Goal: Task Accomplishment & Management: Use online tool/utility

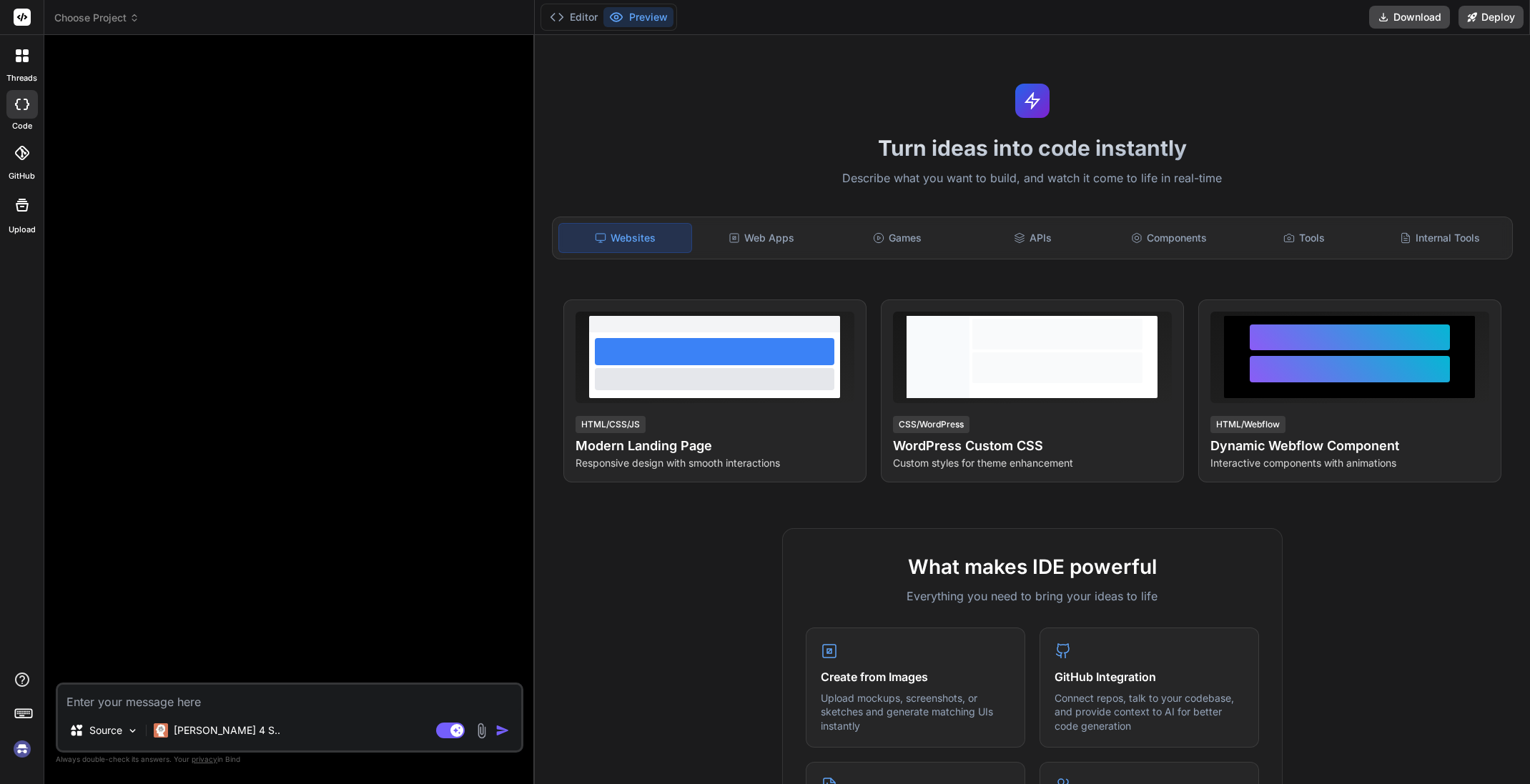
type textarea "x"
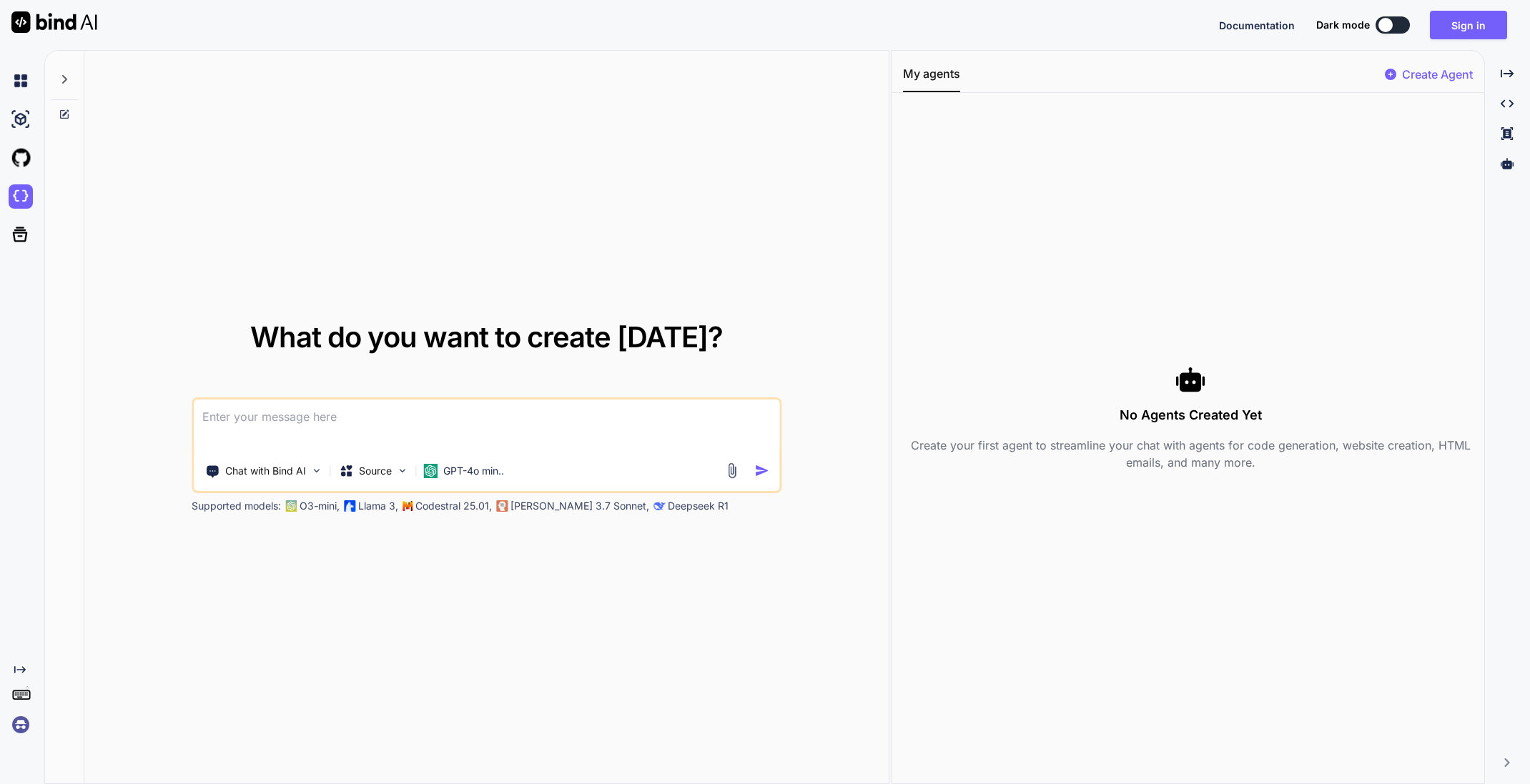
click at [262, 419] on textarea at bounding box center [486, 426] width 586 height 53
paste textarea
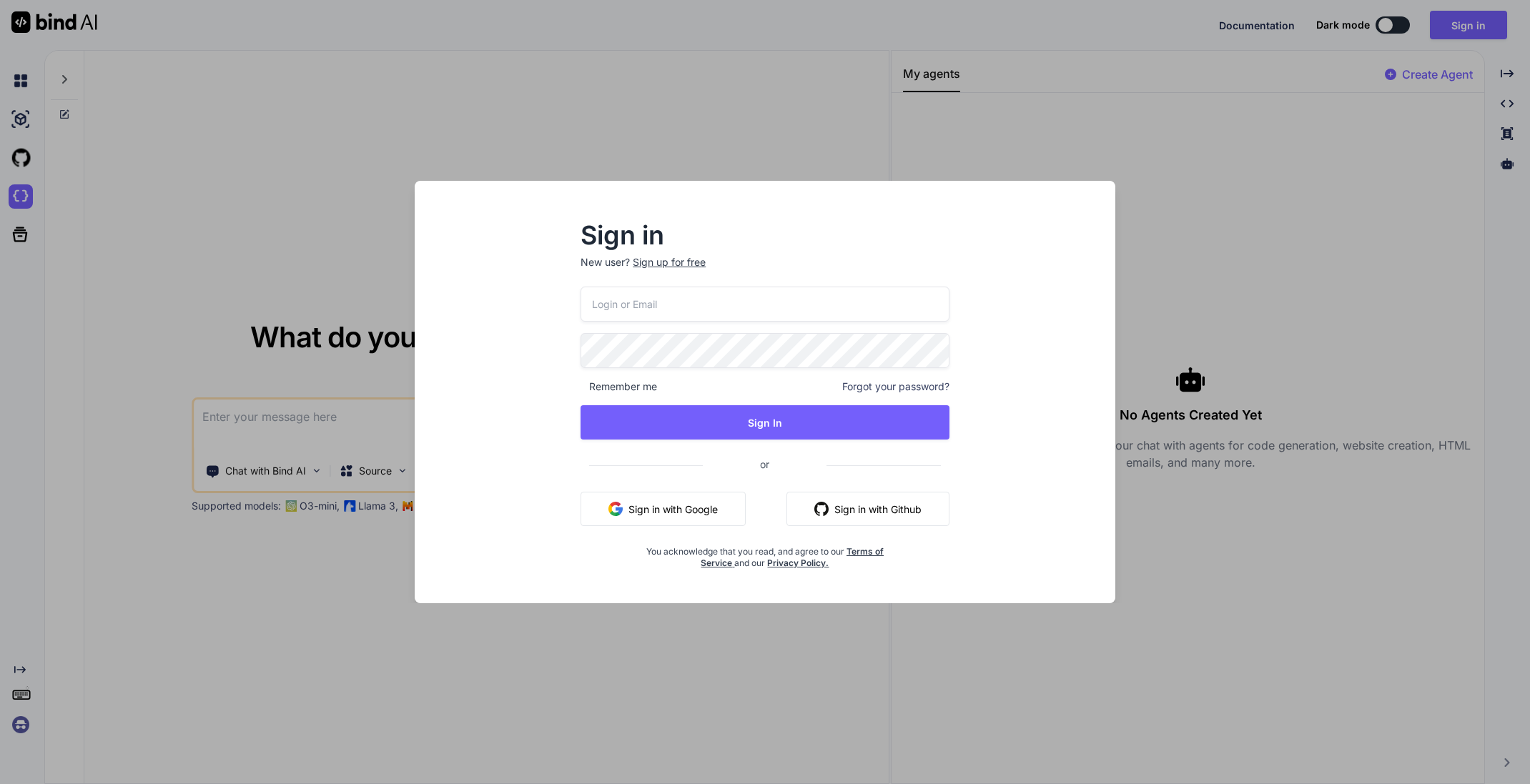
click at [690, 263] on div "Sign up for free" at bounding box center [669, 262] width 73 height 14
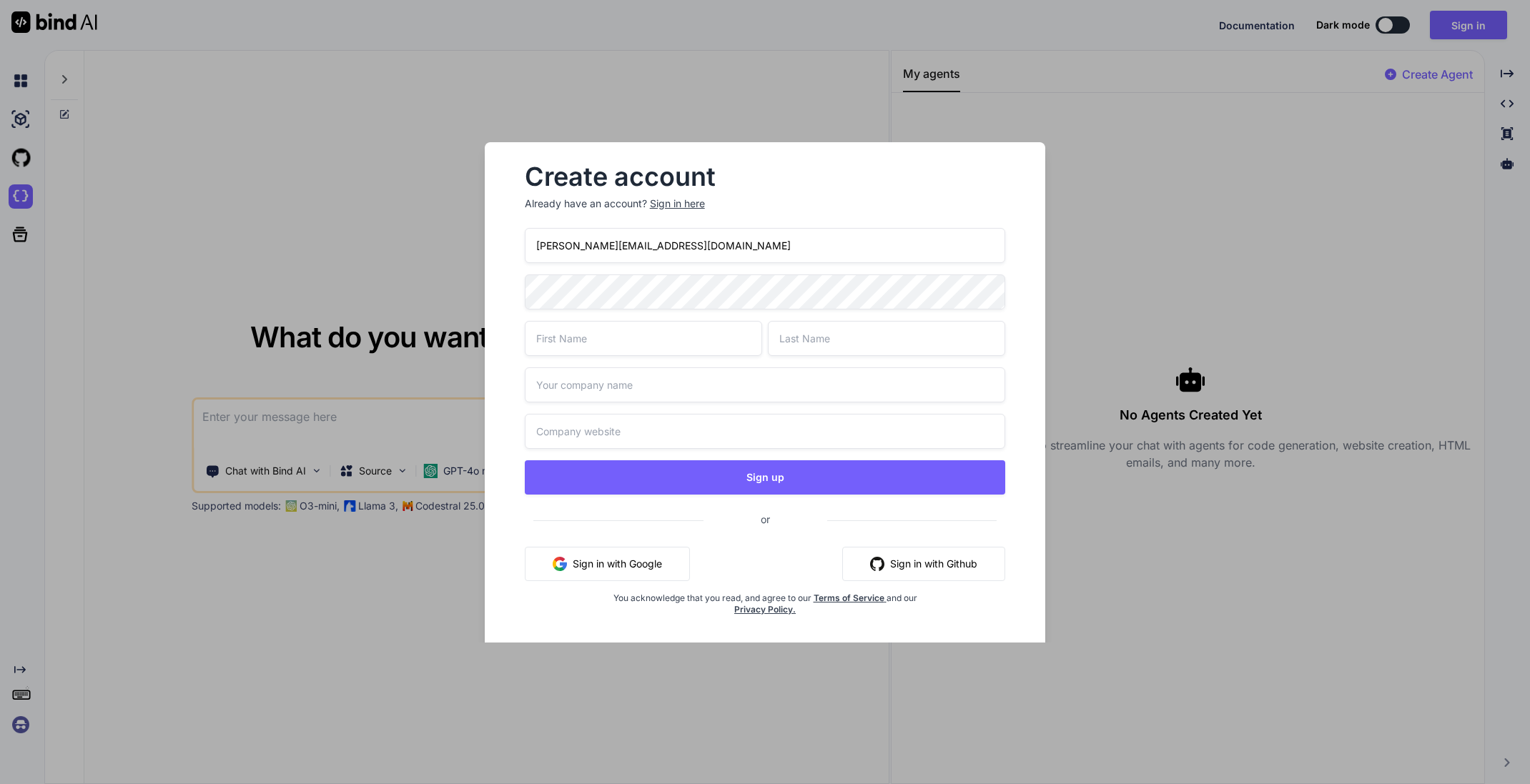
type input "marko@pro-shop.ee"
type input "Pro"
type input "Shop"
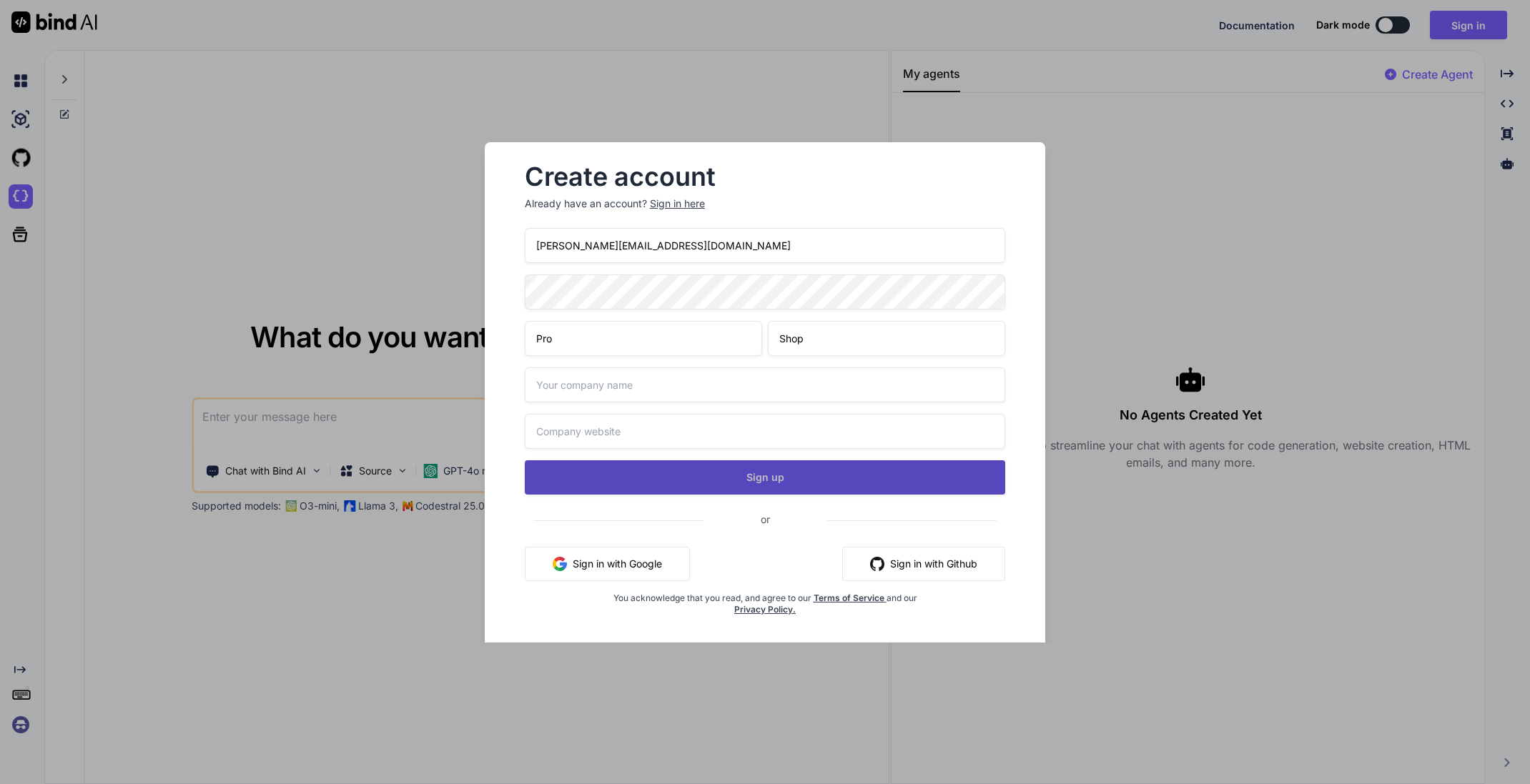
click at [770, 477] on button "Sign up" at bounding box center [765, 478] width 481 height 35
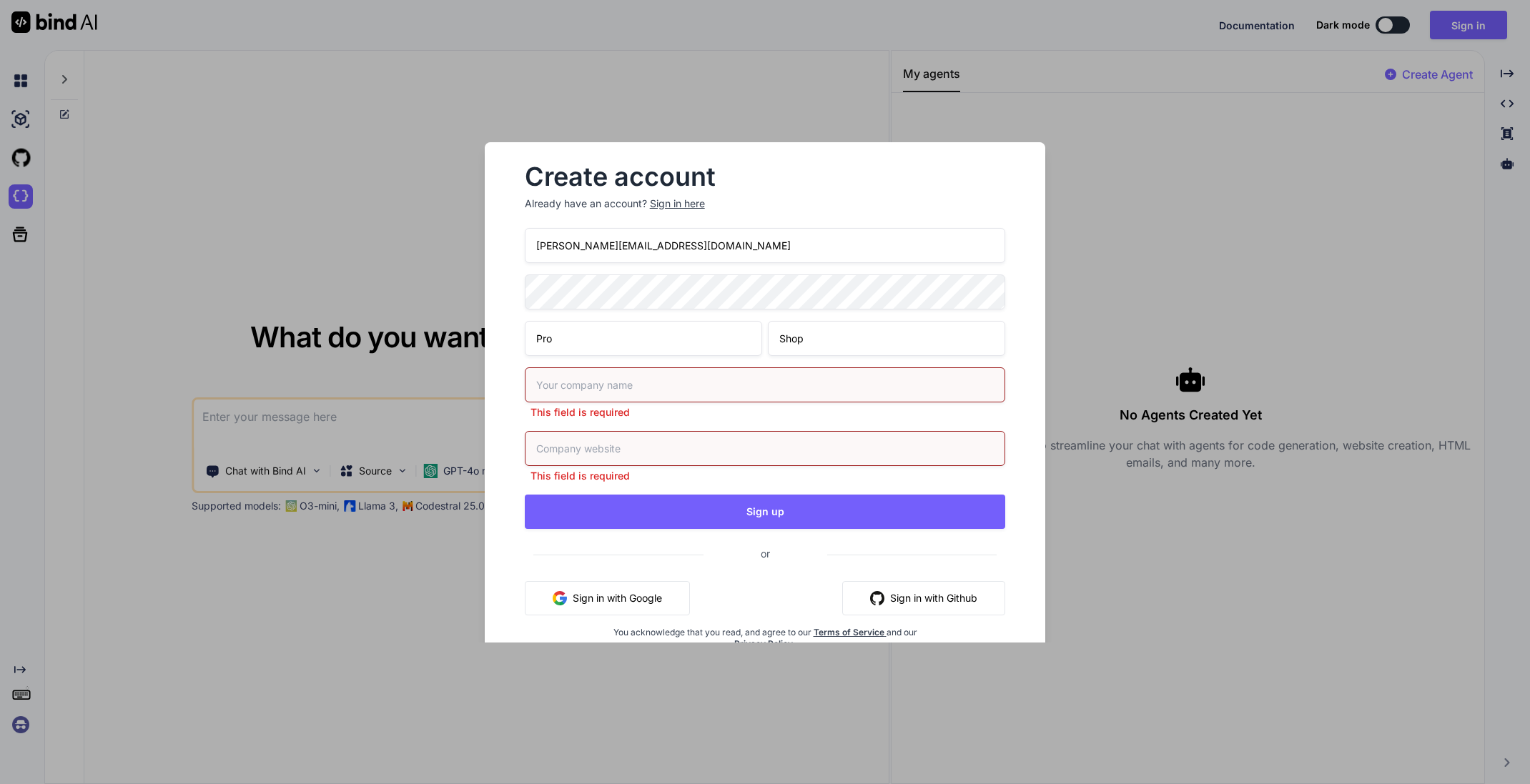
click at [615, 386] on input "text" at bounding box center [765, 385] width 481 height 35
type input "Pro-Shop"
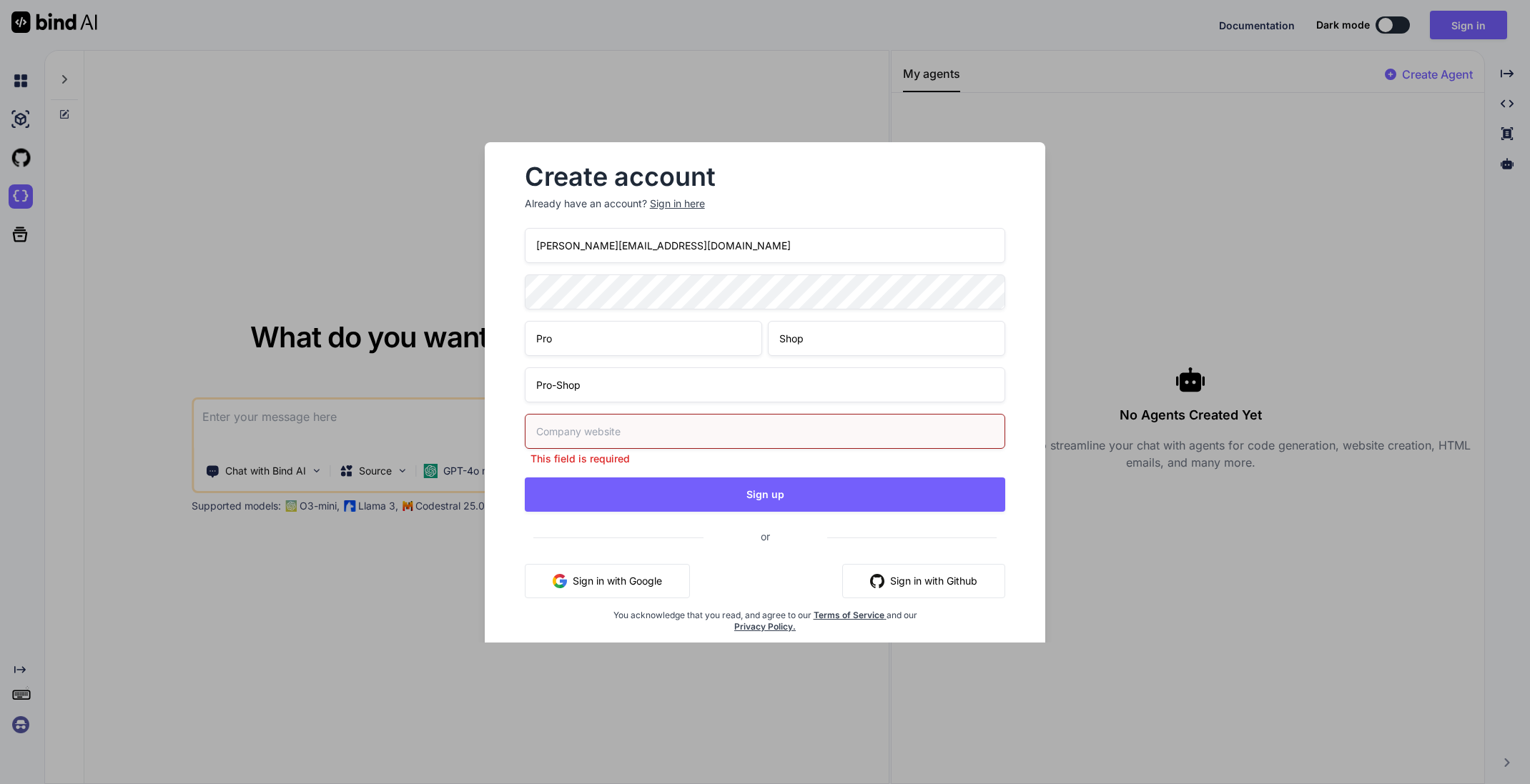
drag, startPoint x: 578, startPoint y: 246, endPoint x: 648, endPoint y: 245, distance: 70.0
click at [648, 245] on input "marko@pro-shop.ee" at bounding box center [765, 245] width 481 height 35
click at [645, 420] on input "text" at bounding box center [765, 431] width 481 height 35
paste input "pro-shop.ee"
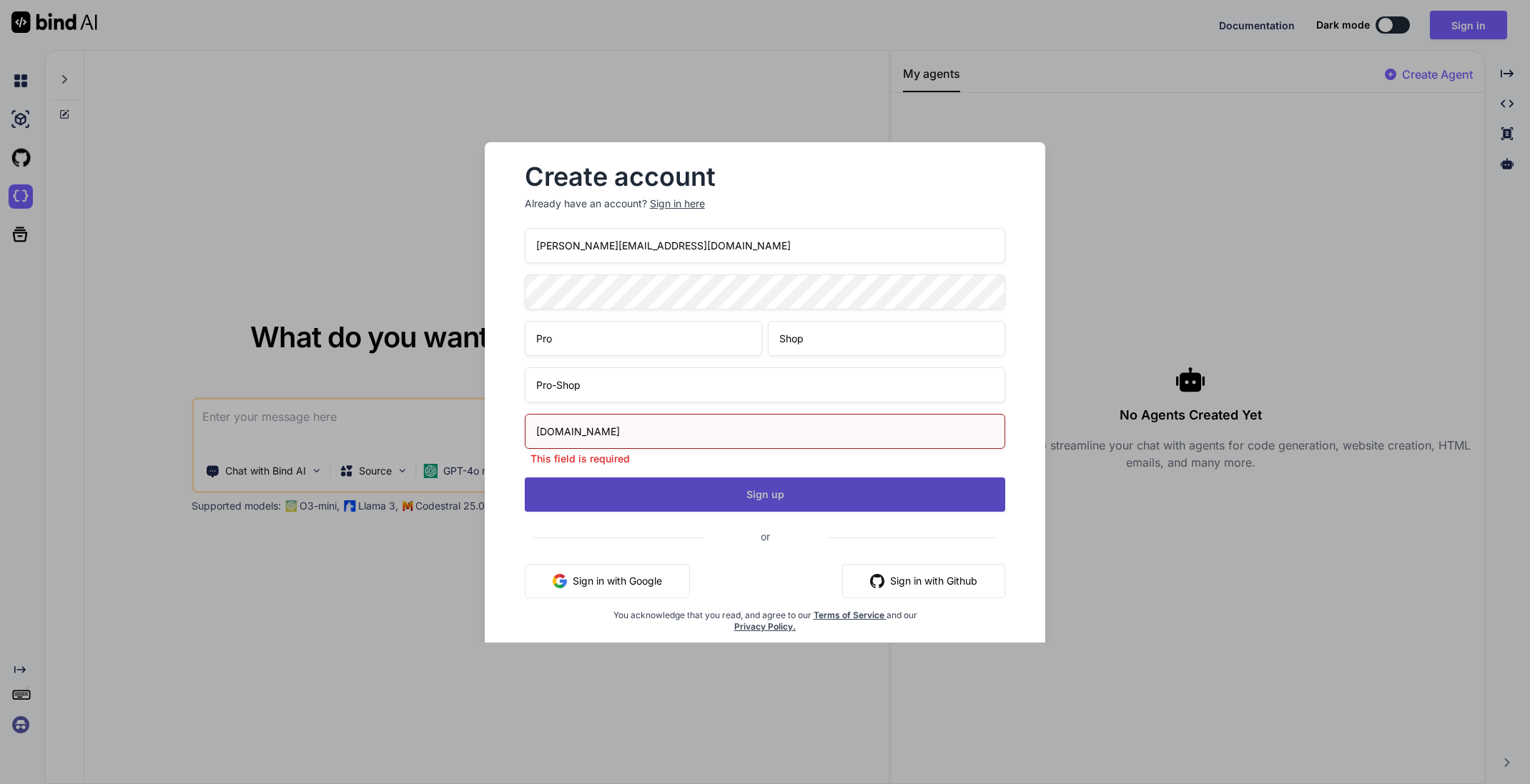
type input "pro-shop.ee"
click at [754, 497] on div "marko@pro-shop.ee Pro Shop Pro-Shop pro-shop.ee This field is required Sign up …" at bounding box center [765, 447] width 481 height 439
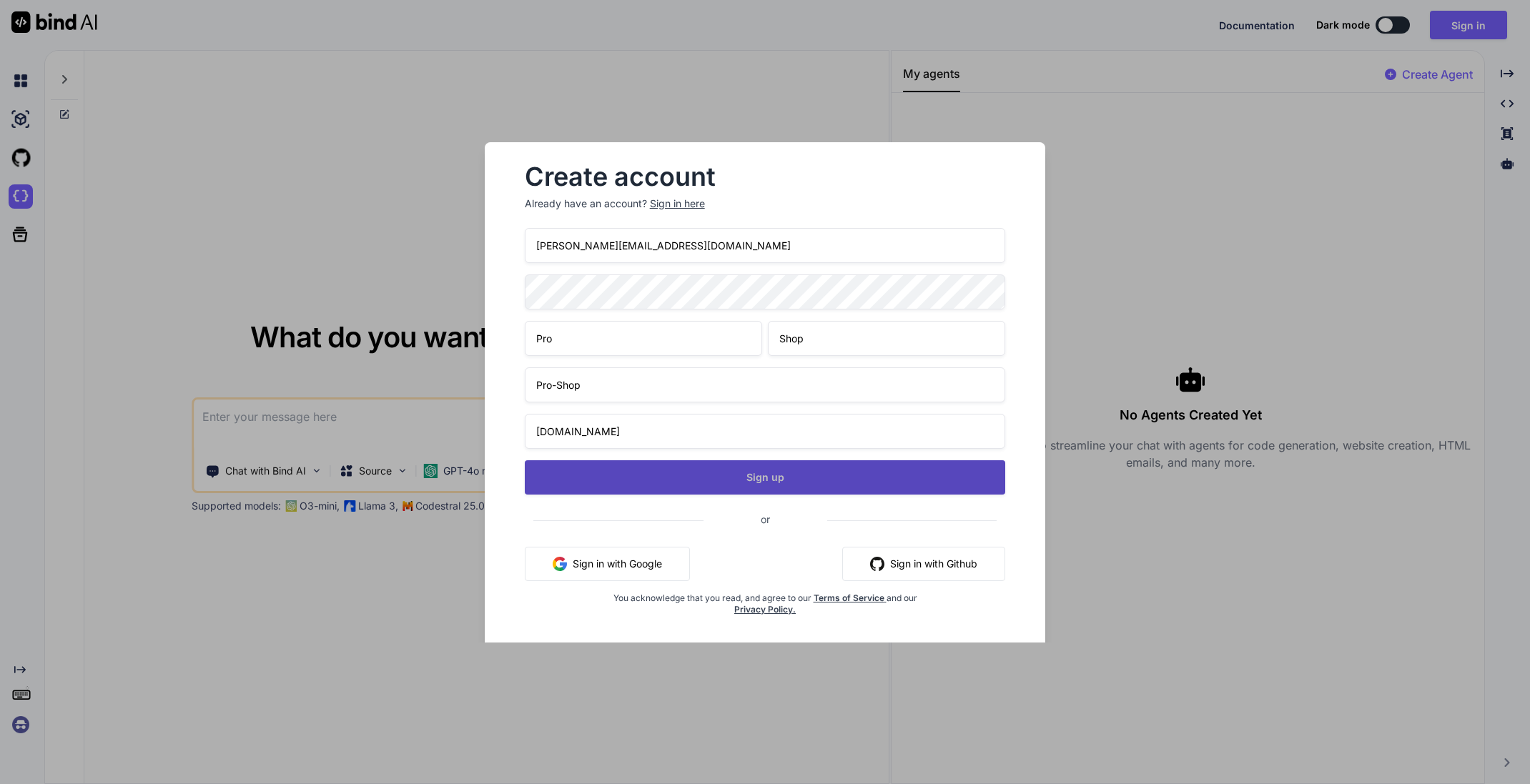
click at [765, 478] on button "Sign up" at bounding box center [765, 478] width 481 height 35
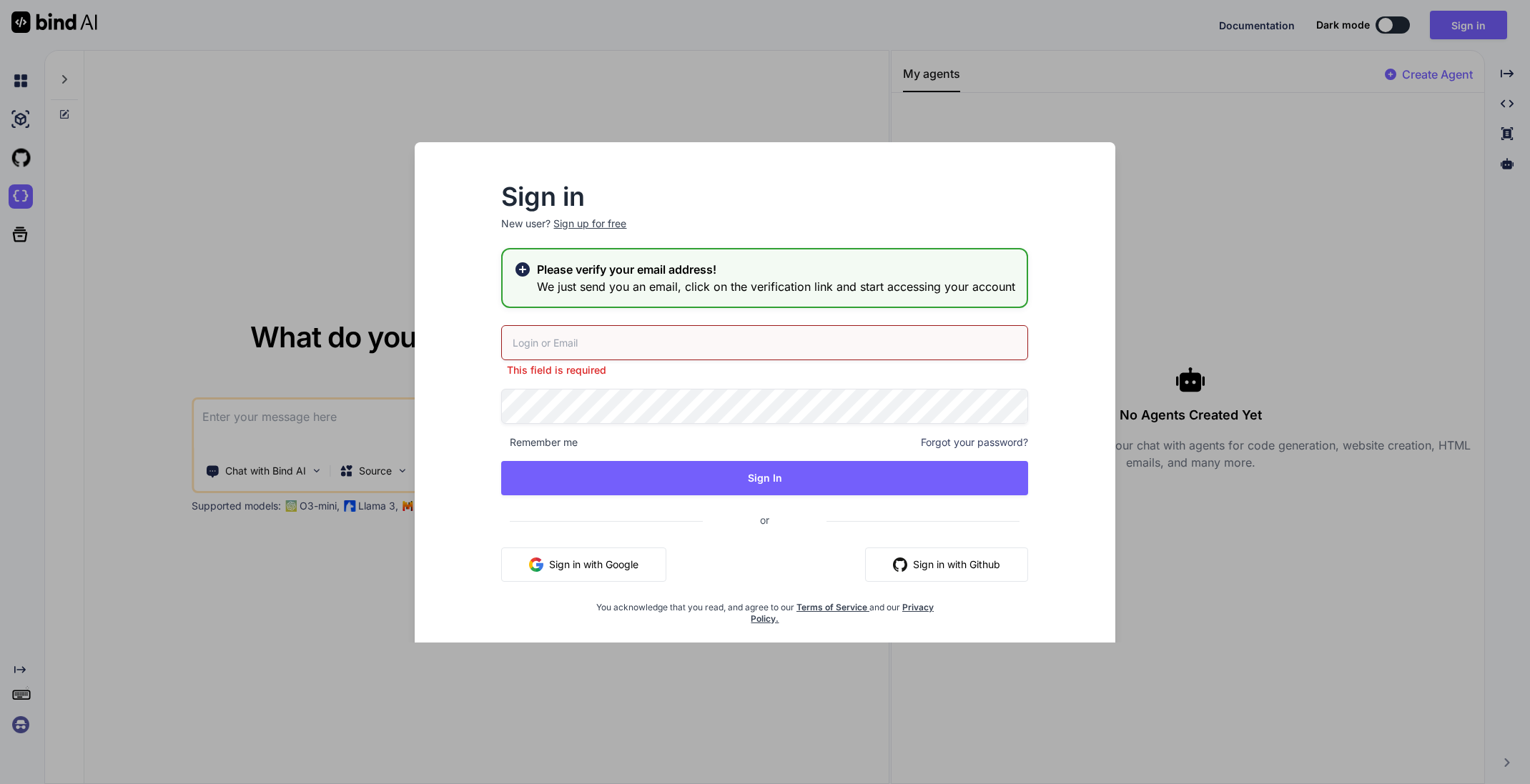
type input "marko@pro-shop.ee"
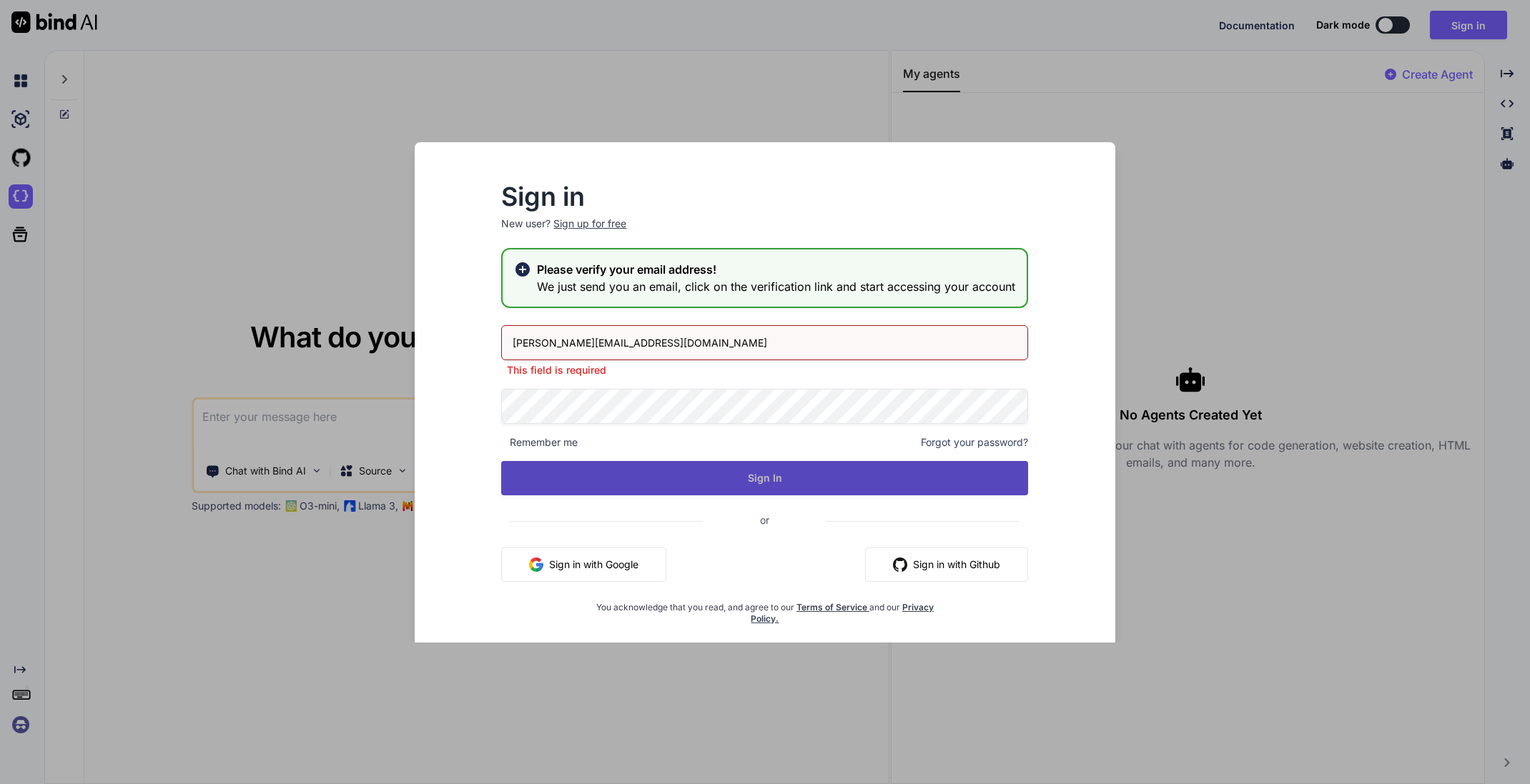
click at [762, 479] on button "Sign In" at bounding box center [765, 479] width 527 height 35
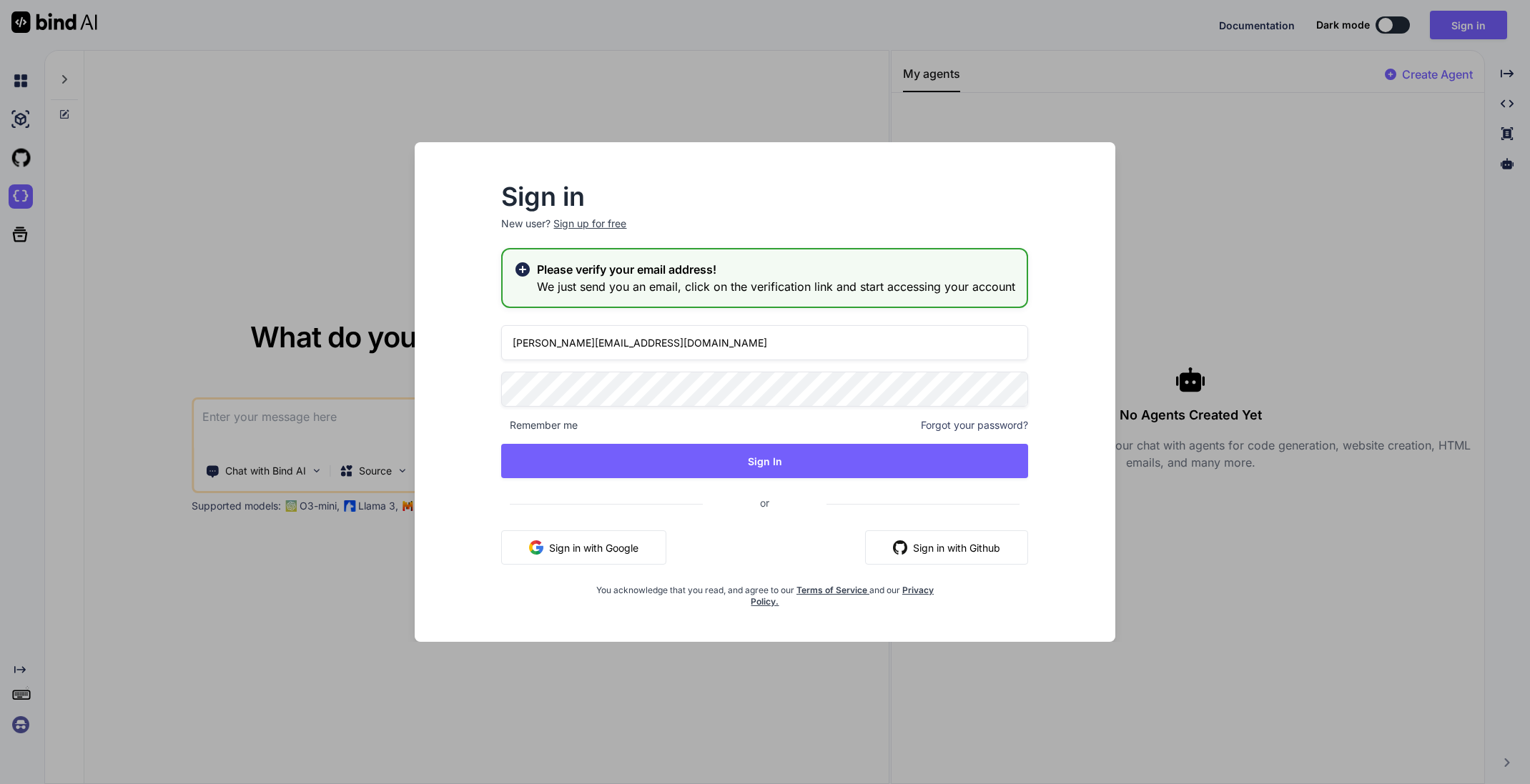
click at [526, 268] on icon at bounding box center [522, 269] width 14 height 14
click at [647, 267] on h2 "Please verify your email address!" at bounding box center [777, 269] width 479 height 17
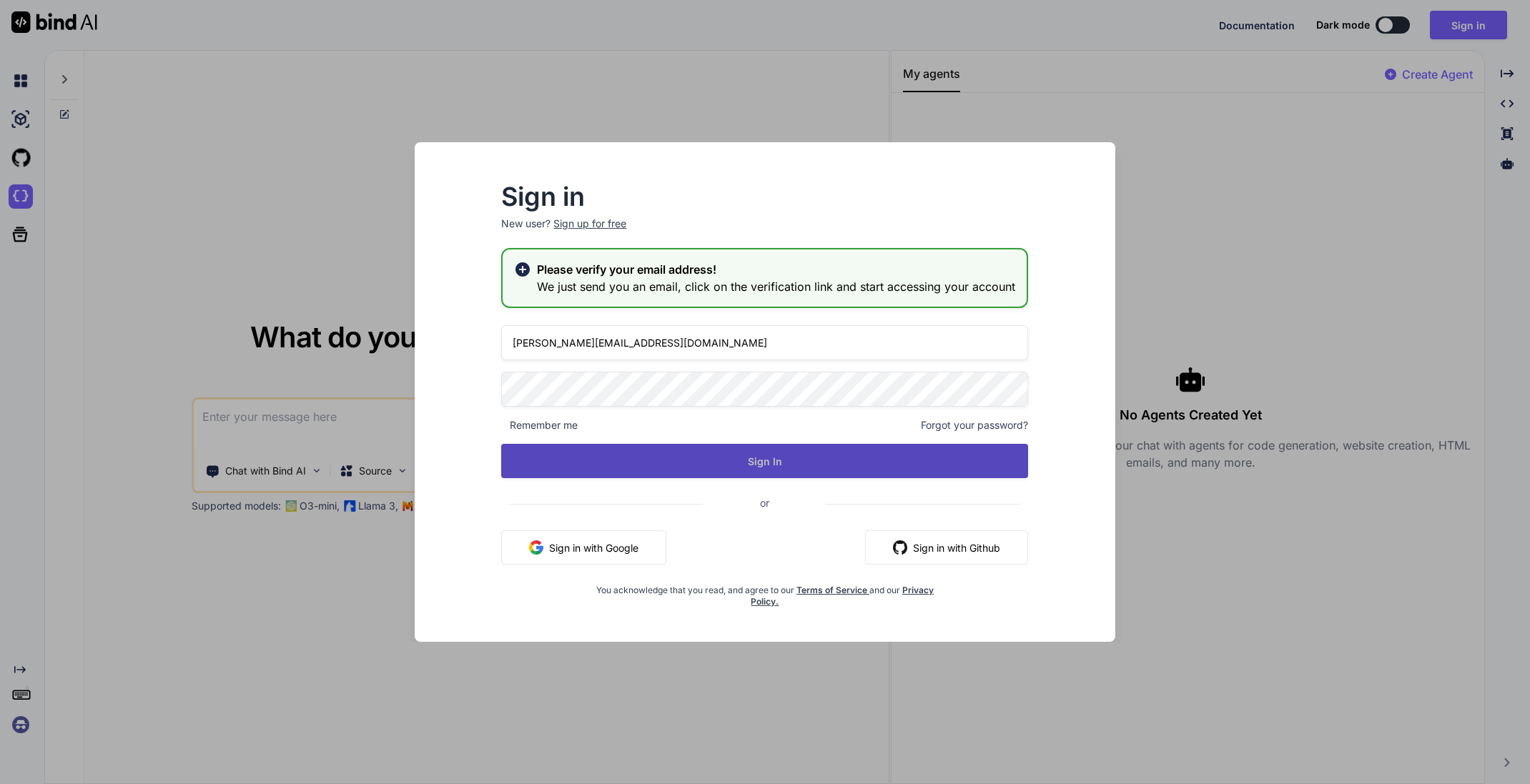
click at [810, 470] on button "Sign In" at bounding box center [765, 461] width 527 height 35
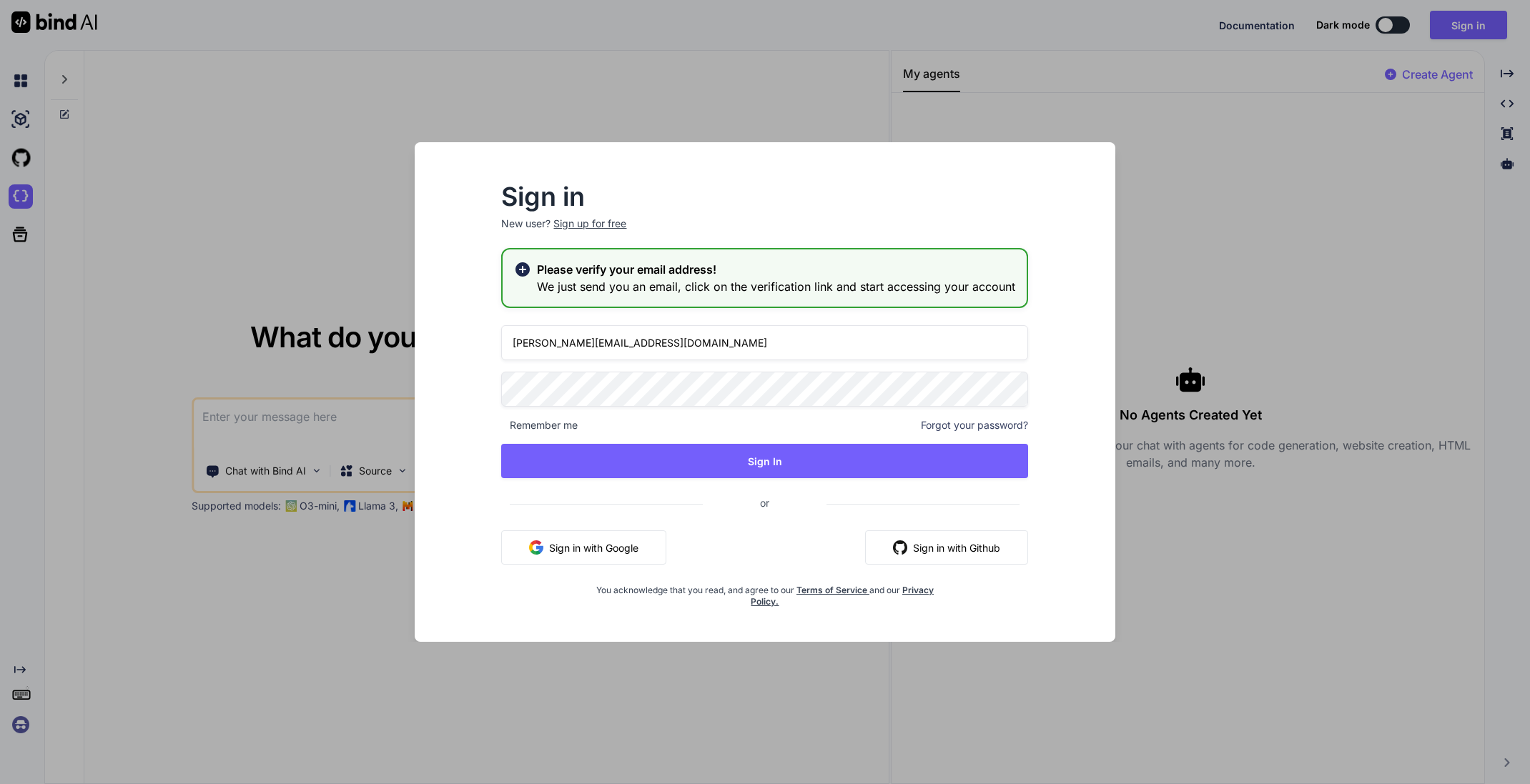
click at [593, 550] on button "Sign in with Google" at bounding box center [584, 548] width 165 height 35
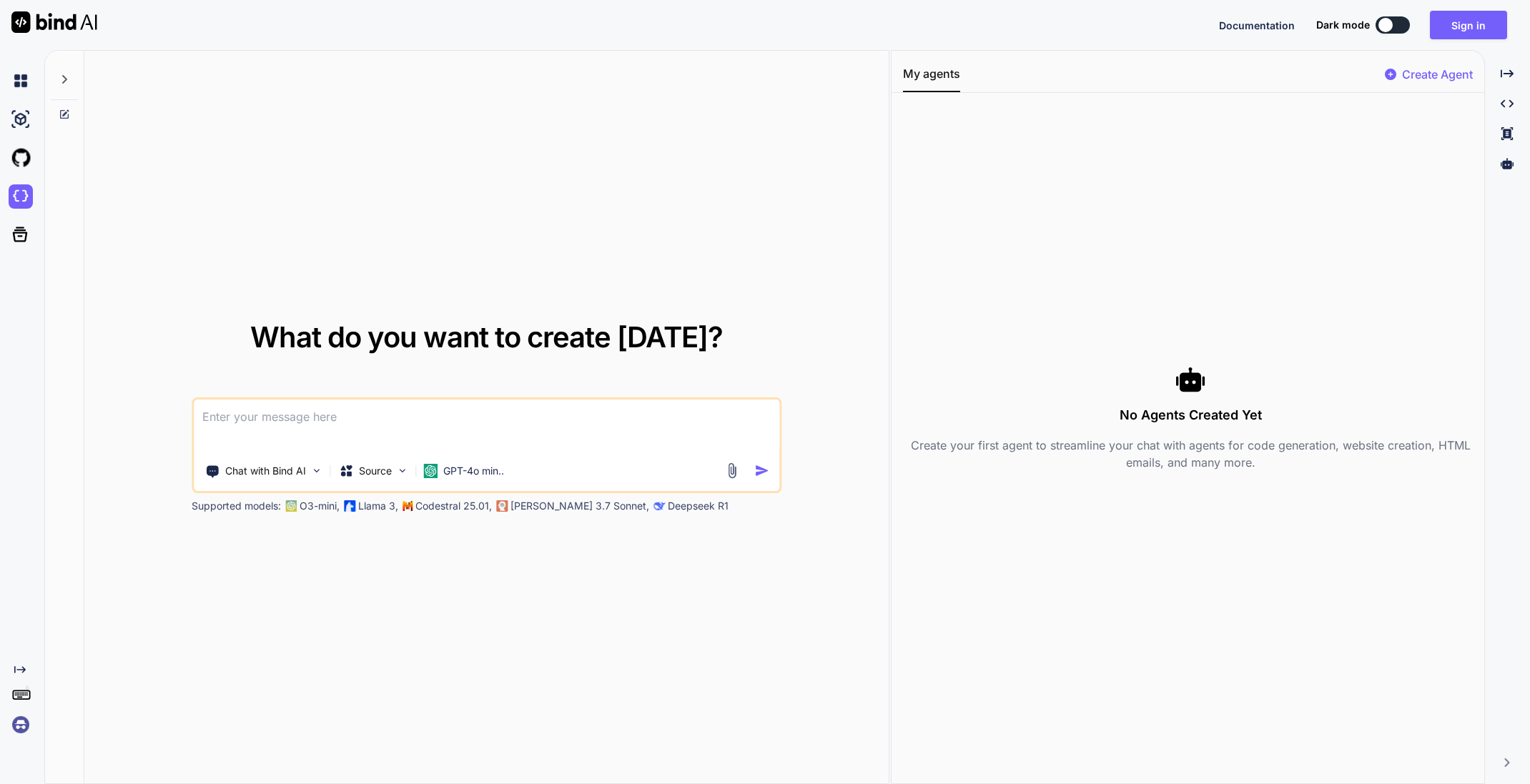
click at [446, 419] on textarea at bounding box center [486, 426] width 586 height 53
click at [357, 410] on textarea at bounding box center [486, 426] width 586 height 53
paste textarea
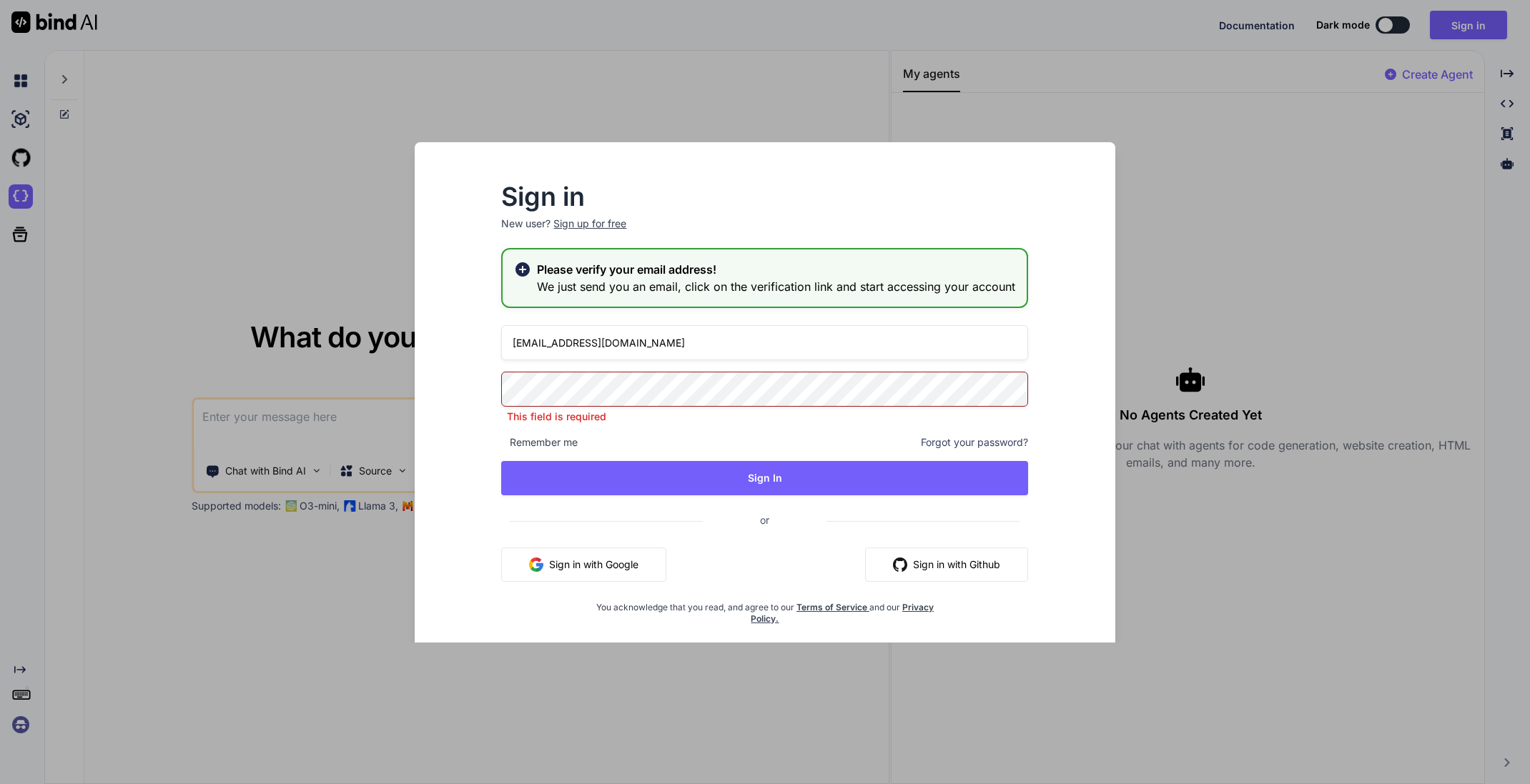
drag, startPoint x: 584, startPoint y: 338, endPoint x: 539, endPoint y: 341, distance: 45.1
click at [539, 341] on input "info@ilusviimsi.com" at bounding box center [765, 343] width 527 height 35
type input "info@juturobot.com"
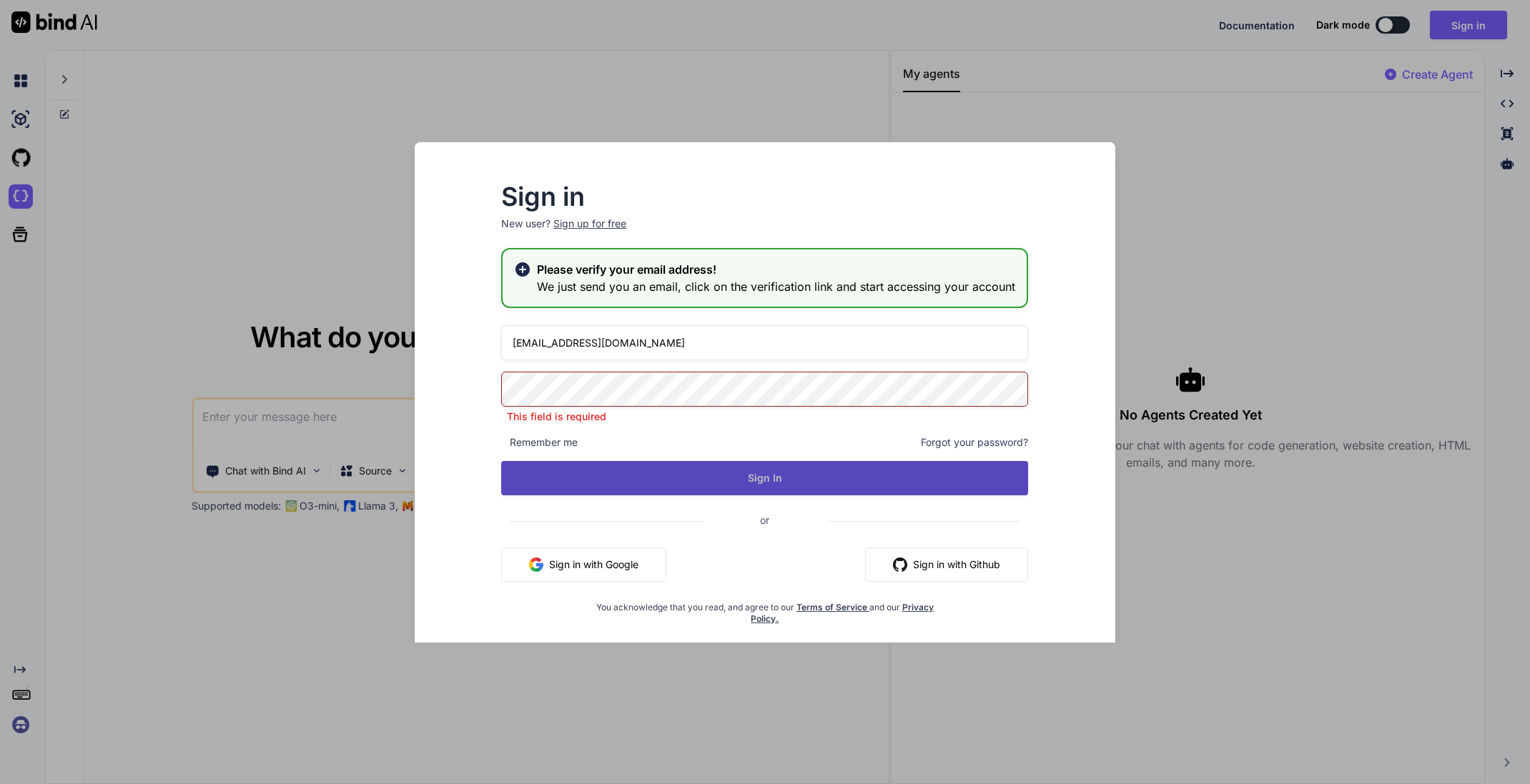
click at [763, 479] on div "info@juturobot.com This field is required Remember me Forgot your password? Sig…" at bounding box center [765, 475] width 527 height 299
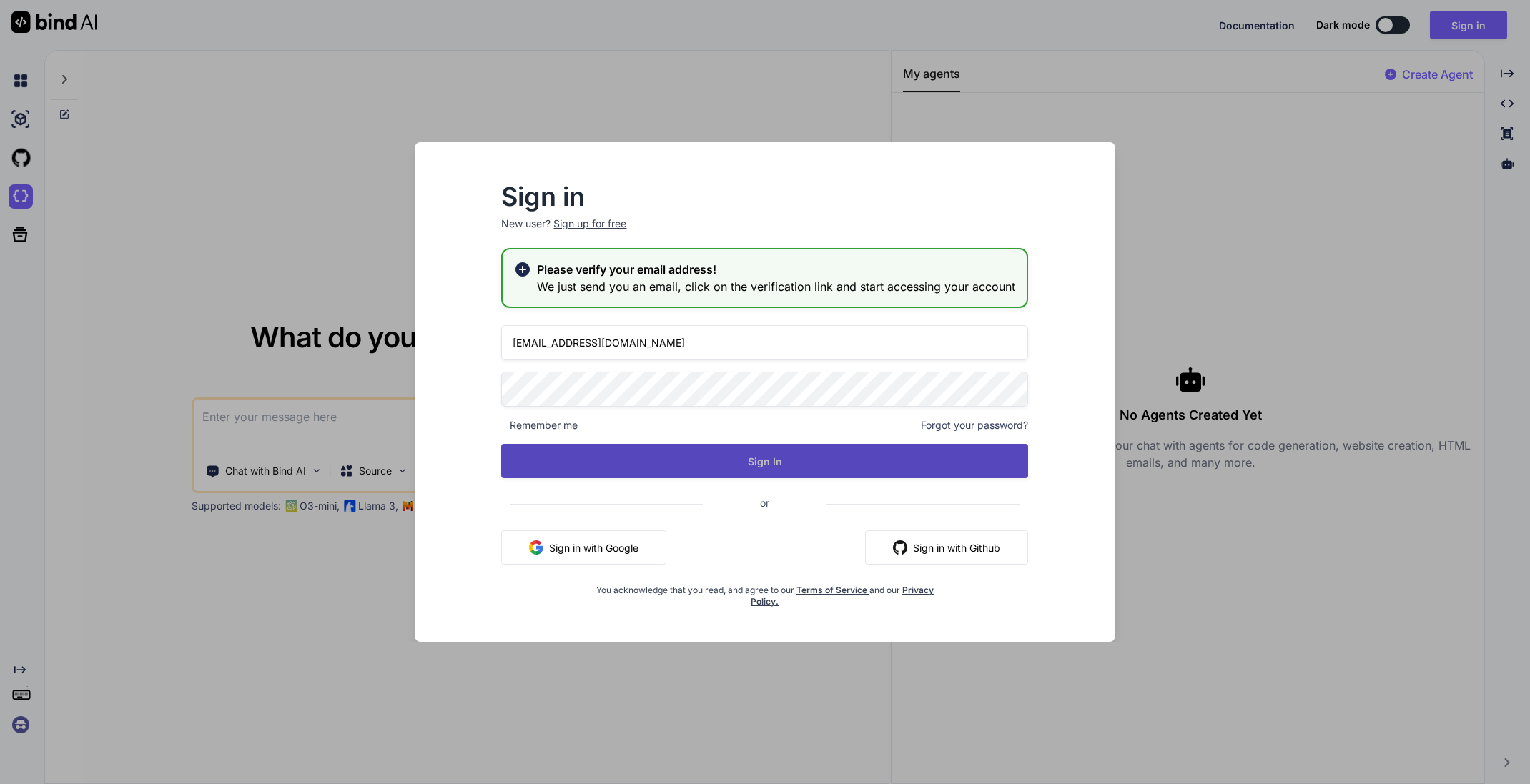
click at [762, 458] on button "Sign In" at bounding box center [765, 461] width 527 height 35
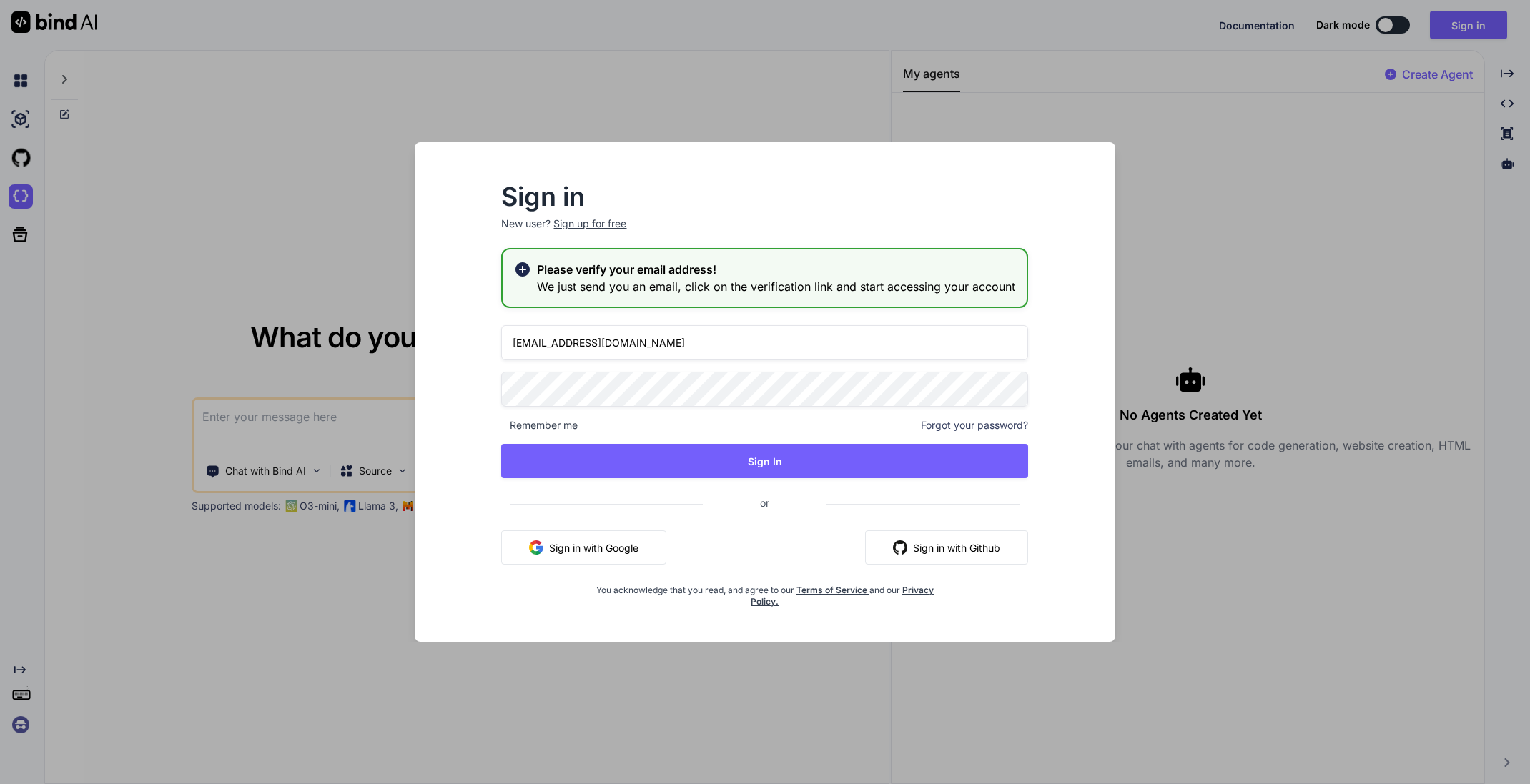
click at [605, 226] on div "Sign up for free" at bounding box center [590, 224] width 73 height 14
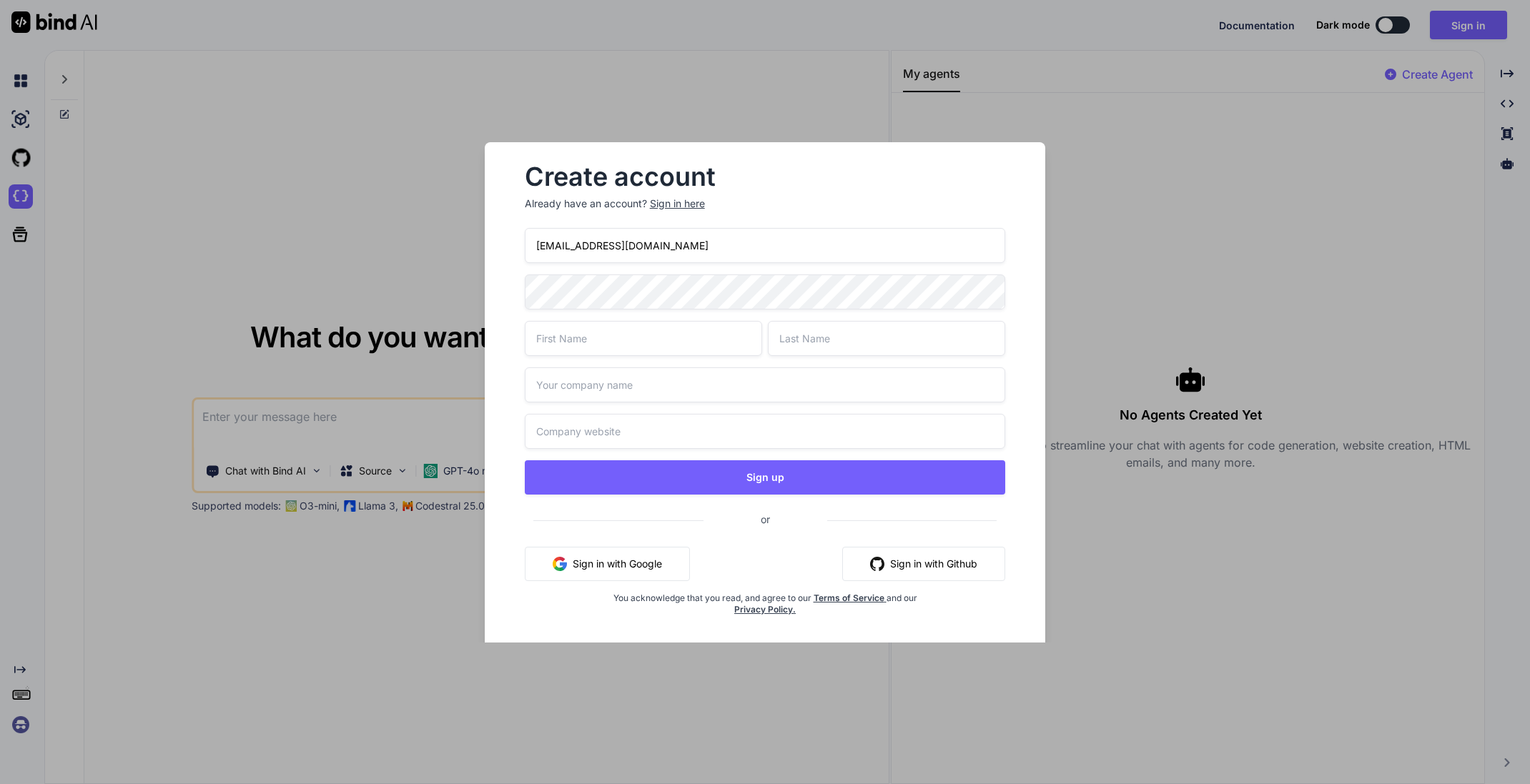
type input "[EMAIL_ADDRESS][DOMAIN_NAME]"
type input "Jutu"
type input "Robot"
type input "Juturobot.com"
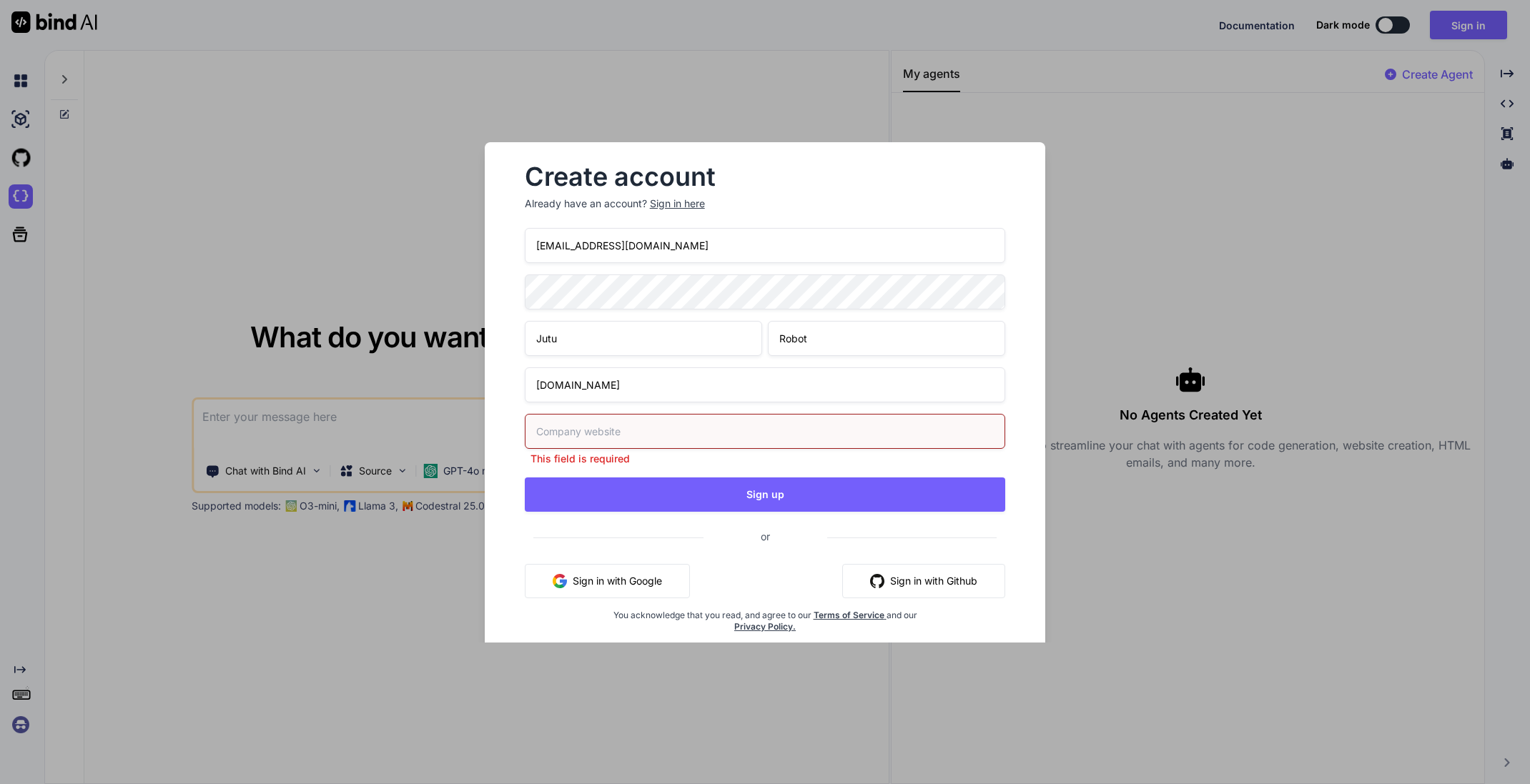
drag, startPoint x: 618, startPoint y: 386, endPoint x: 505, endPoint y: 378, distance: 113.3
click at [505, 378] on div "Create account Already have an account? Sign in here info@juturobot.com Jutu Ro…" at bounding box center [765, 410] width 561 height 536
click at [597, 427] on input "text" at bounding box center [765, 431] width 481 height 35
paste input "Juturobot.com"
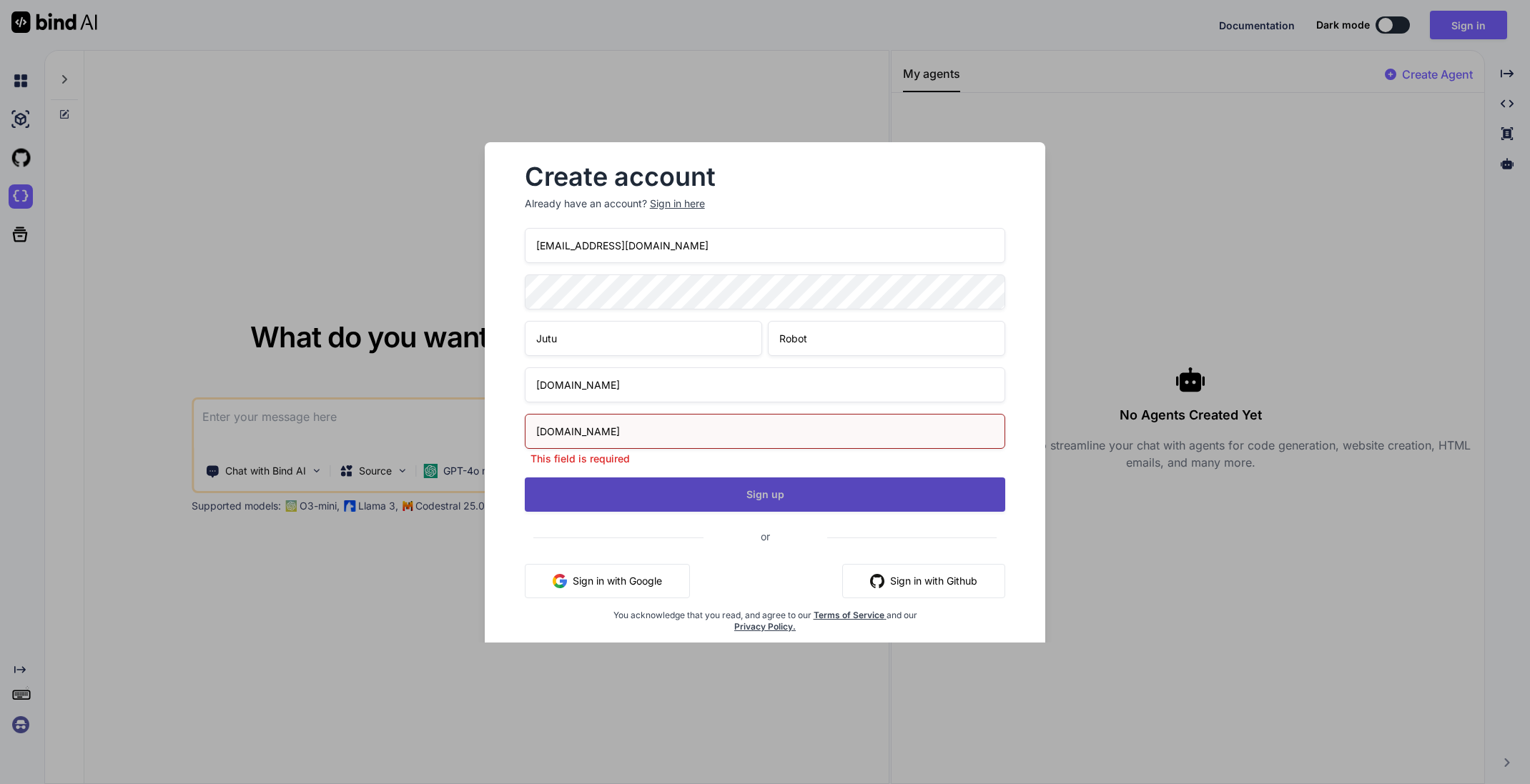
type input "Juturobot.com"
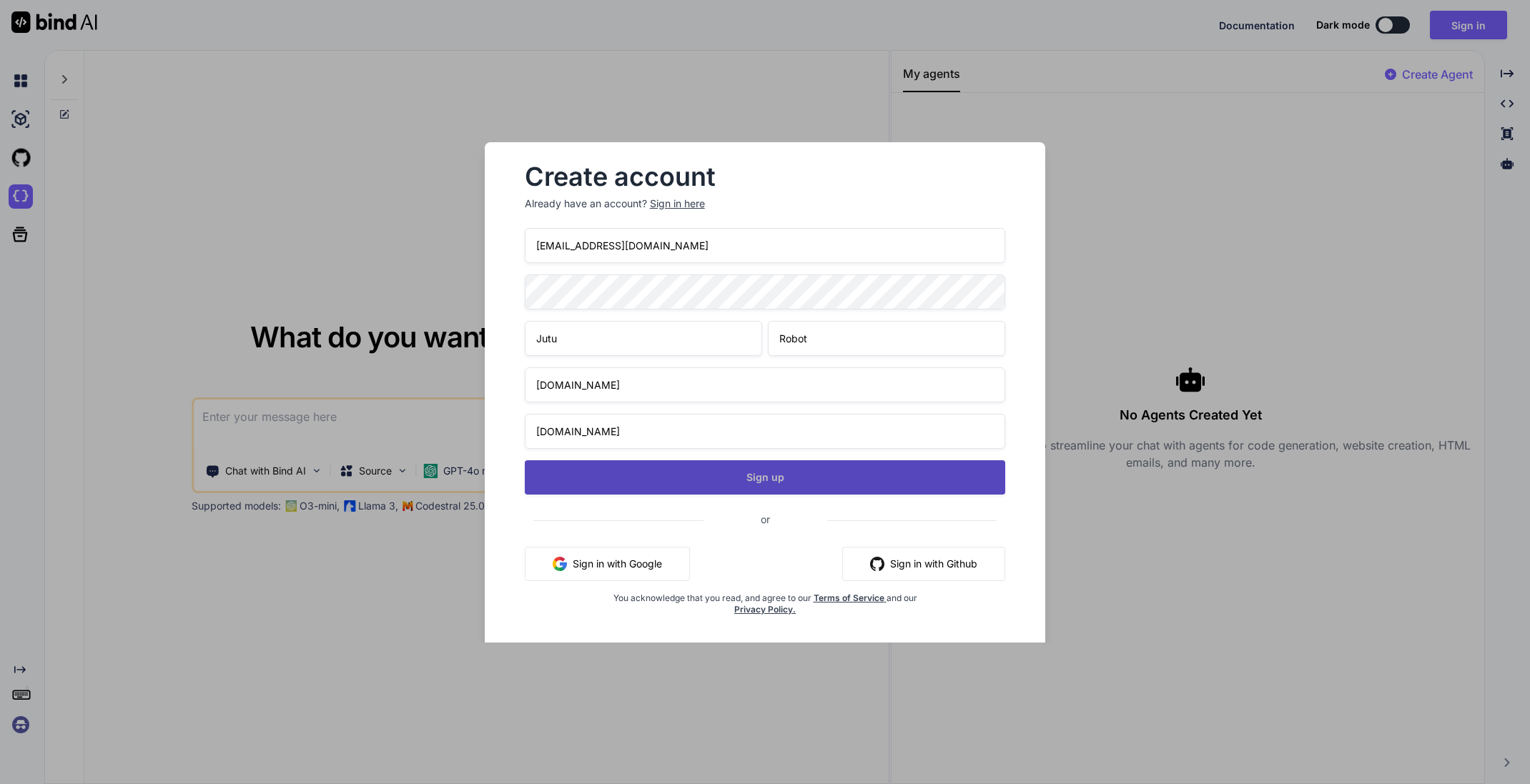
click at [772, 494] on button "Sign up" at bounding box center [765, 478] width 481 height 35
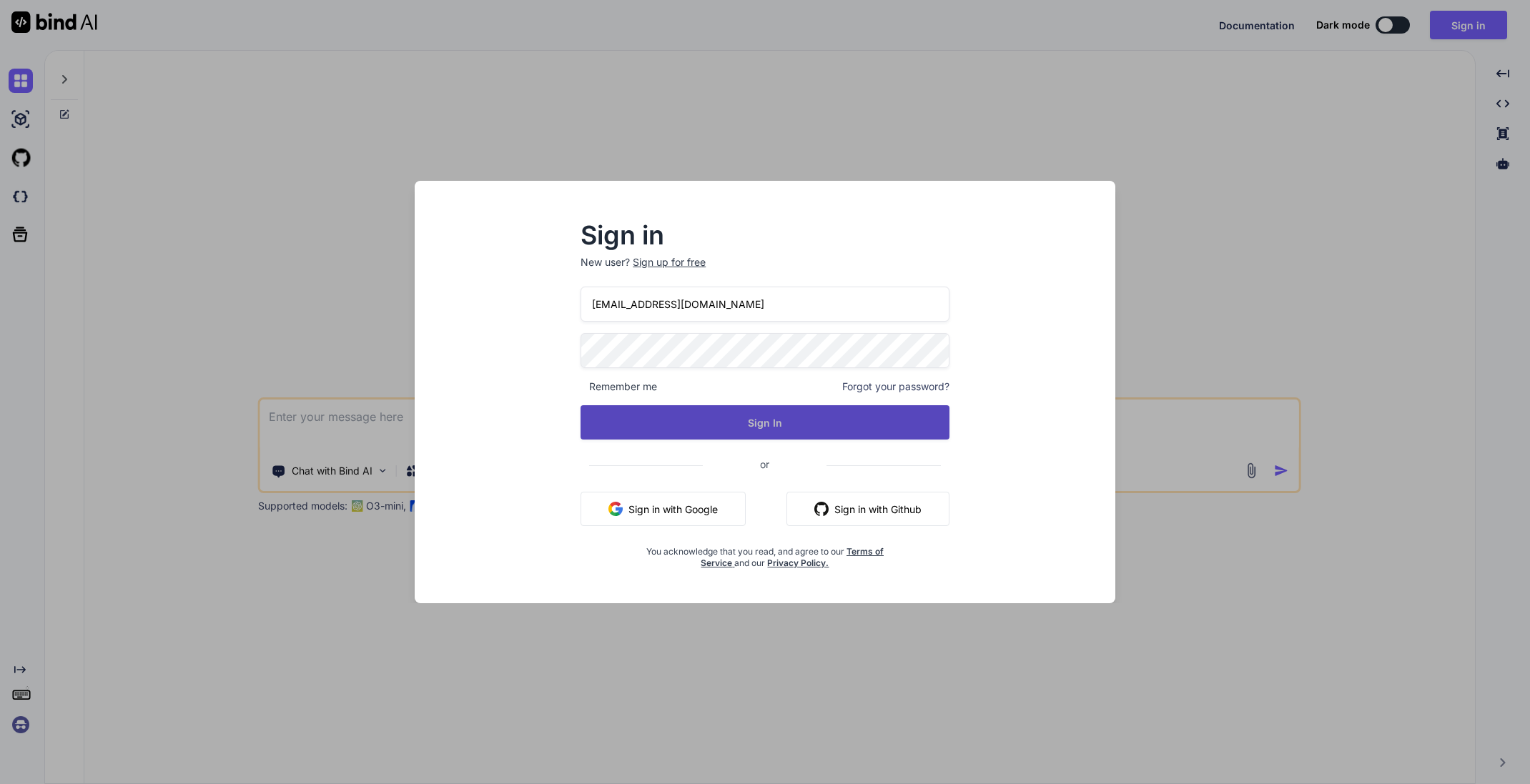
click at [759, 425] on button "Sign In" at bounding box center [765, 422] width 369 height 35
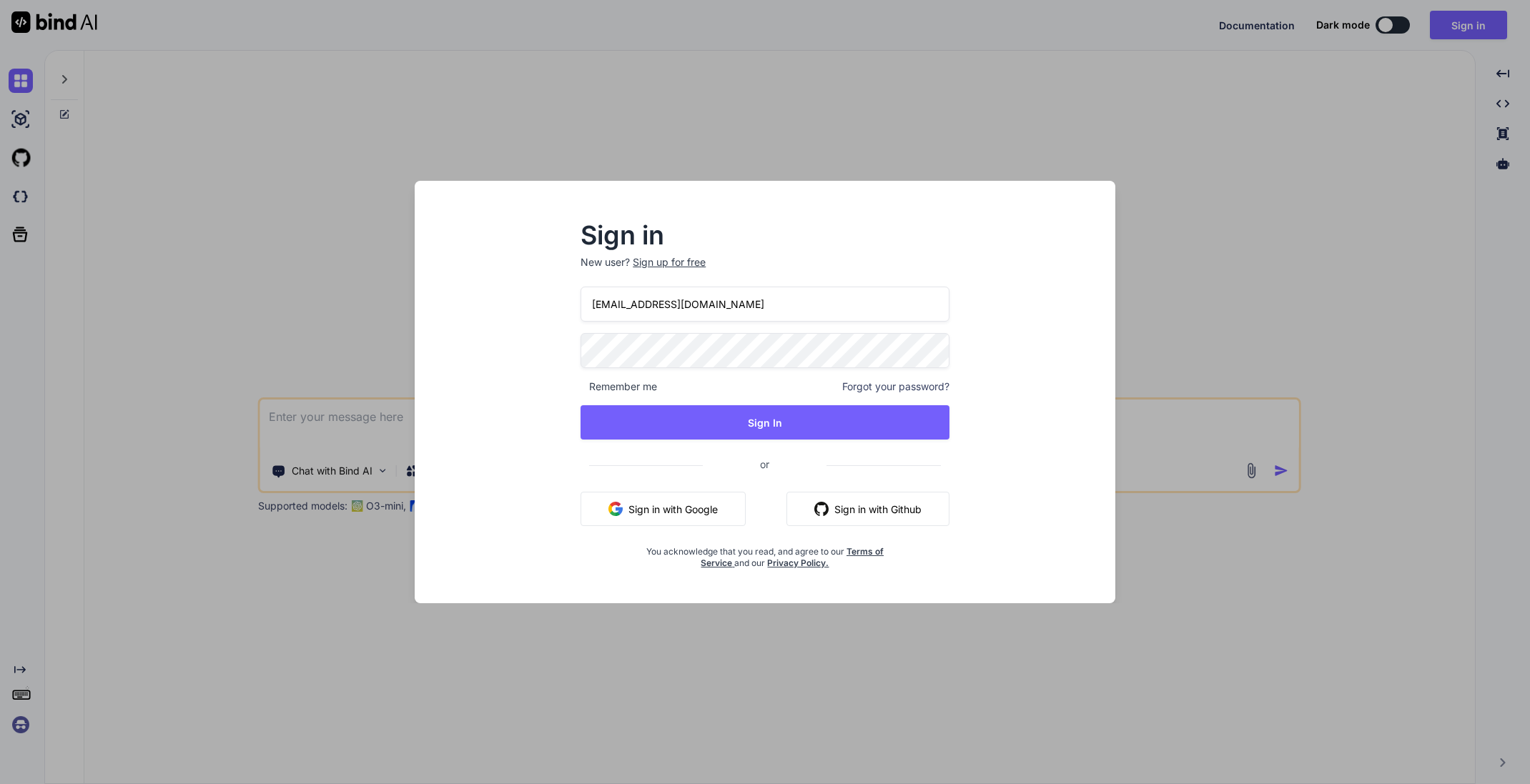
click at [741, 304] on input "info@juturobot.com" at bounding box center [765, 304] width 369 height 35
paste input "Juturobot.com"
type input "info@juturobot.com"
click at [875, 386] on span "Forgot your password?" at bounding box center [896, 386] width 107 height 14
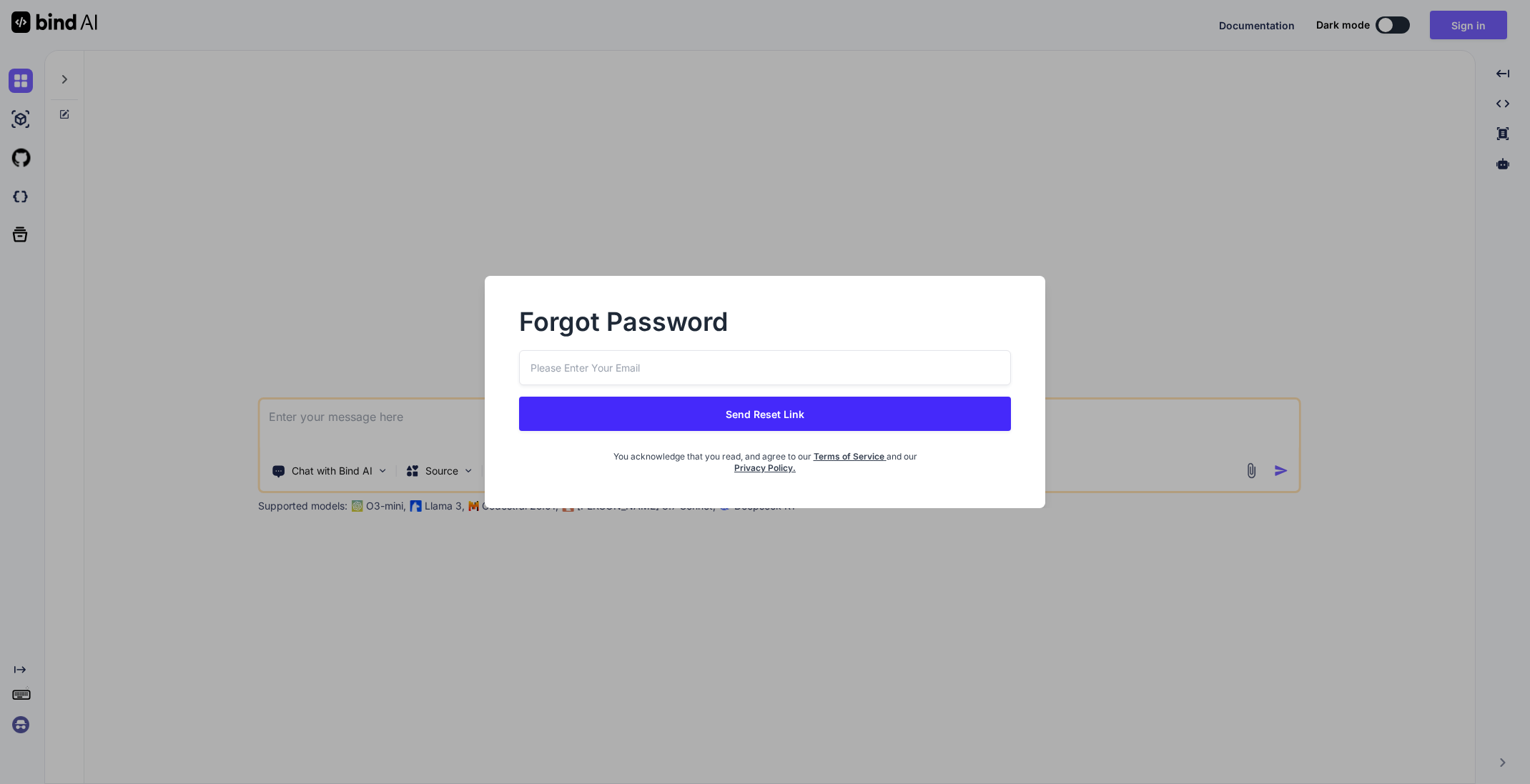
click at [704, 362] on input "email" at bounding box center [765, 368] width 493 height 35
type input "info@juturobot.com"
click at [762, 411] on button "Send Reset Link" at bounding box center [765, 414] width 493 height 35
click at [750, 416] on button "Send Reset Link" at bounding box center [765, 414] width 493 height 35
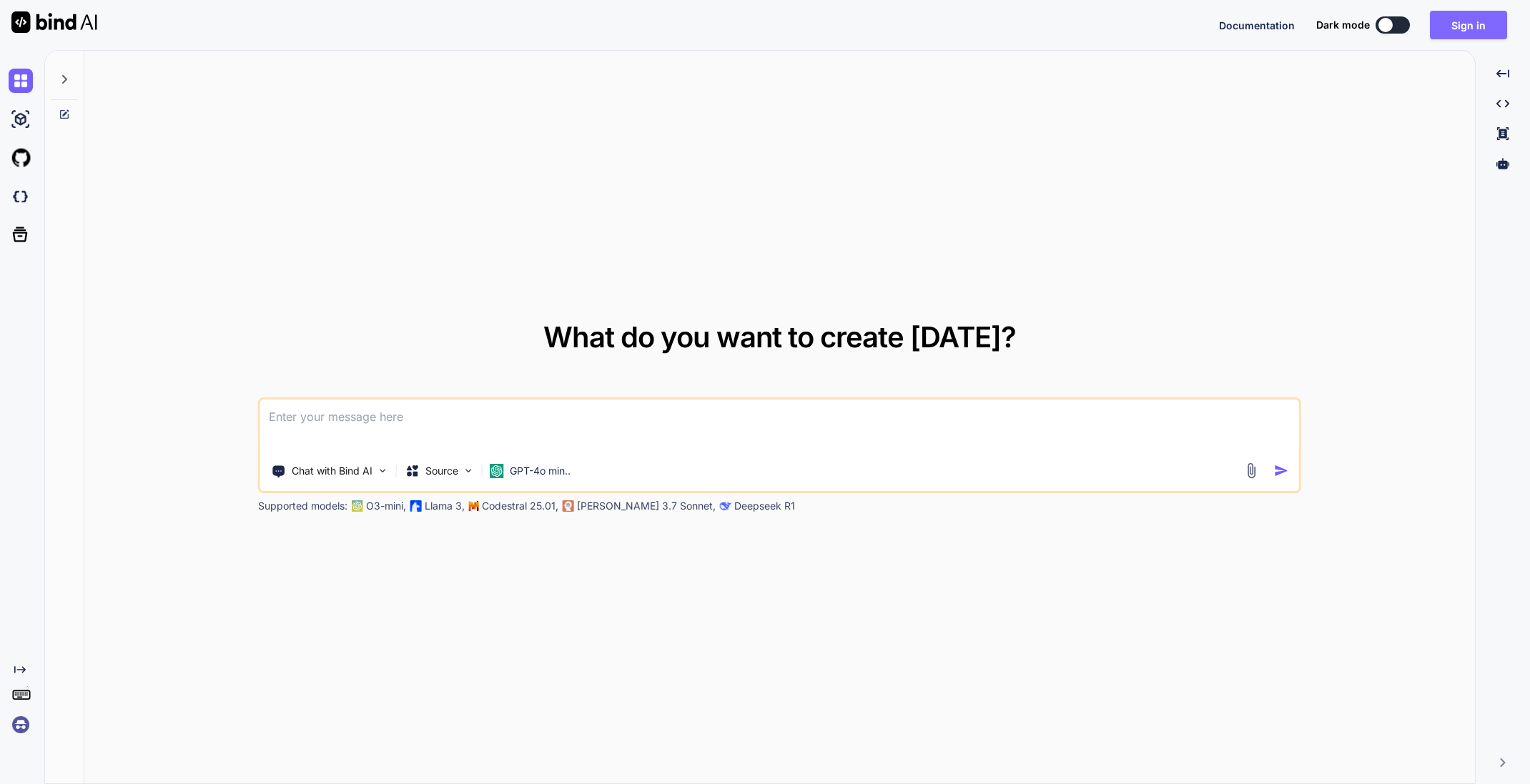
click at [1467, 29] on button "Sign in" at bounding box center [1468, 25] width 77 height 29
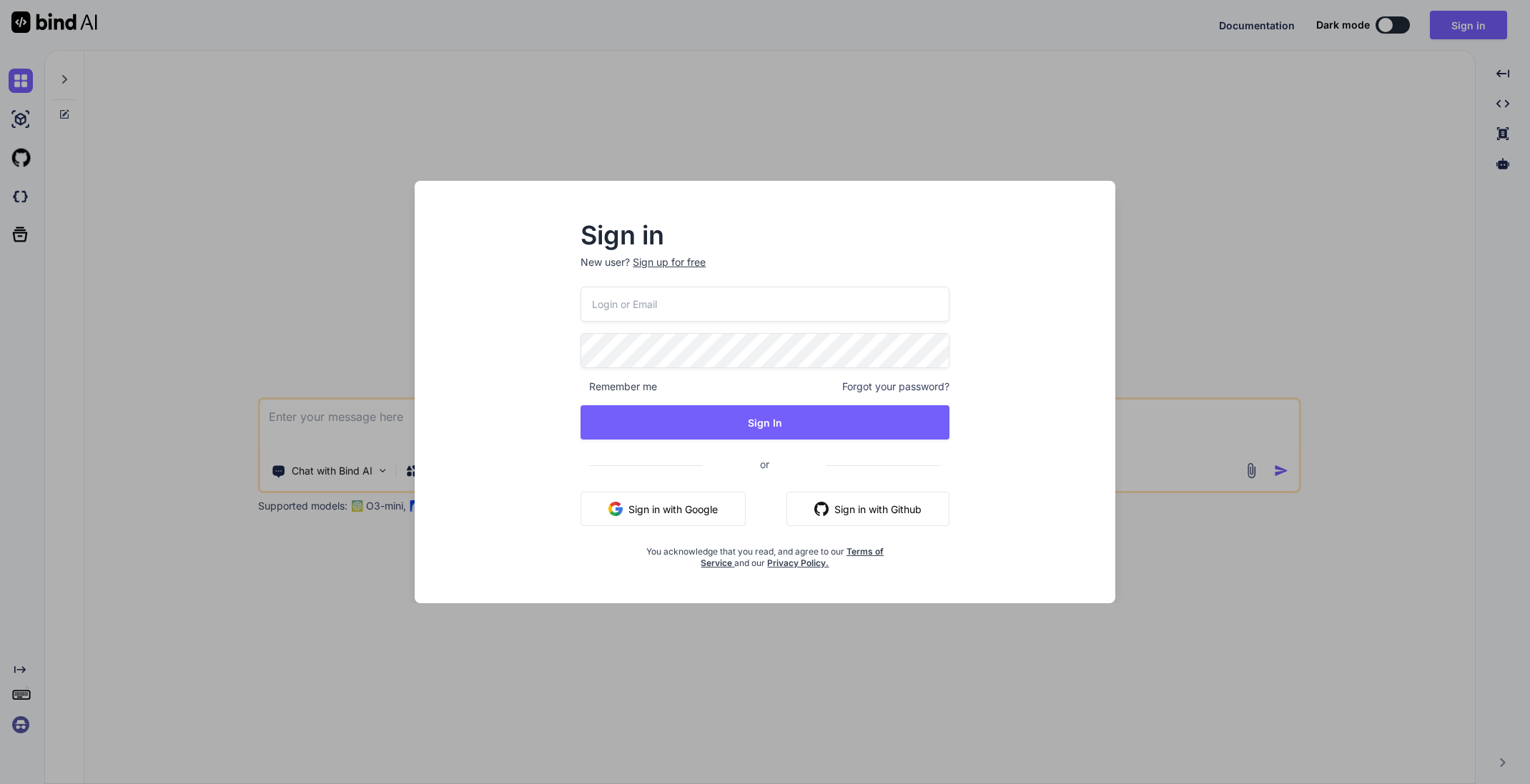
type input "[EMAIL_ADDRESS][DOMAIN_NAME]"
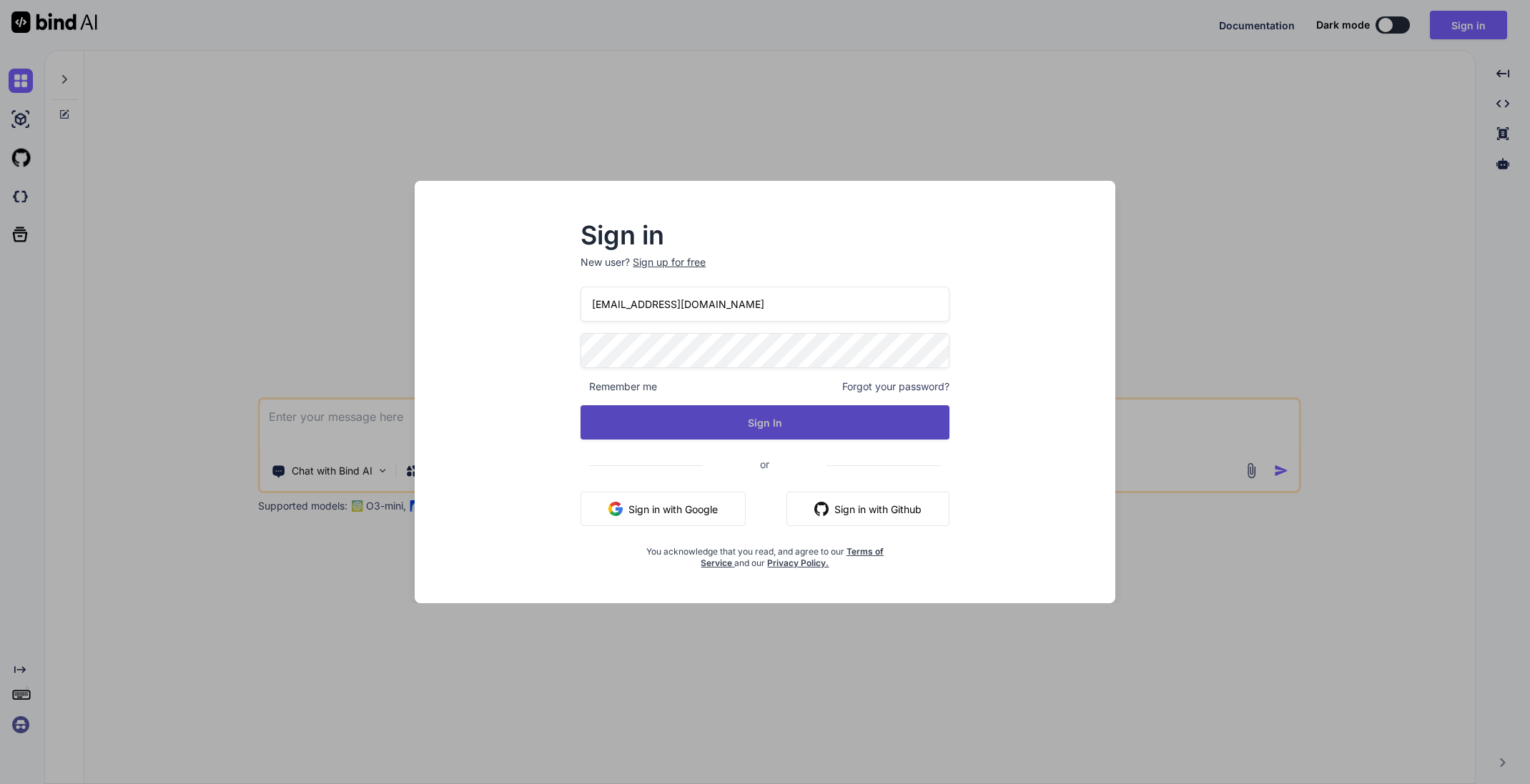
click at [768, 420] on button "Sign In" at bounding box center [765, 422] width 369 height 35
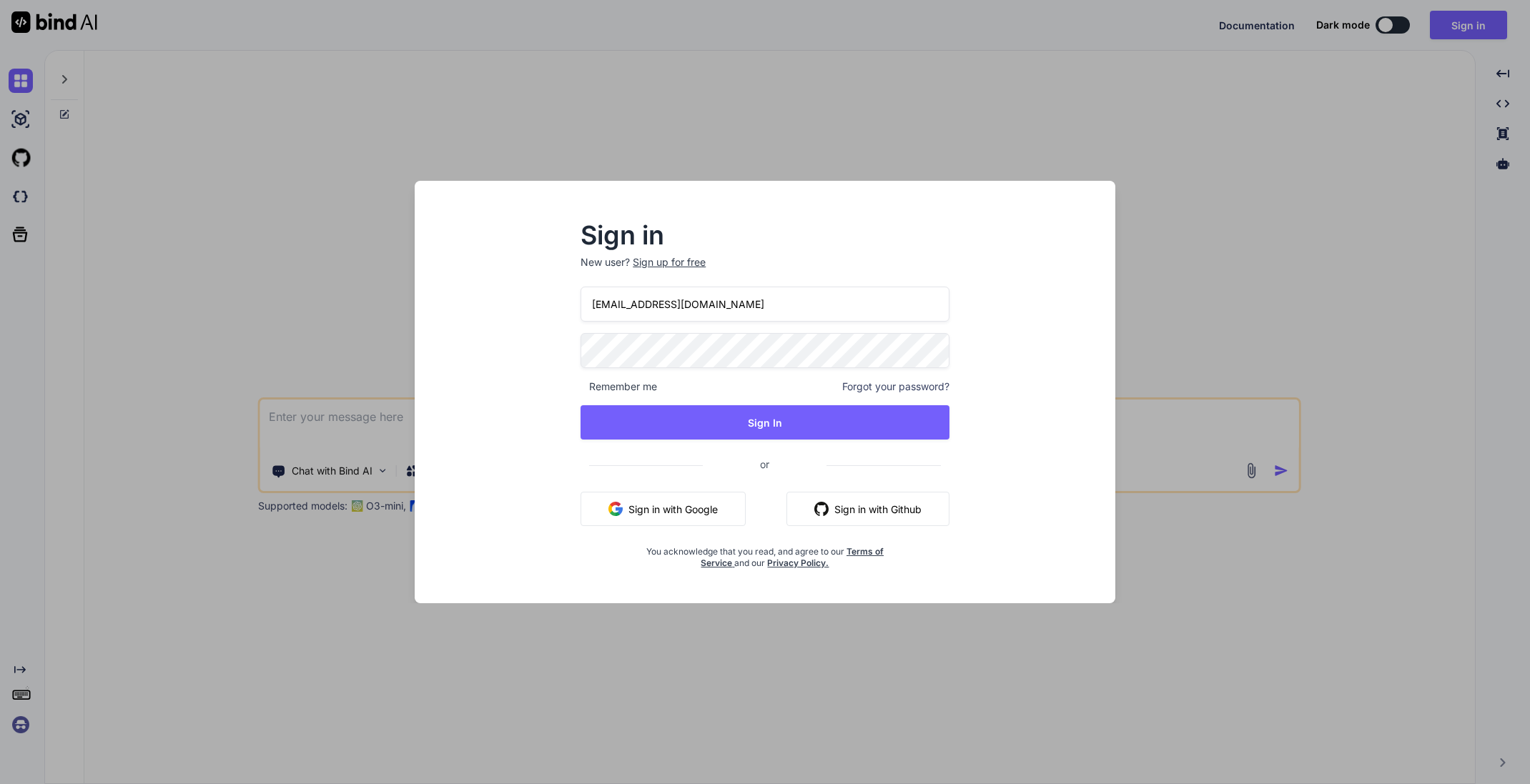
click at [874, 389] on span "Forgot your password?" at bounding box center [896, 386] width 107 height 14
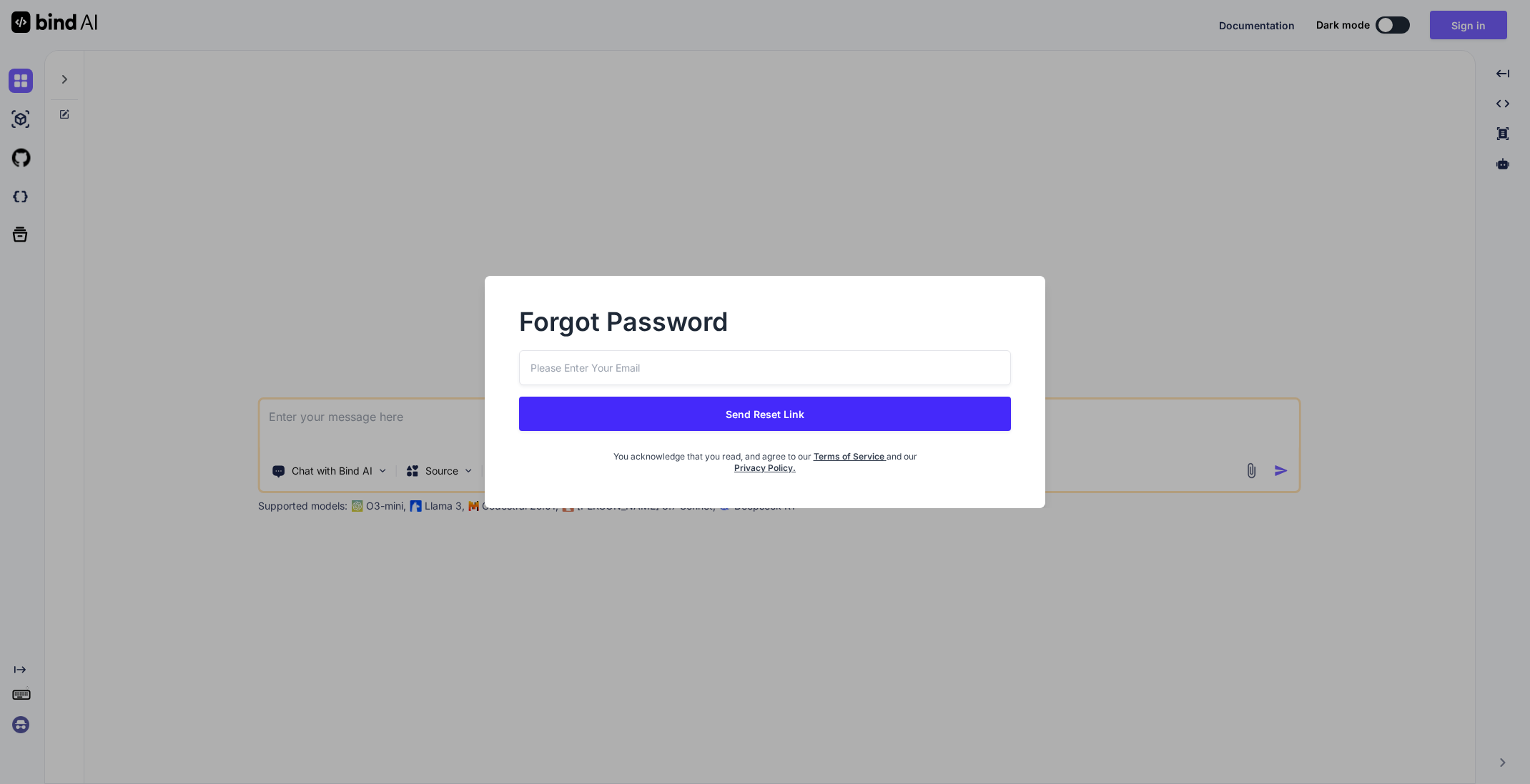
click at [735, 375] on input "email" at bounding box center [765, 368] width 493 height 35
type input "[EMAIL_ADDRESS][DOMAIN_NAME]"
click at [770, 414] on button "Send Reset Link" at bounding box center [765, 414] width 493 height 35
click at [777, 409] on button "Send Reset Link" at bounding box center [765, 414] width 493 height 35
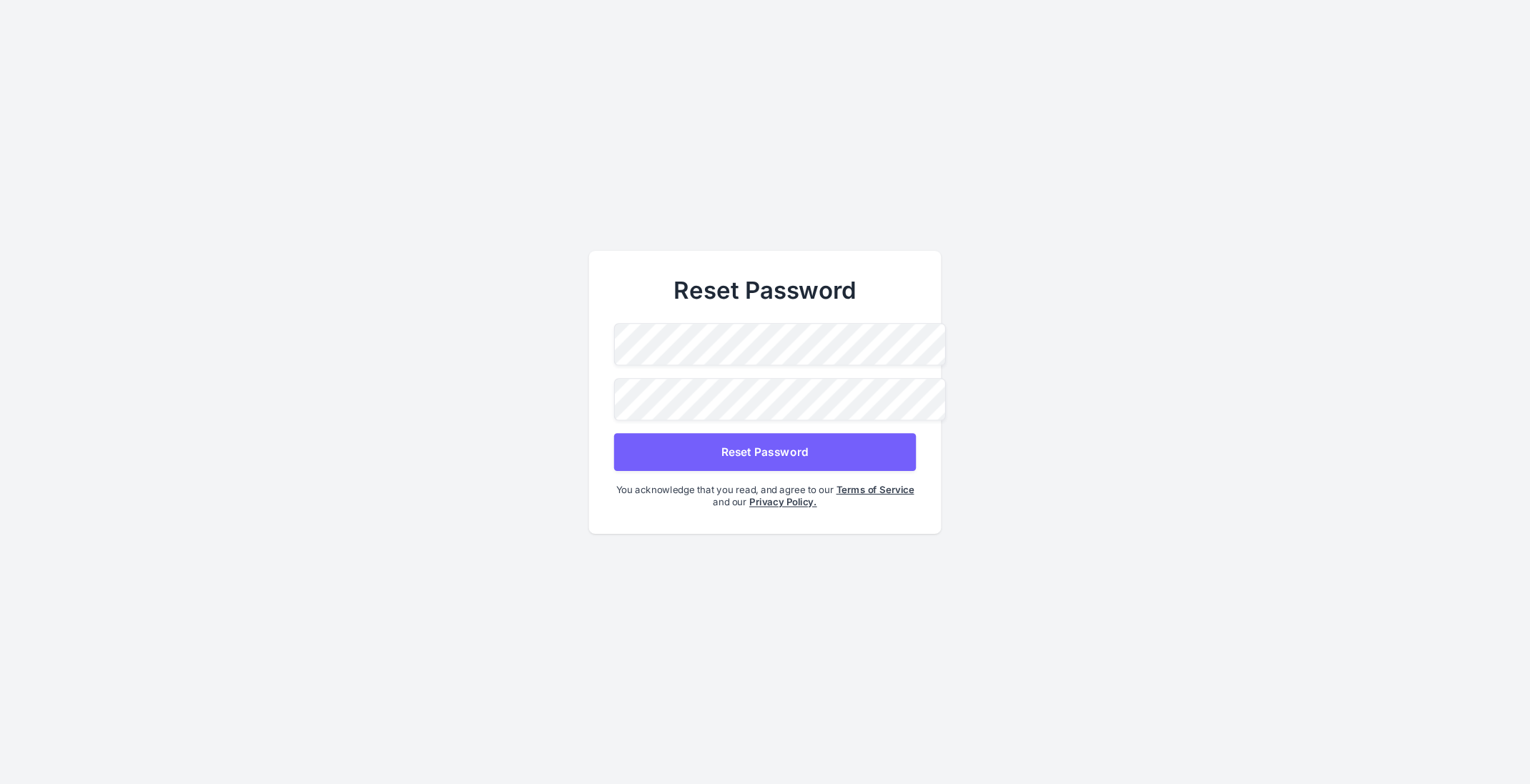
click at [784, 451] on button "Reset Password" at bounding box center [765, 452] width 302 height 38
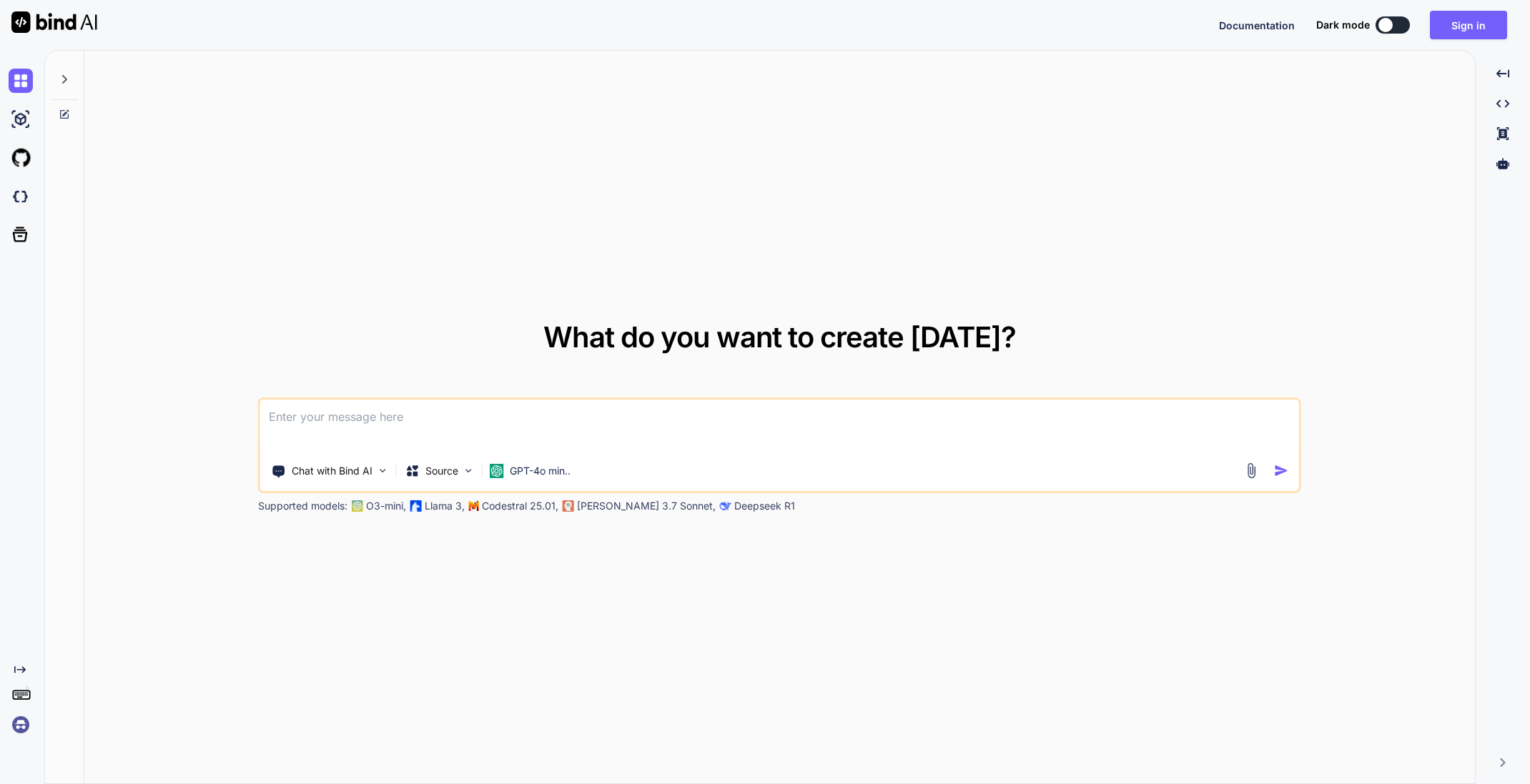
click at [395, 418] on textarea at bounding box center [780, 426] width 1039 height 53
paste textarea
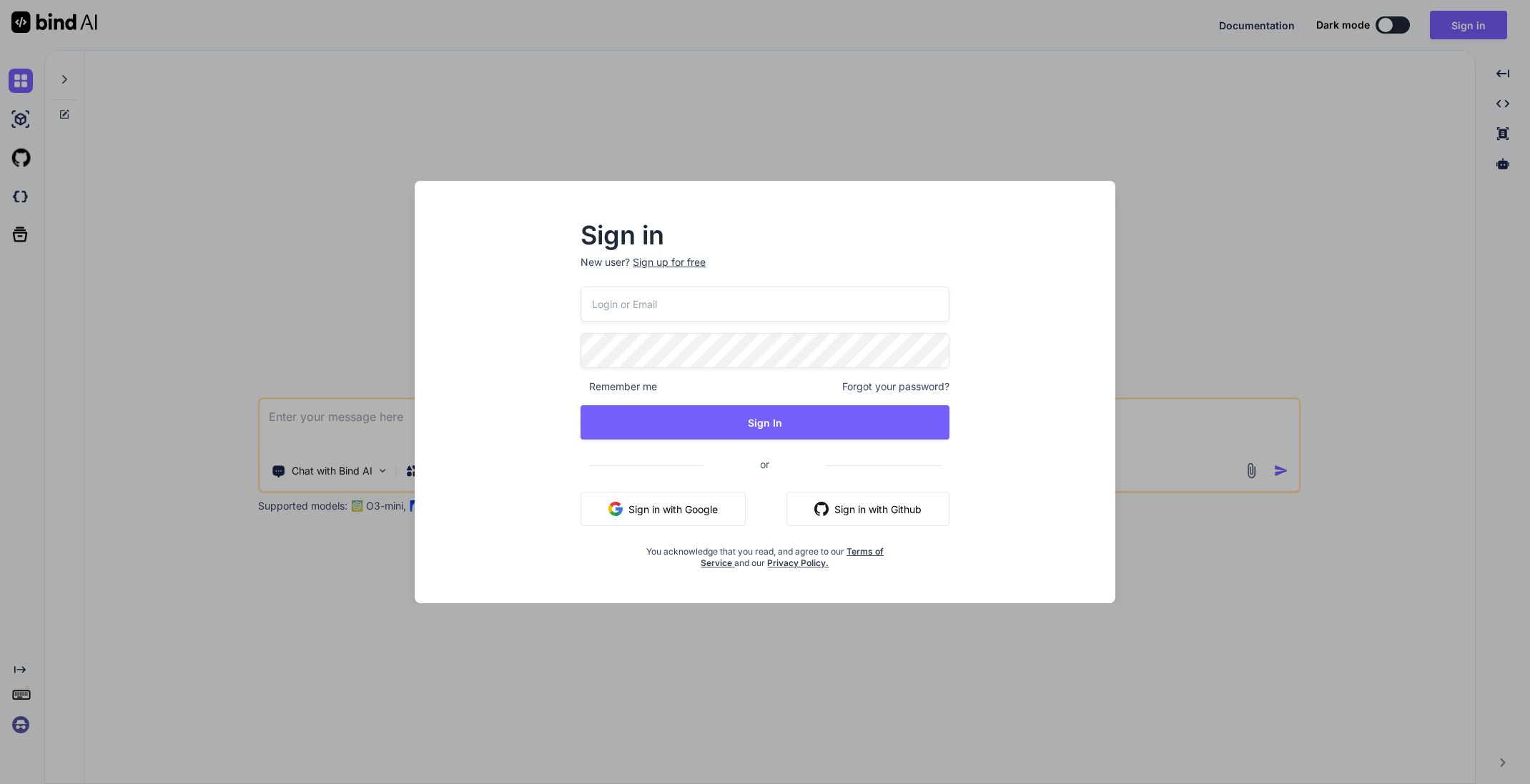
click at [741, 146] on div "Sign in New user? Sign up for free Remember me Forgot your password? Sign In or…" at bounding box center [765, 392] width 1530 height 784
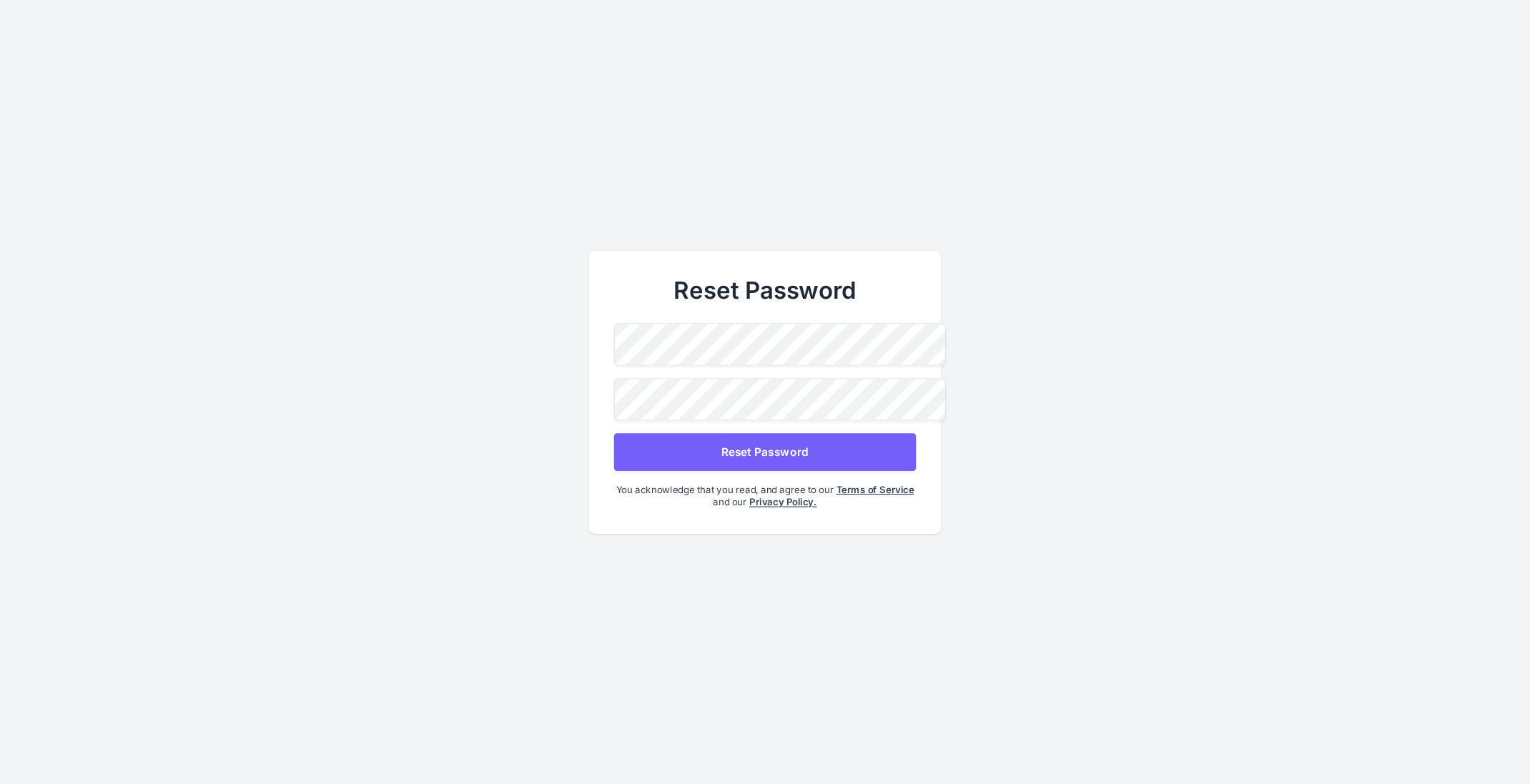
click at [789, 449] on button "Reset Password" at bounding box center [765, 452] width 302 height 38
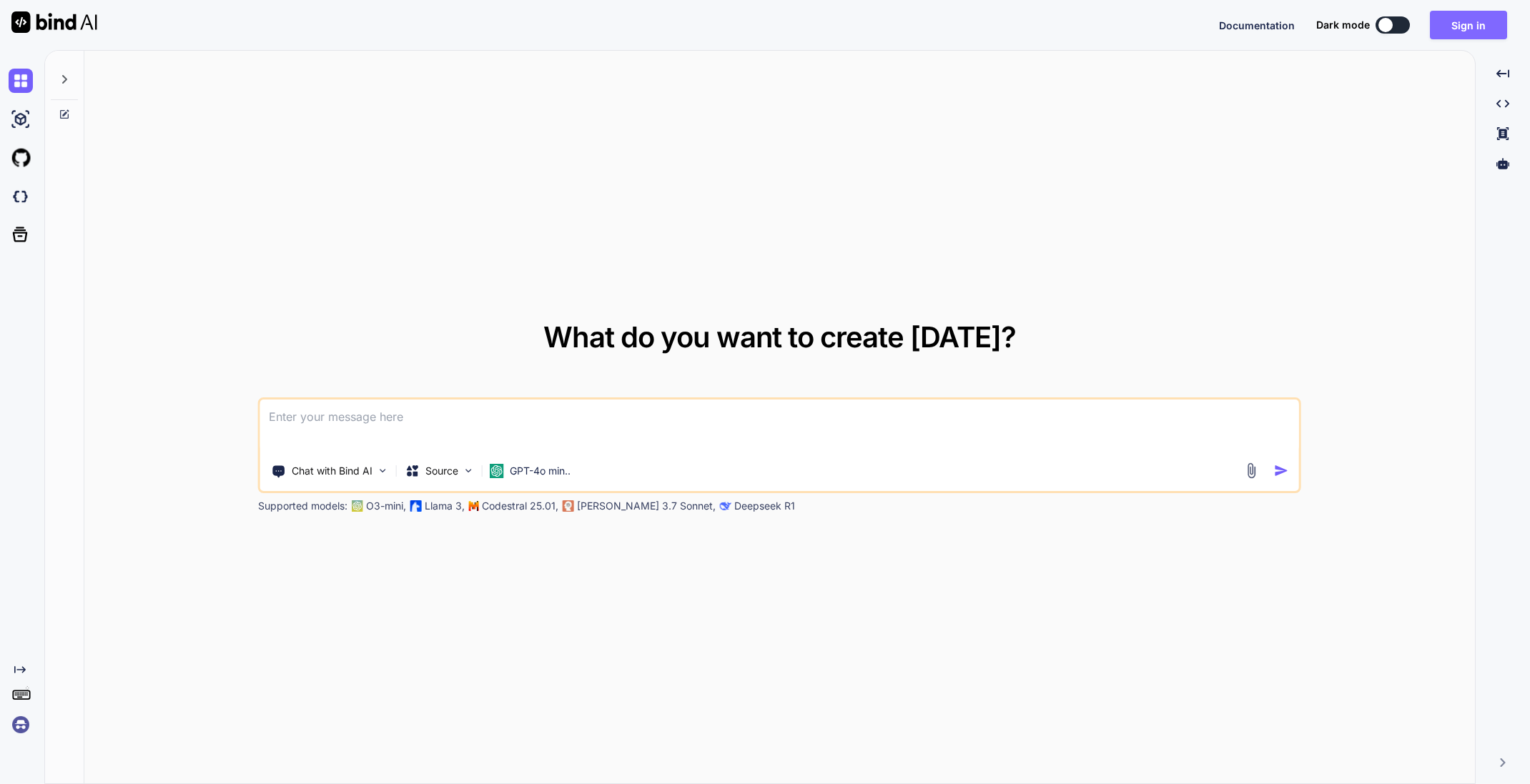
click at [1469, 24] on button "Sign in" at bounding box center [1468, 25] width 77 height 29
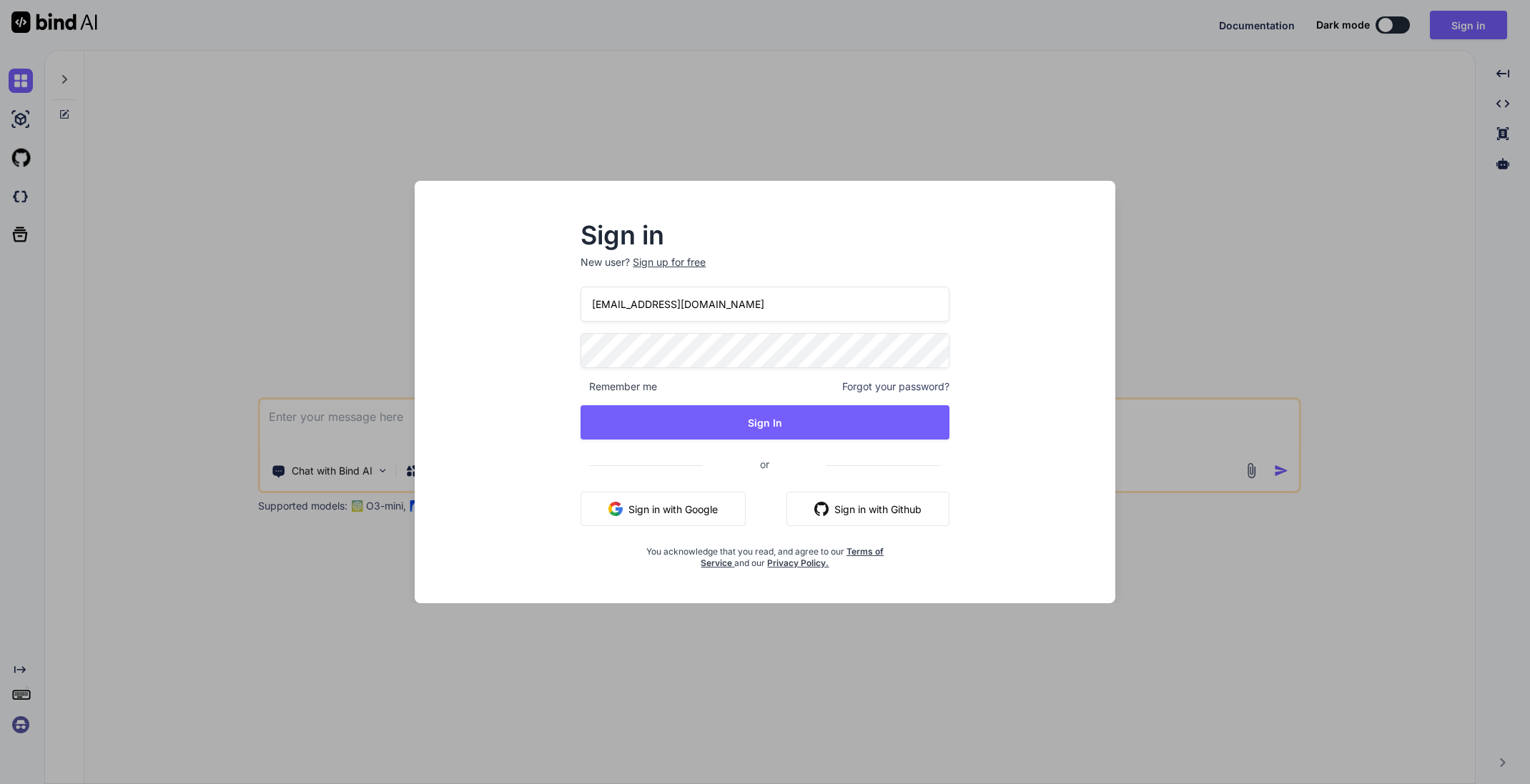
type input "info@juturobot.com"
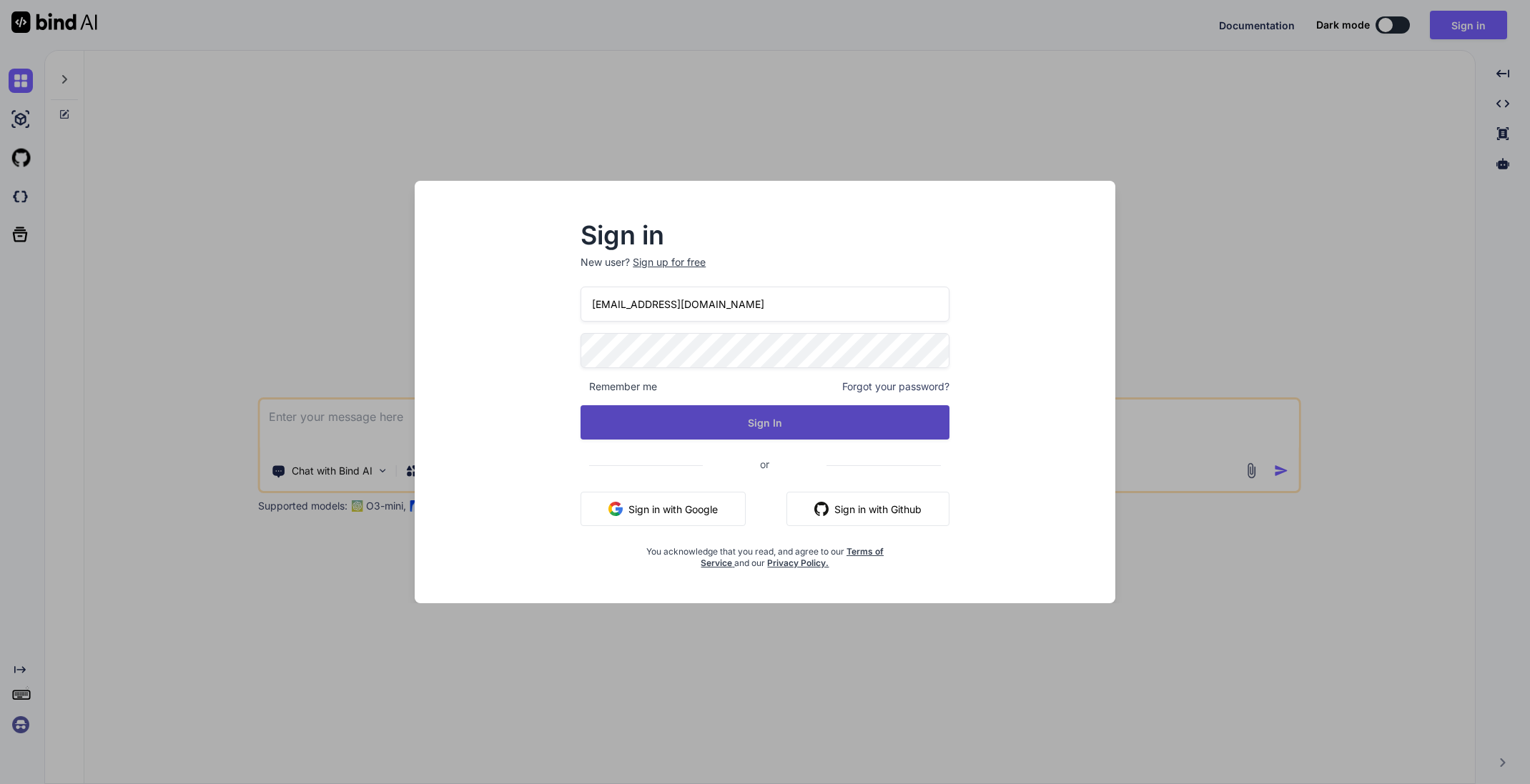
click at [765, 425] on button "Sign In" at bounding box center [765, 422] width 369 height 35
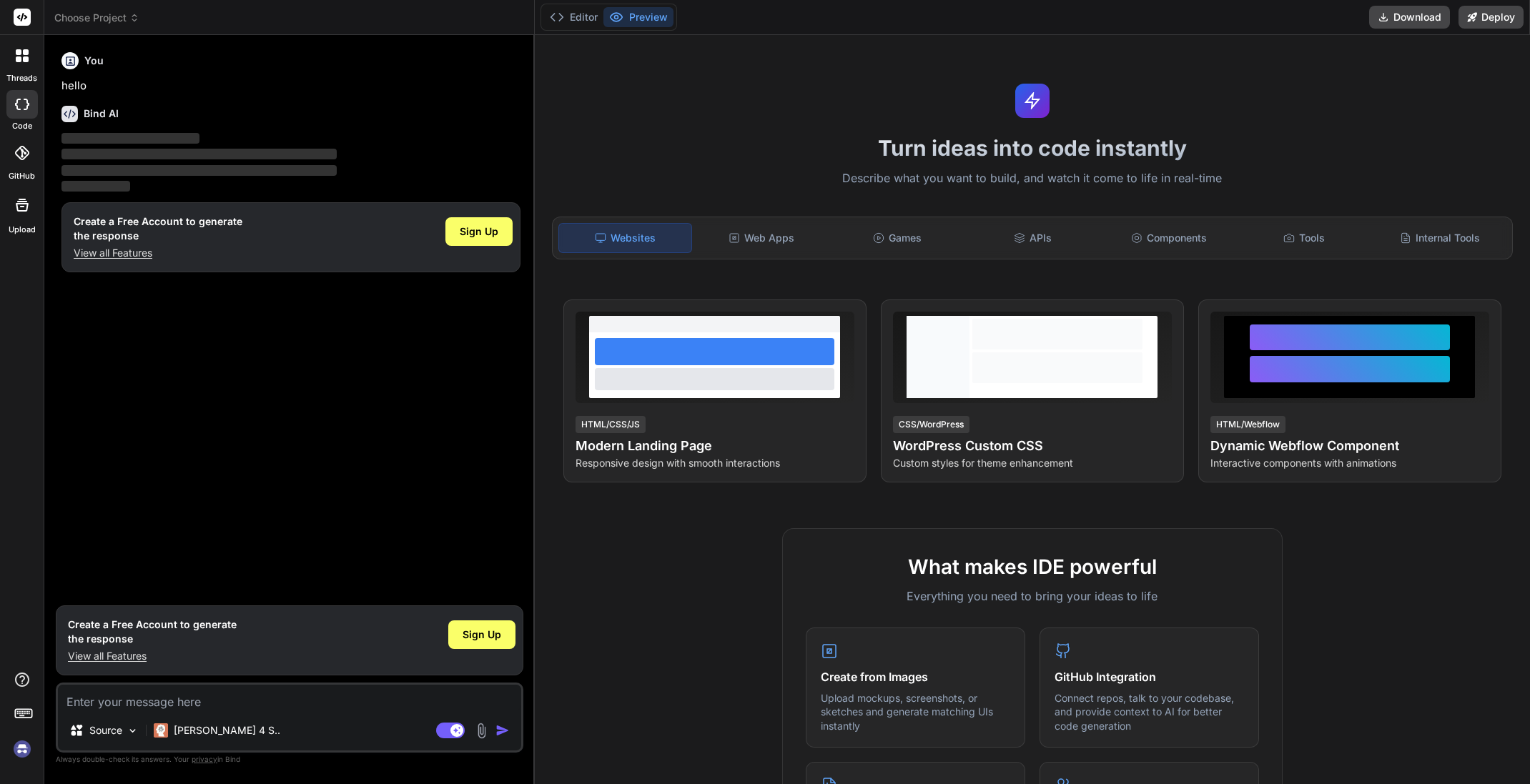
type textarea "x"
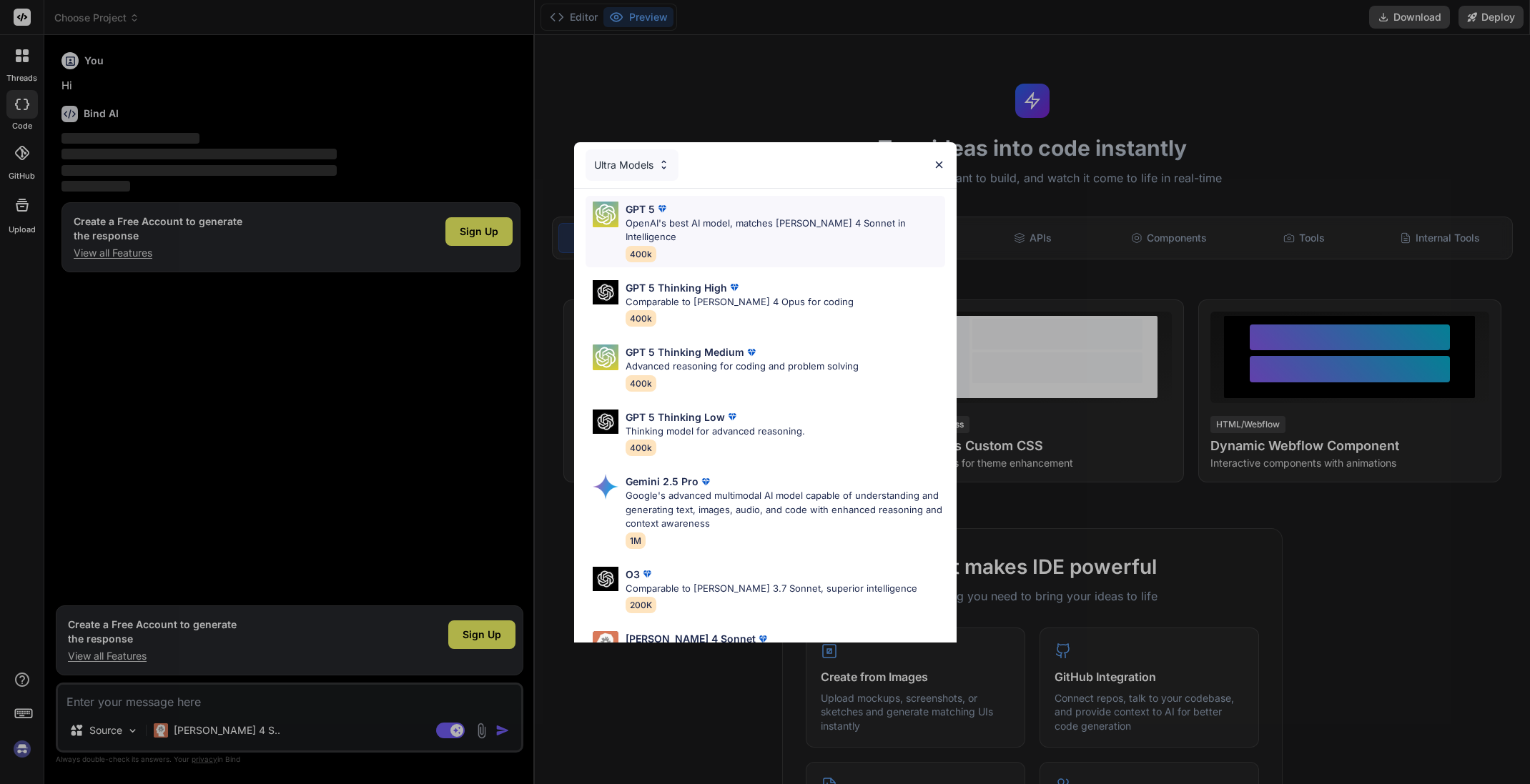
click at [748, 222] on p "OpenAI's best AI model, matches Claude 4 Sonnet in Intelligence" at bounding box center [786, 230] width 320 height 28
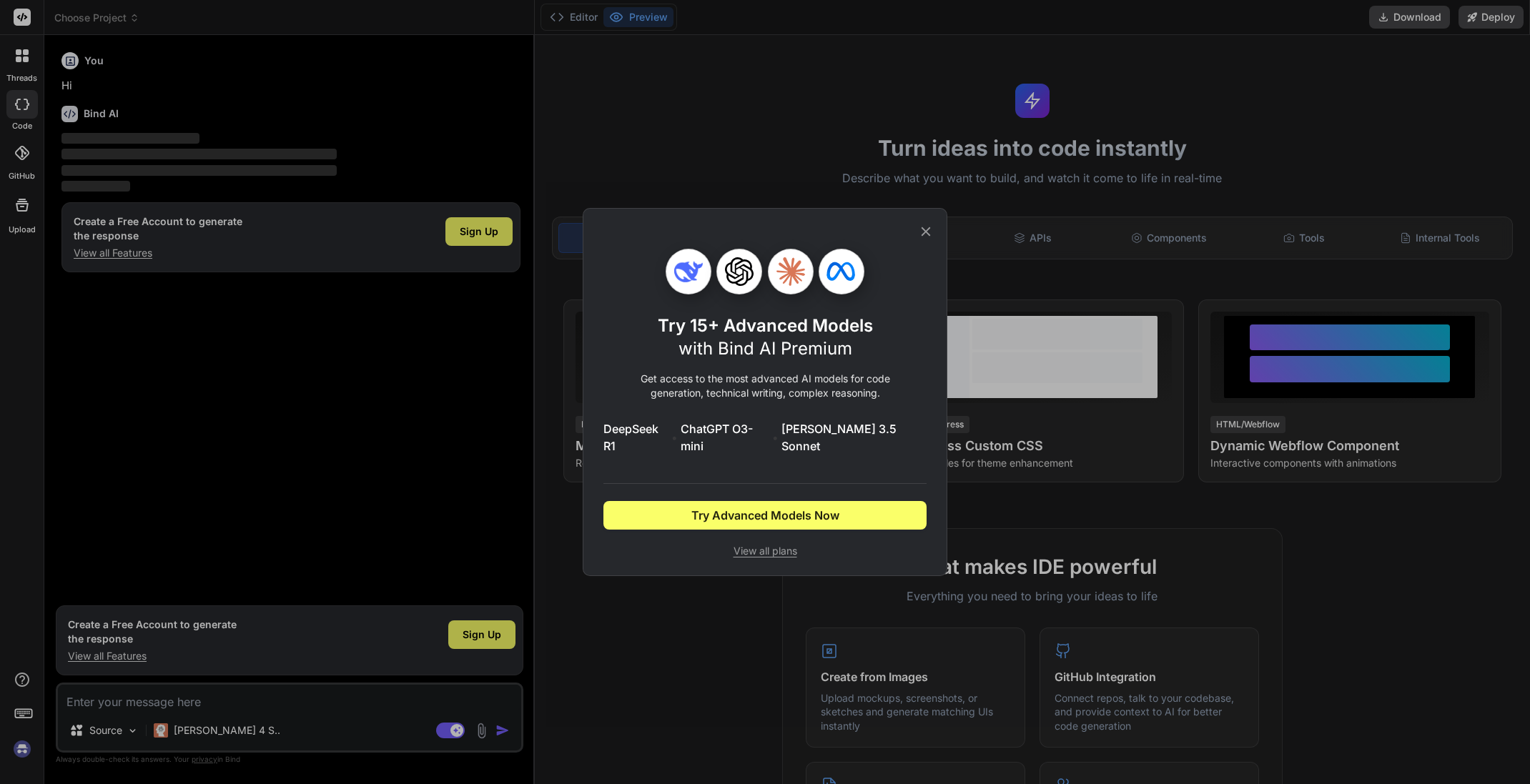
click at [930, 233] on icon at bounding box center [926, 231] width 16 height 16
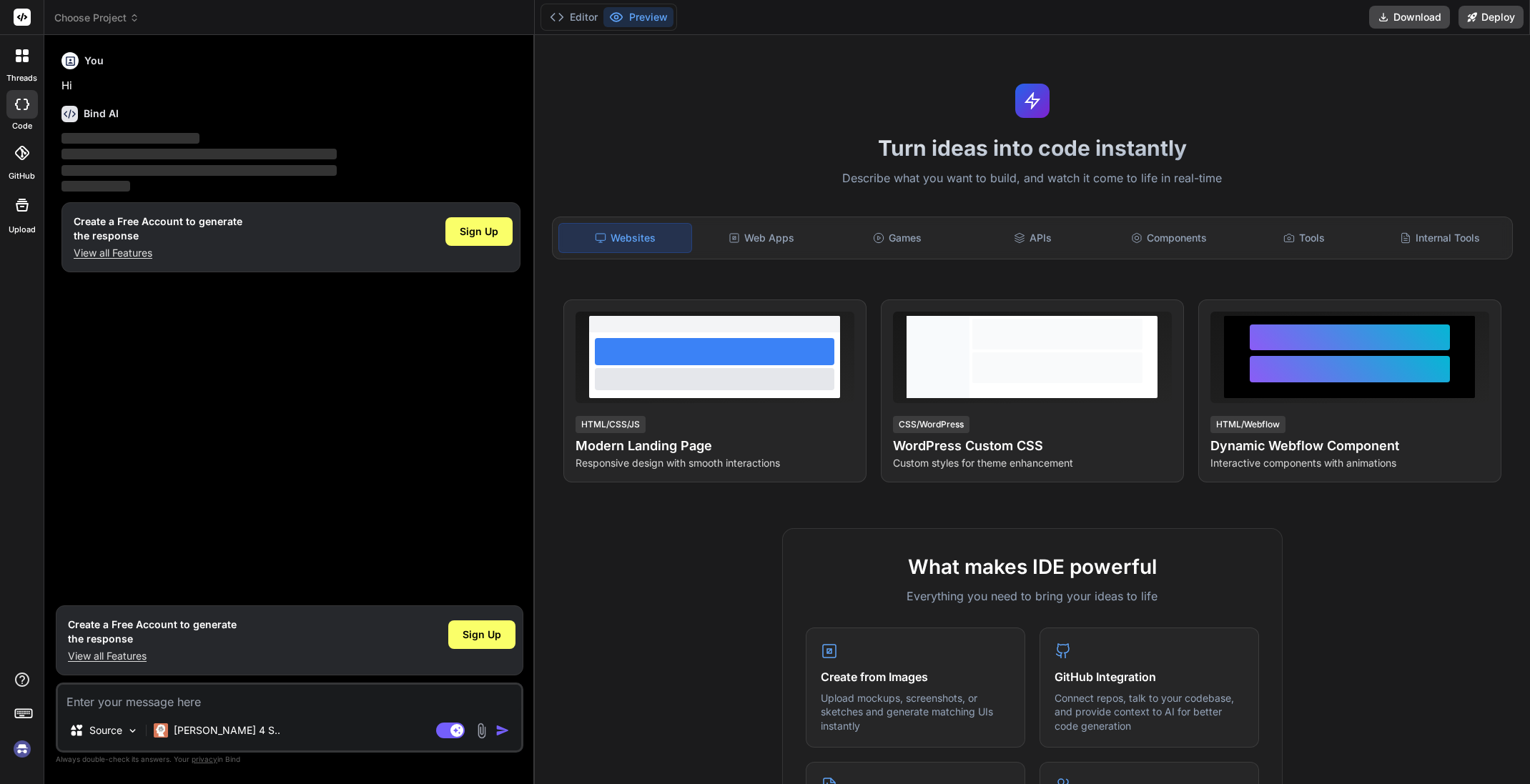
click at [110, 20] on span "Choose Project" at bounding box center [96, 17] width 85 height 14
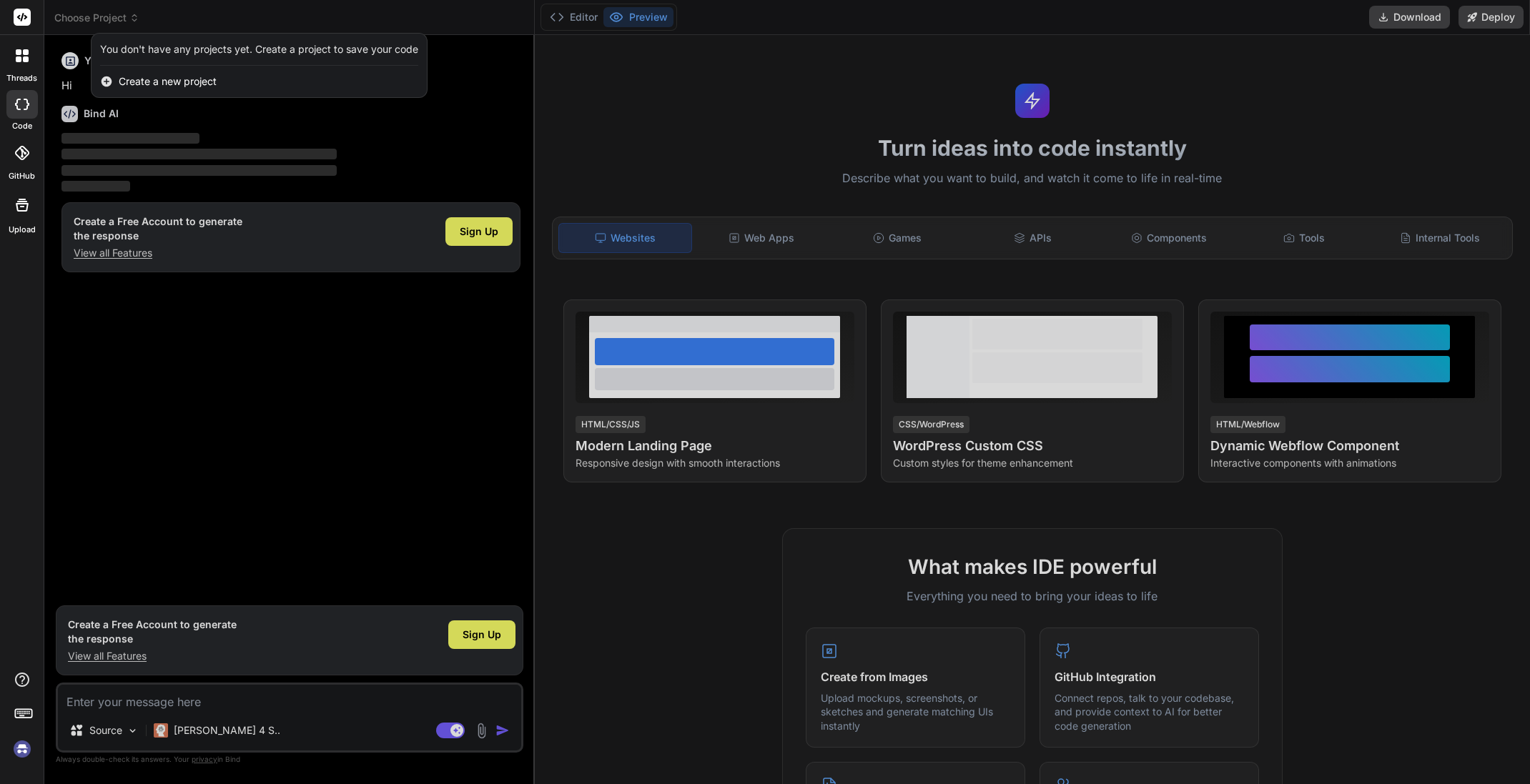
click at [110, 20] on div at bounding box center [765, 392] width 1530 height 784
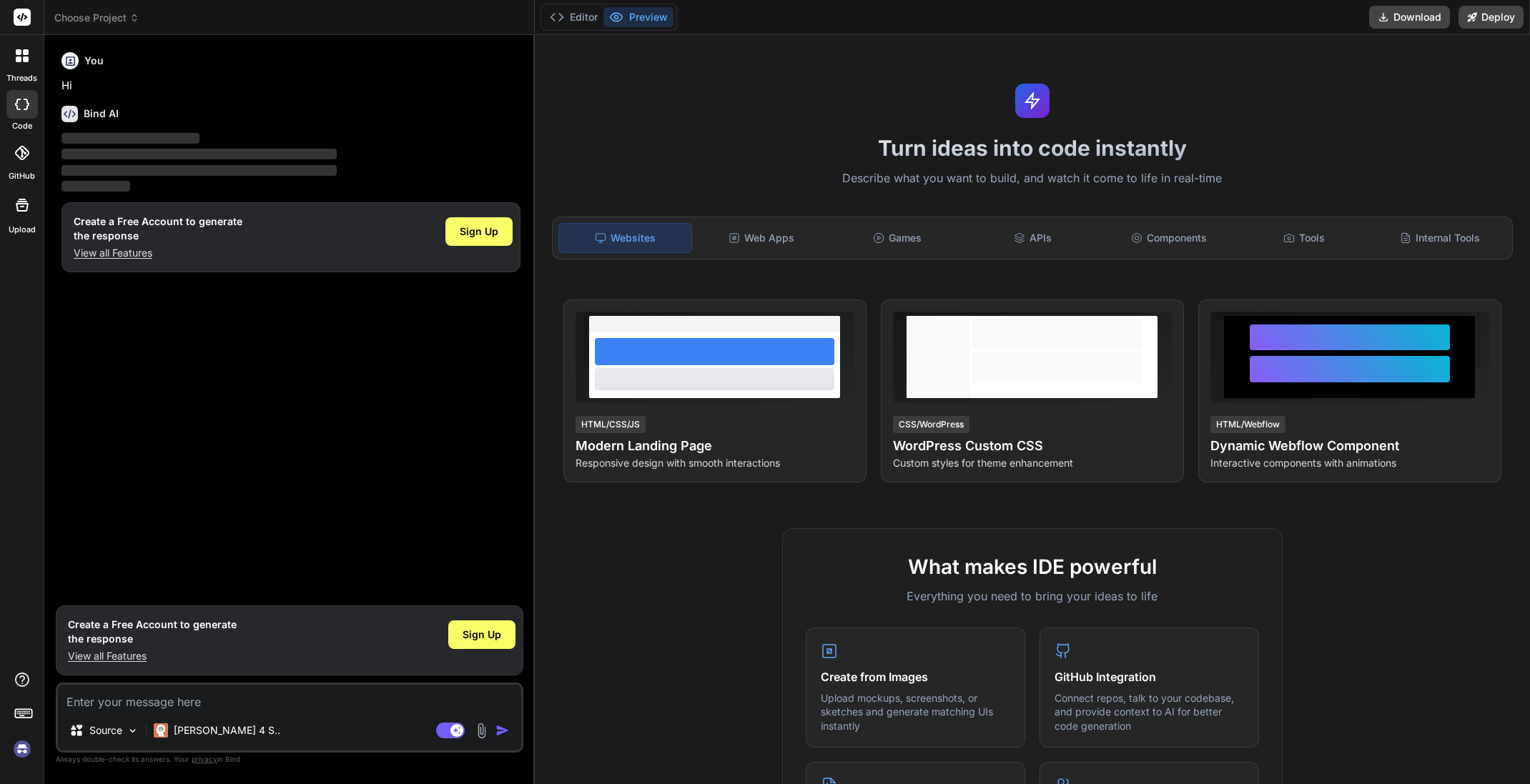
click at [102, 111] on h6 "Bind AI" at bounding box center [101, 113] width 35 height 14
click at [470, 229] on span "Sign Up" at bounding box center [479, 231] width 38 height 14
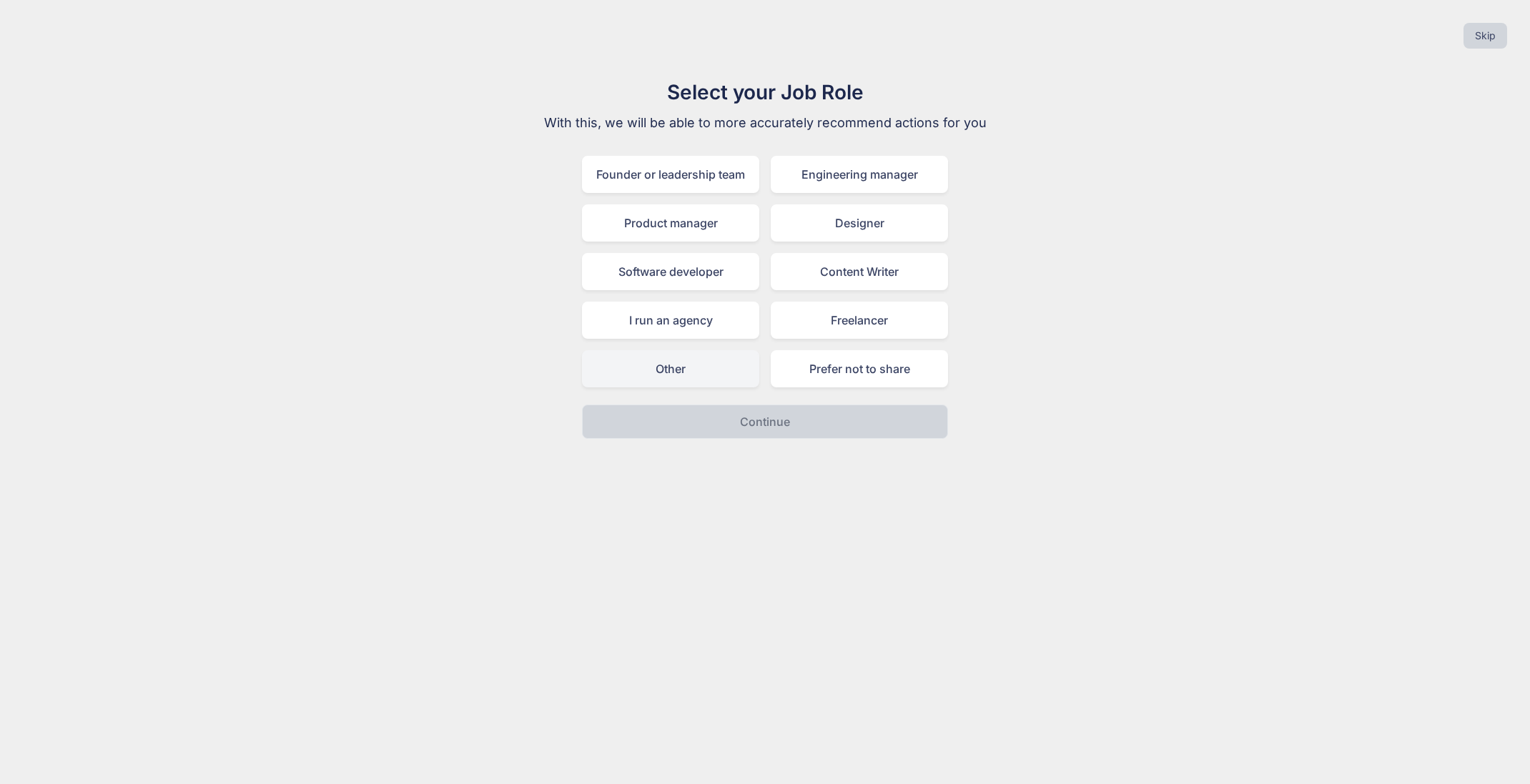
click at [692, 373] on div "Other" at bounding box center [671, 369] width 177 height 38
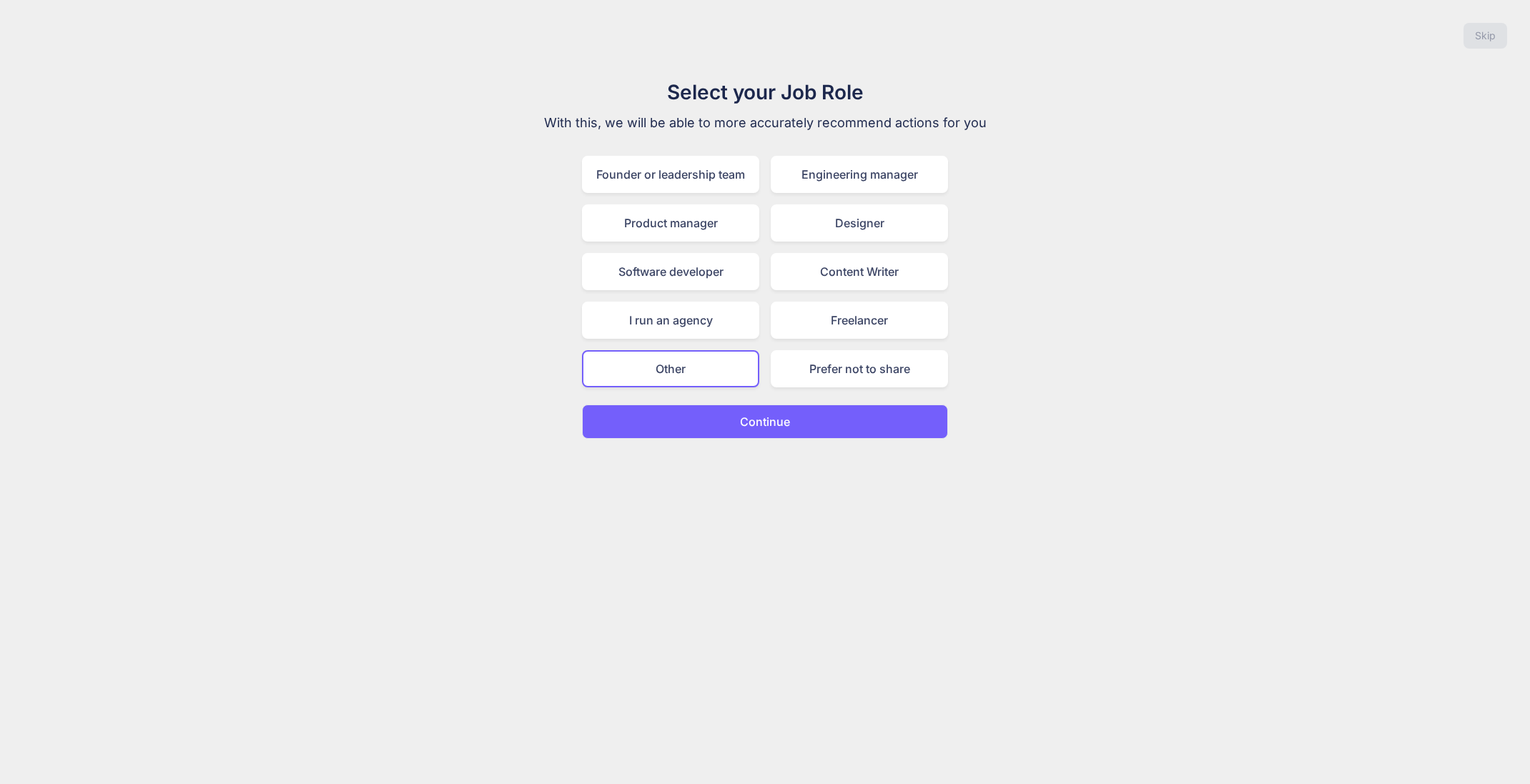
click at [769, 420] on p "Continue" at bounding box center [765, 422] width 50 height 17
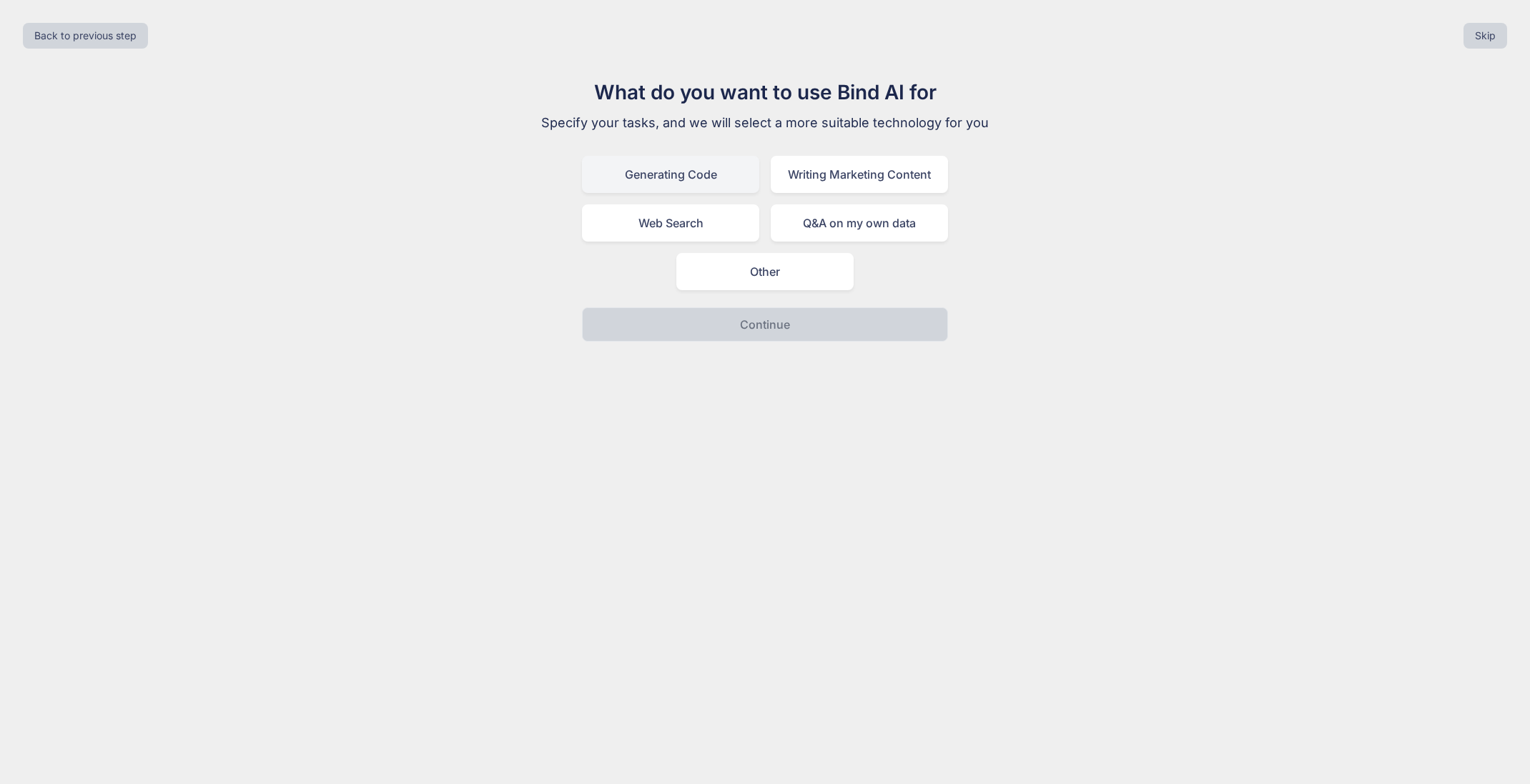
click at [643, 175] on div "Generating Code" at bounding box center [671, 175] width 177 height 38
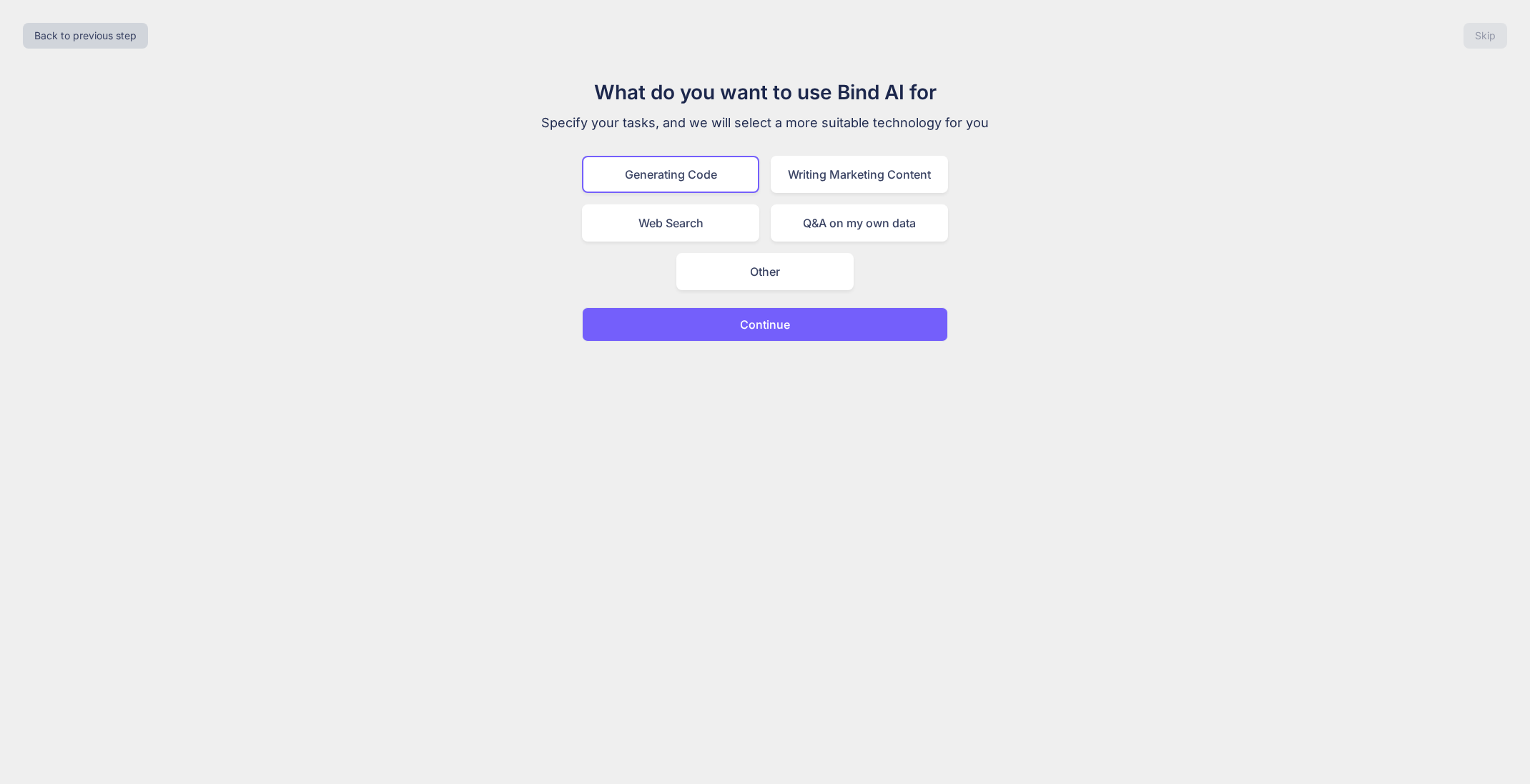
click at [768, 326] on p "Continue" at bounding box center [765, 324] width 50 height 17
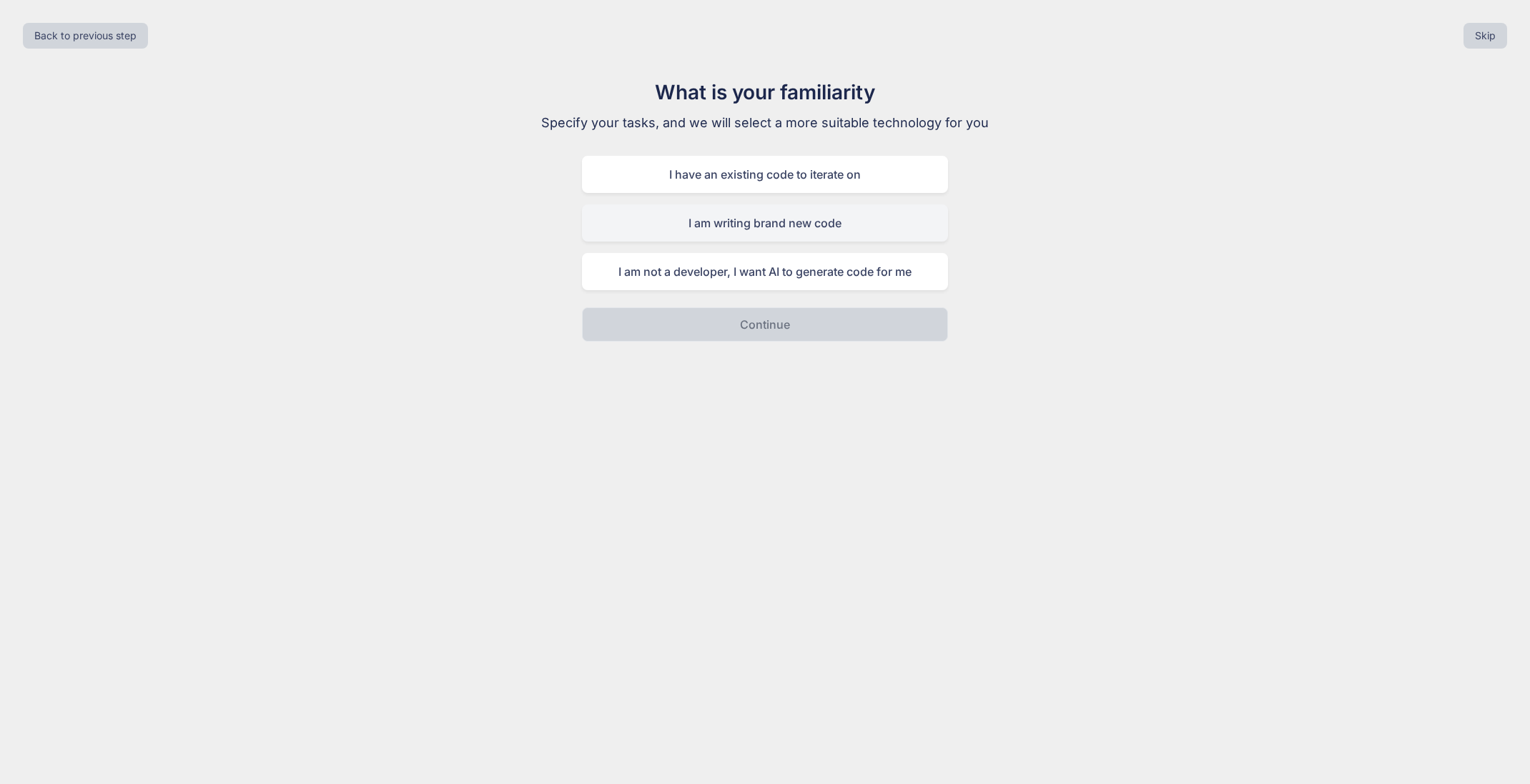
click at [771, 223] on div "I am writing brand new code" at bounding box center [765, 224] width 366 height 38
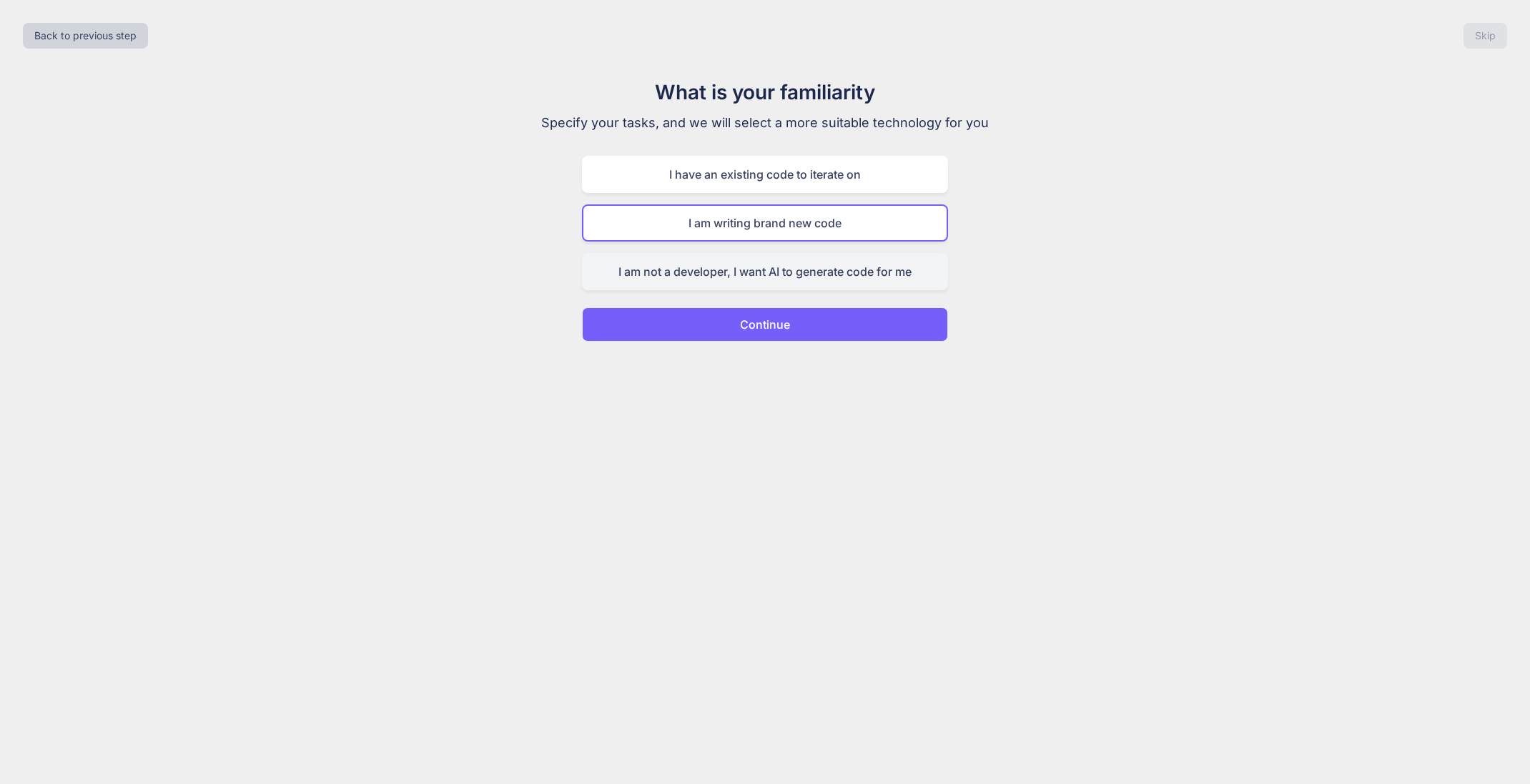
click at [784, 281] on div "I am not a developer, I want AI to generate code for me" at bounding box center [765, 272] width 366 height 38
click at [779, 327] on p "Continue" at bounding box center [765, 324] width 50 height 17
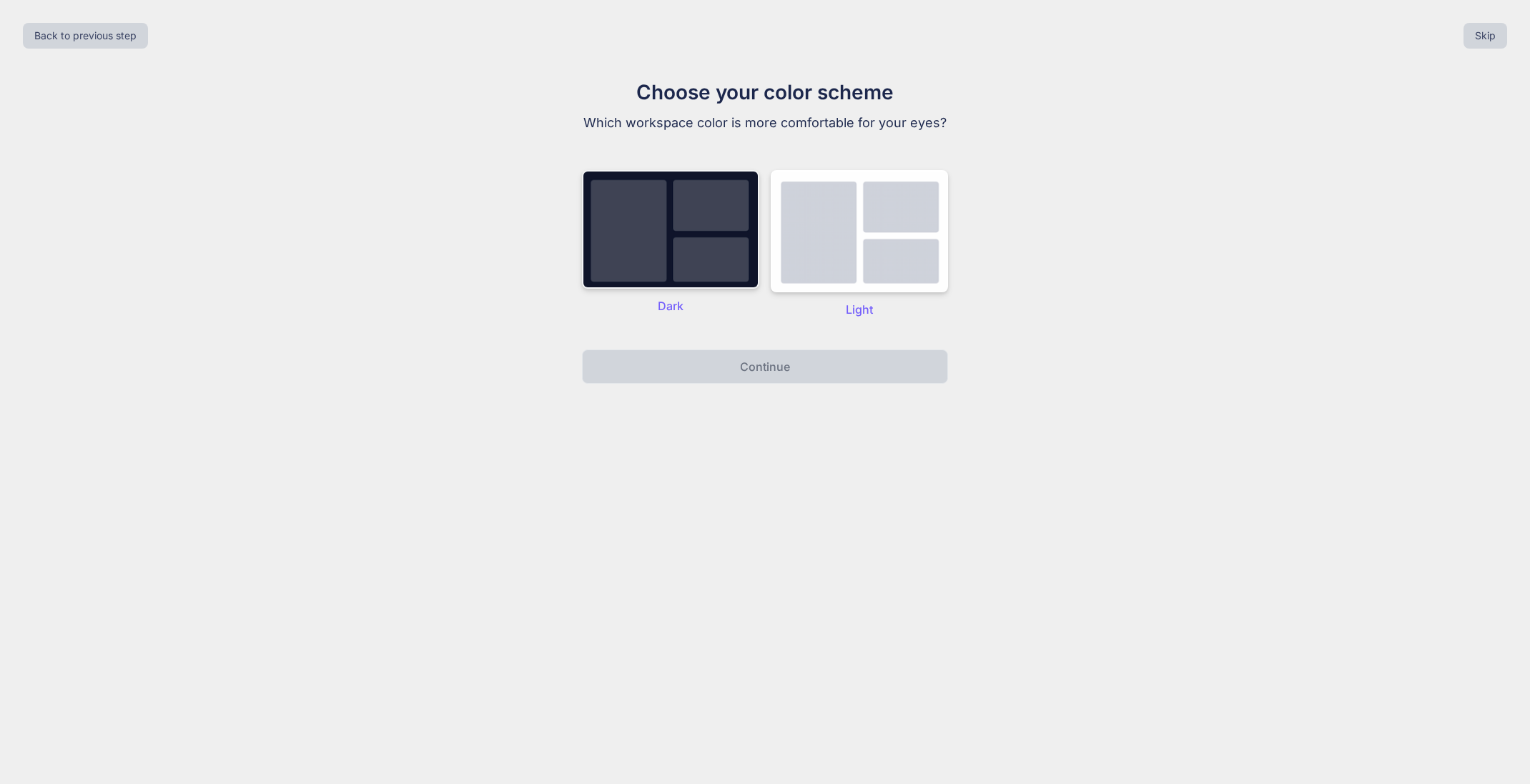
click at [678, 221] on img at bounding box center [671, 230] width 177 height 119
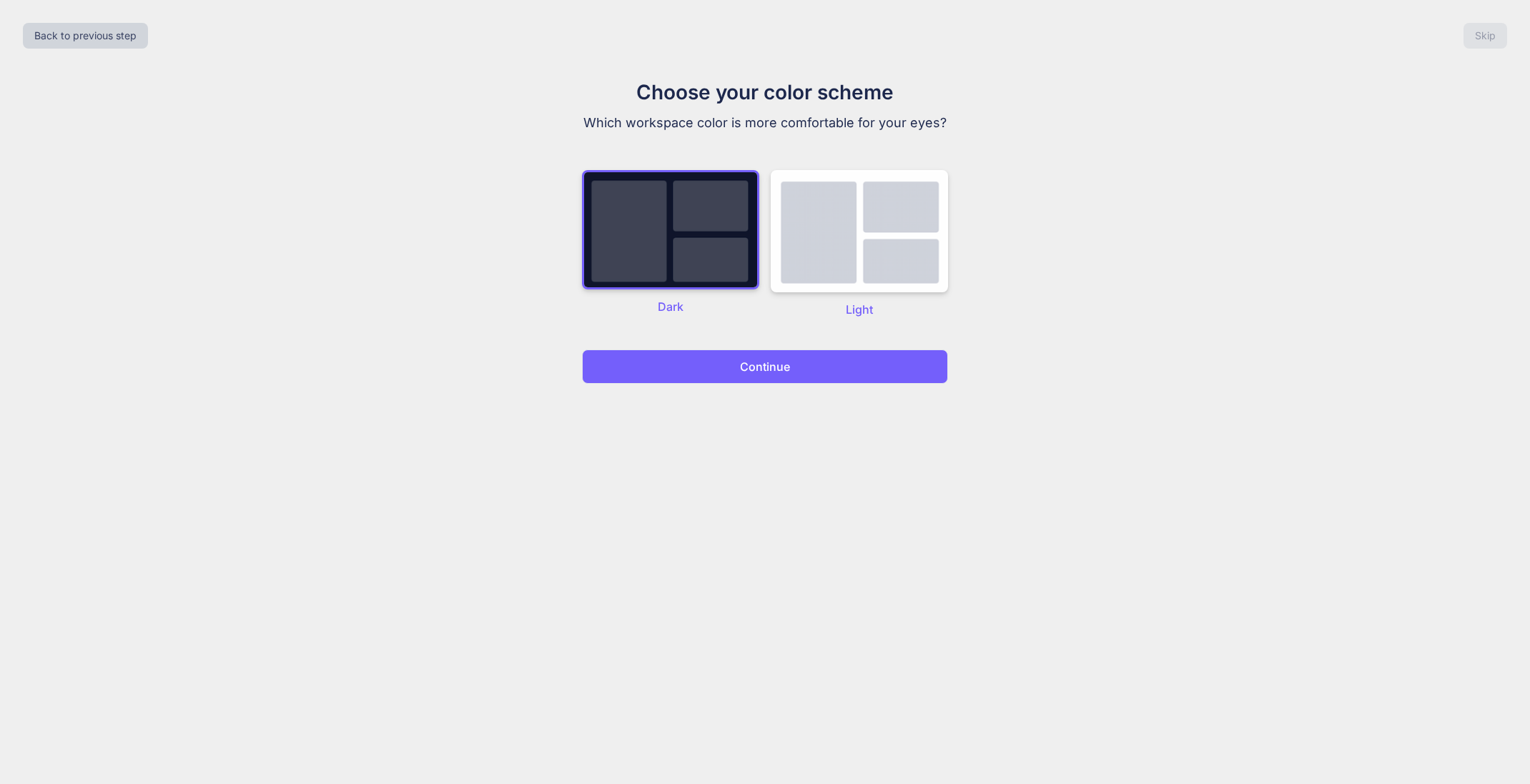
click at [707, 360] on button "Continue" at bounding box center [765, 367] width 366 height 35
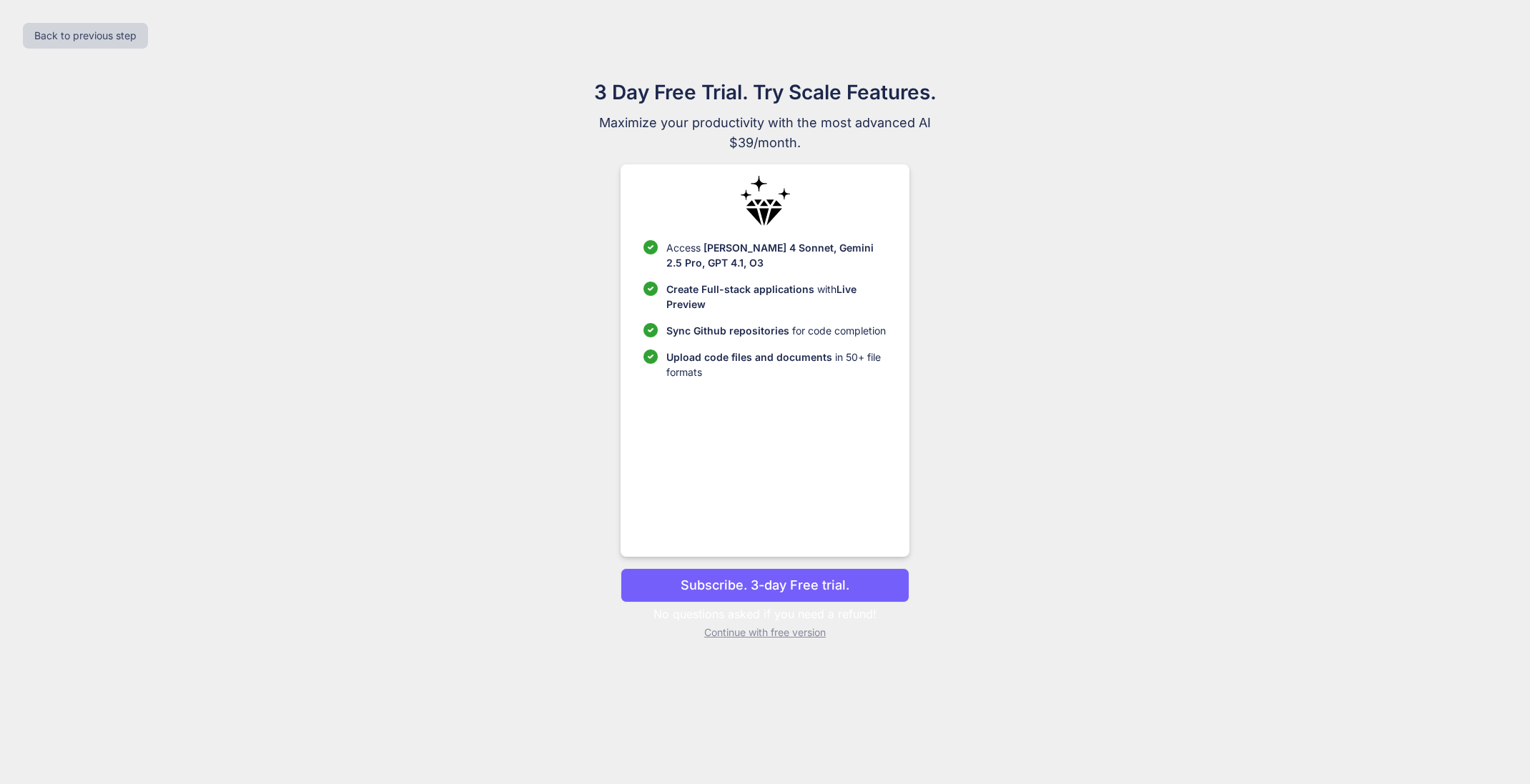
click at [780, 633] on p "Continue with free version" at bounding box center [765, 632] width 288 height 14
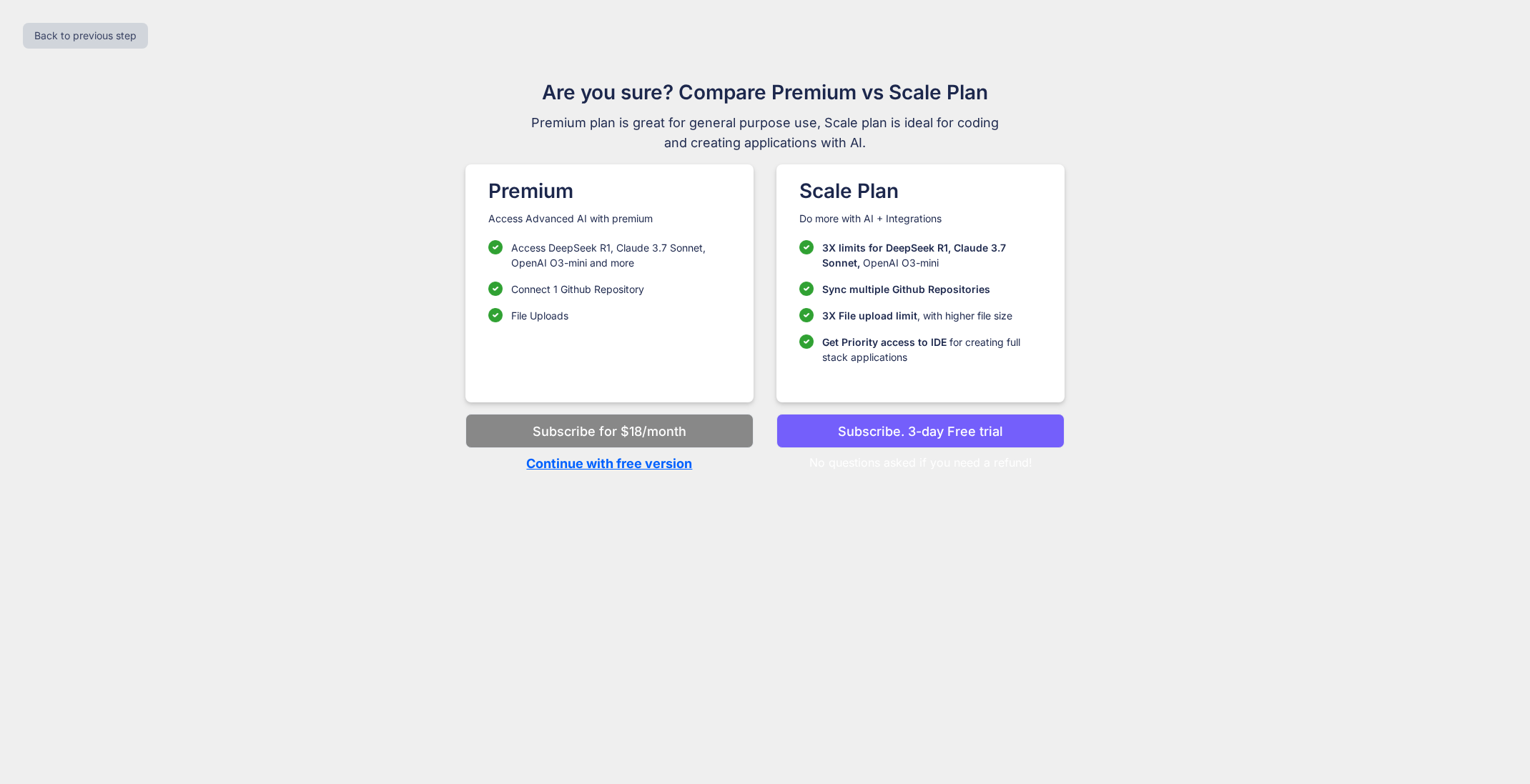
click at [610, 467] on p "Continue with free version" at bounding box center [609, 464] width 288 height 20
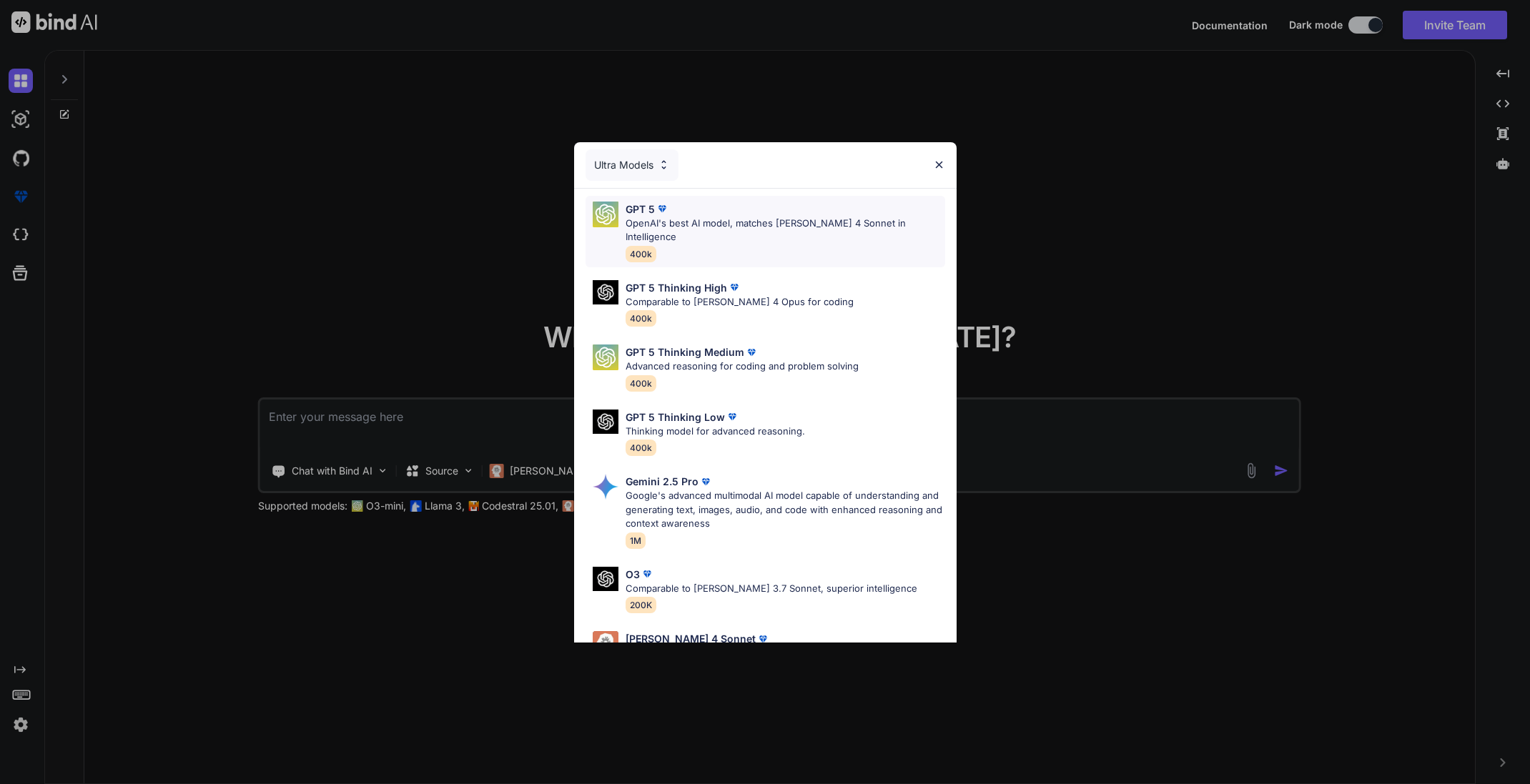
click at [646, 221] on p "OpenAI's best AI model, matches Claude 4 Sonnet in Intelligence" at bounding box center [786, 230] width 320 height 28
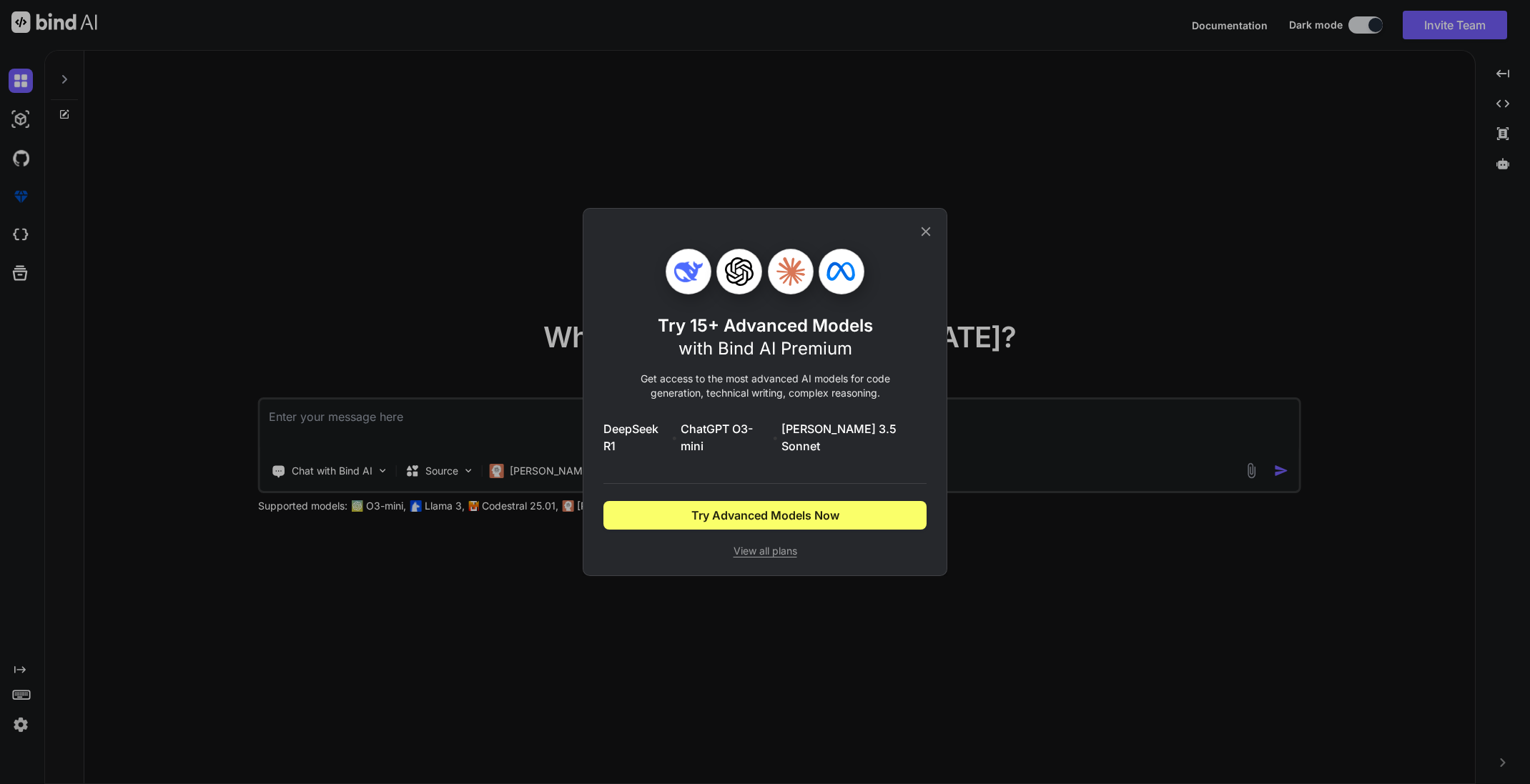
click at [924, 236] on icon at bounding box center [926, 232] width 9 height 9
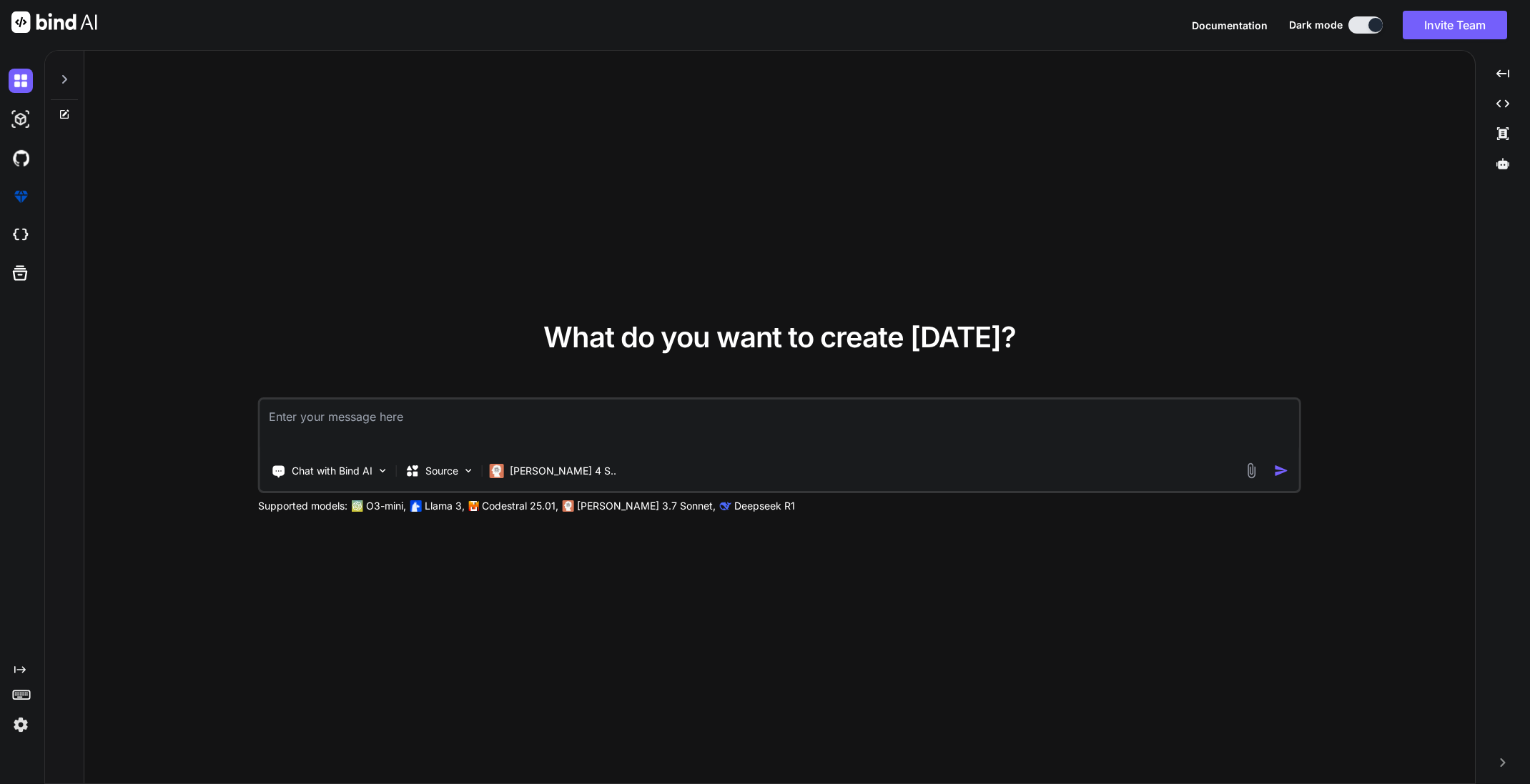
click at [332, 414] on textarea at bounding box center [780, 426] width 1039 height 53
click at [463, 419] on textarea at bounding box center [780, 426] width 1039 height 53
paste textarea "Create a WordPress plugin called "WooCommerce SKU Privacy". Requirements: 1. Al…"
type textarea "x"
type textarea "Create a WordPress plugin called "WooCommerce SKU Privacy". Requirements: 1. Al…"
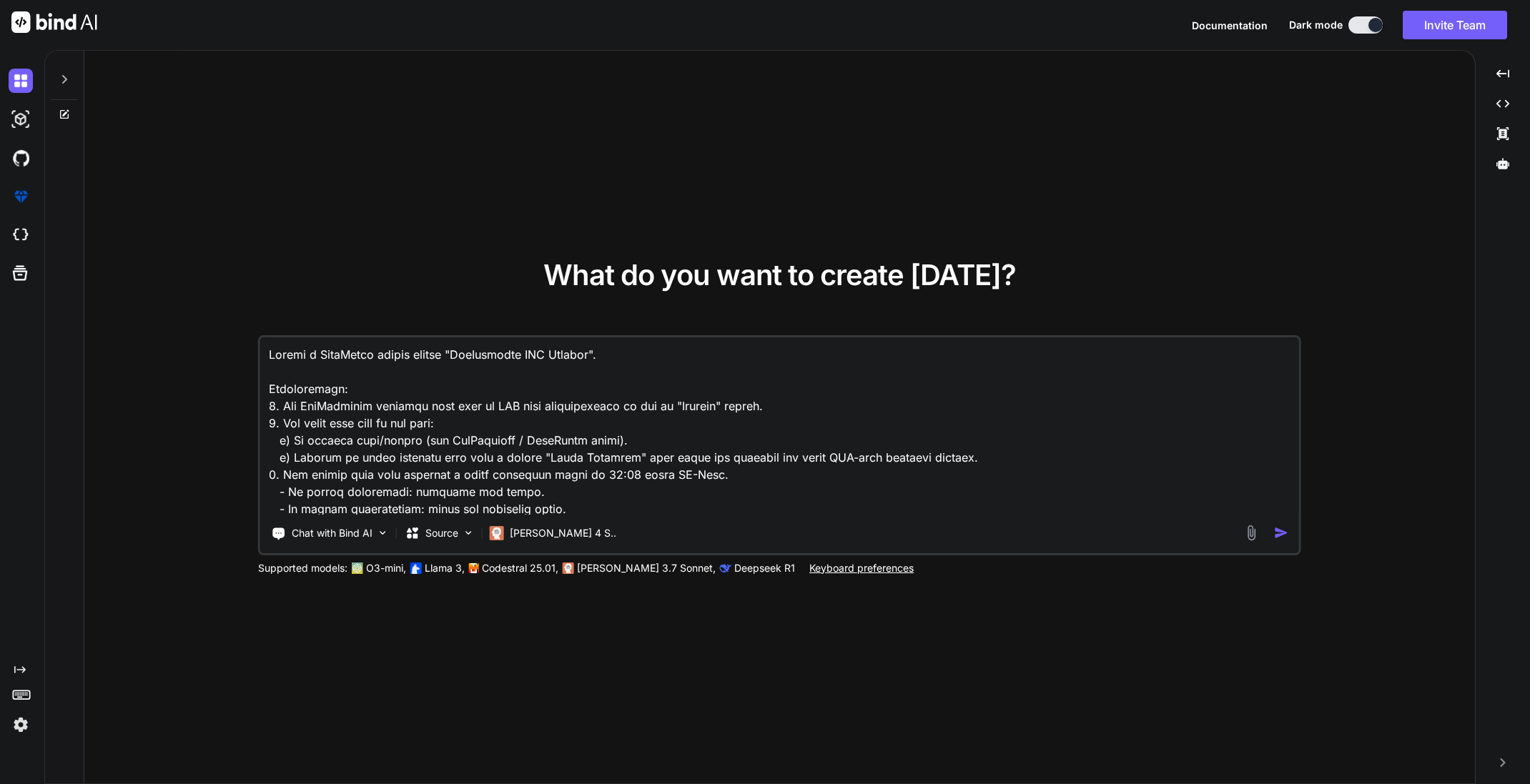
scroll to position [191, 0]
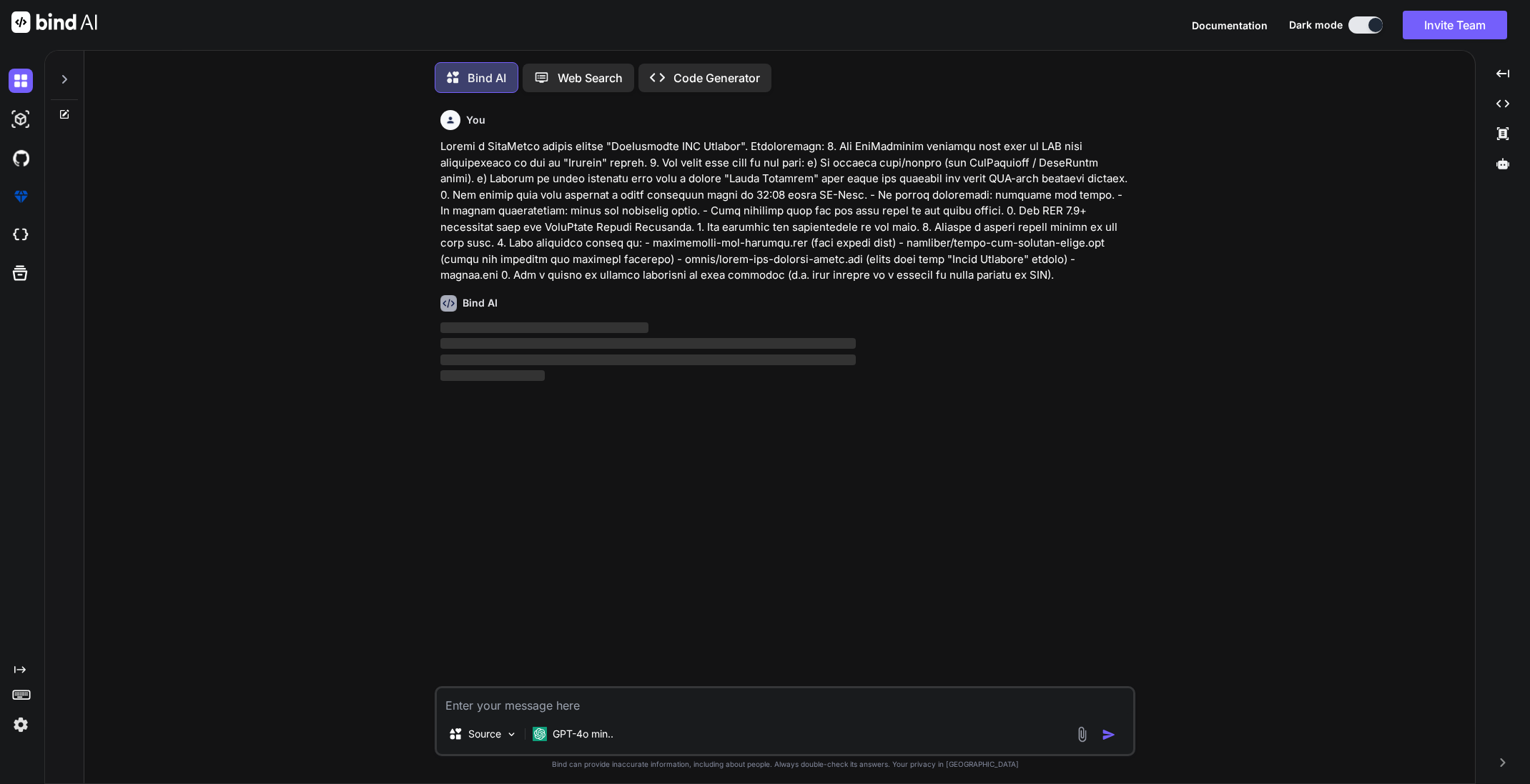
scroll to position [8, 0]
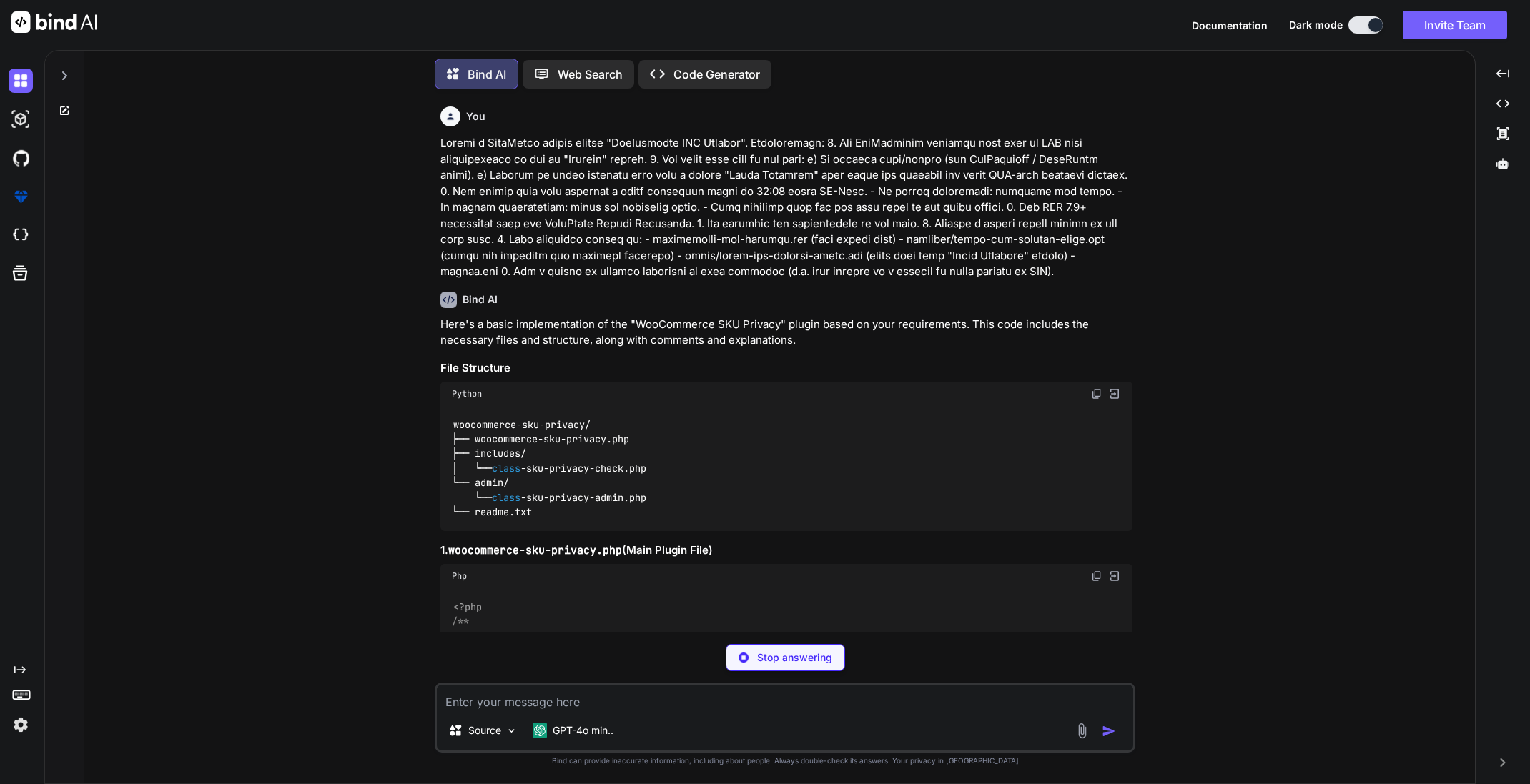
type textarea "x"
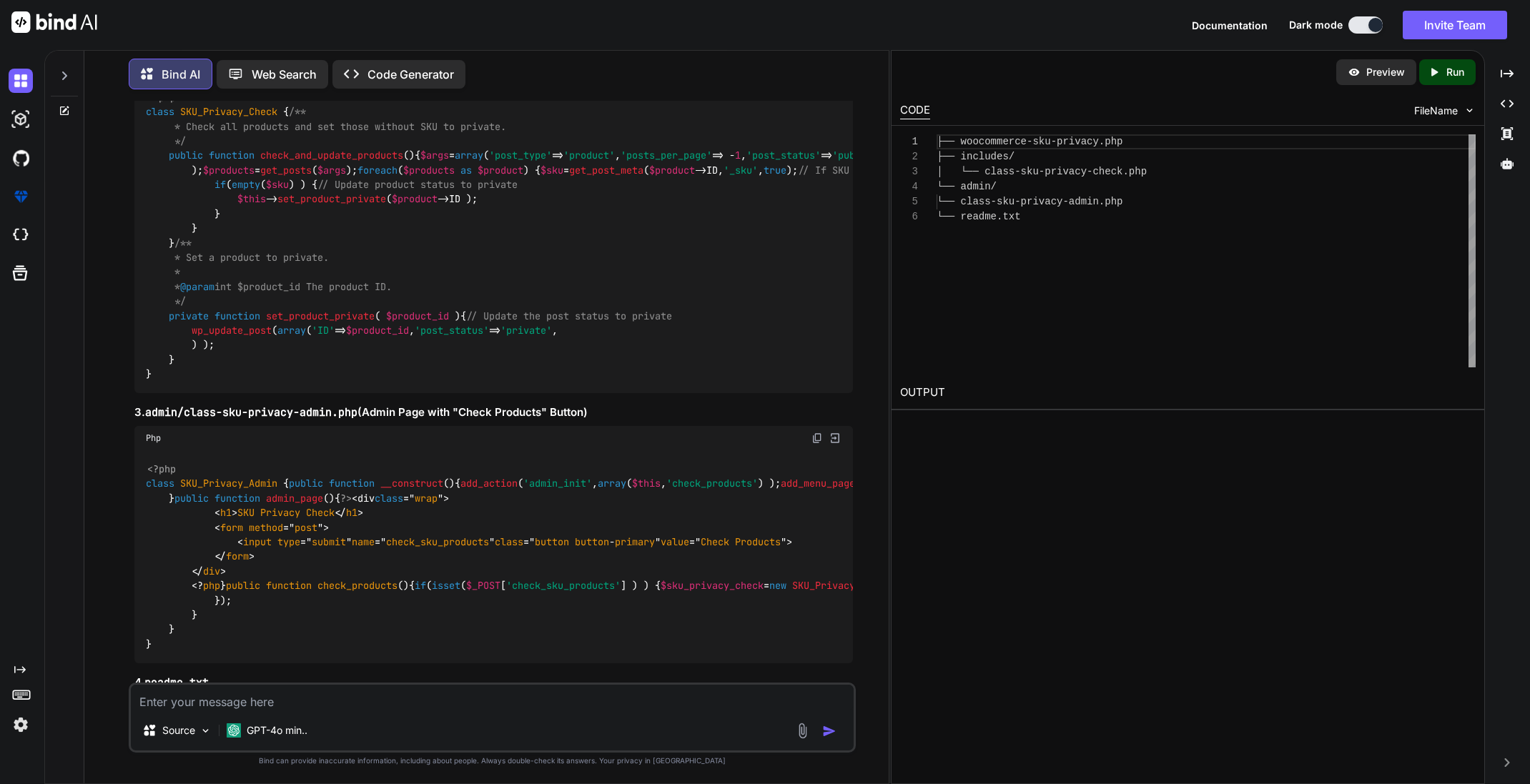
scroll to position [0, 0]
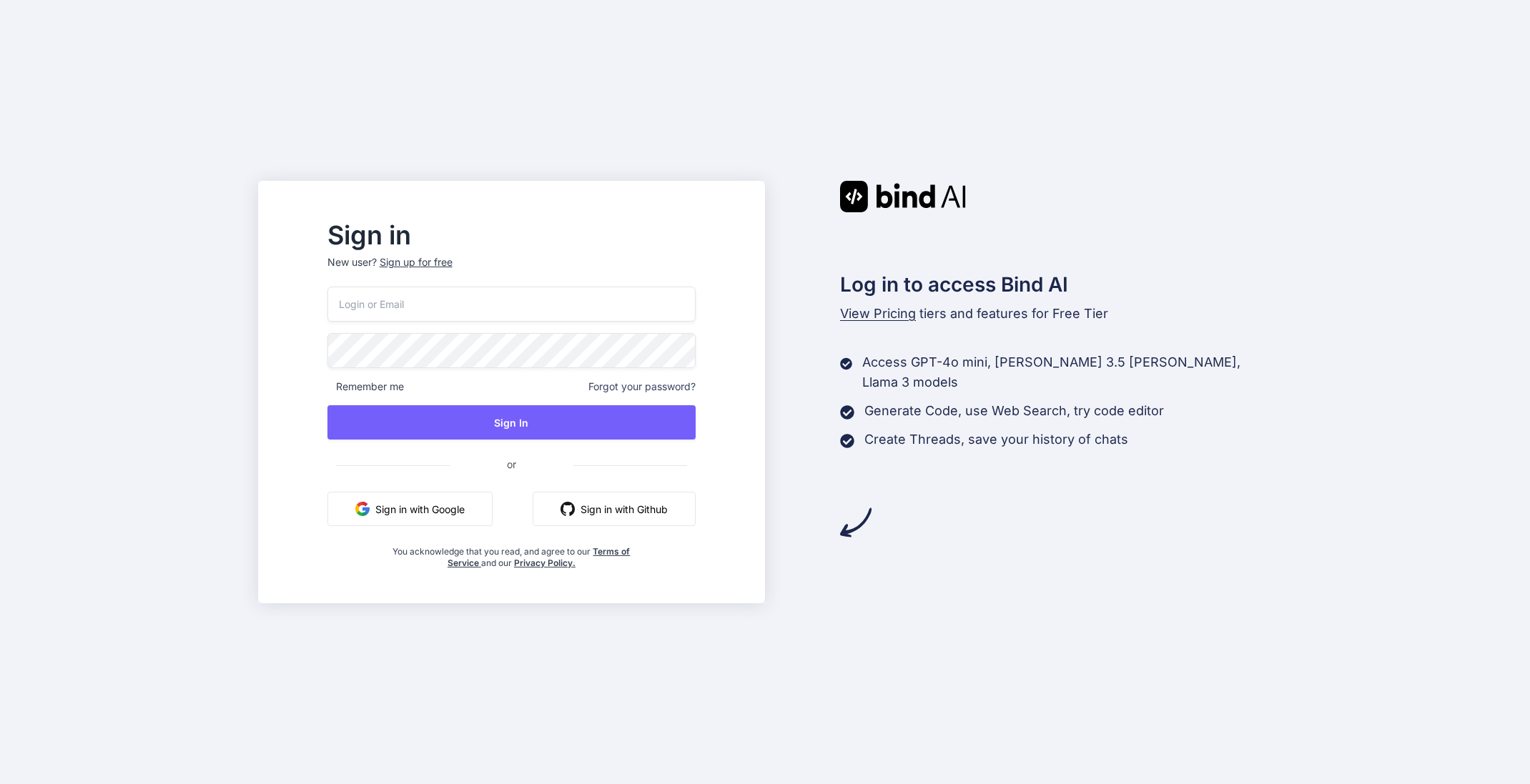
click at [491, 303] on input "email" at bounding box center [511, 304] width 368 height 35
type input "j"
type input "[EMAIL_ADDRESS][DOMAIN_NAME]"
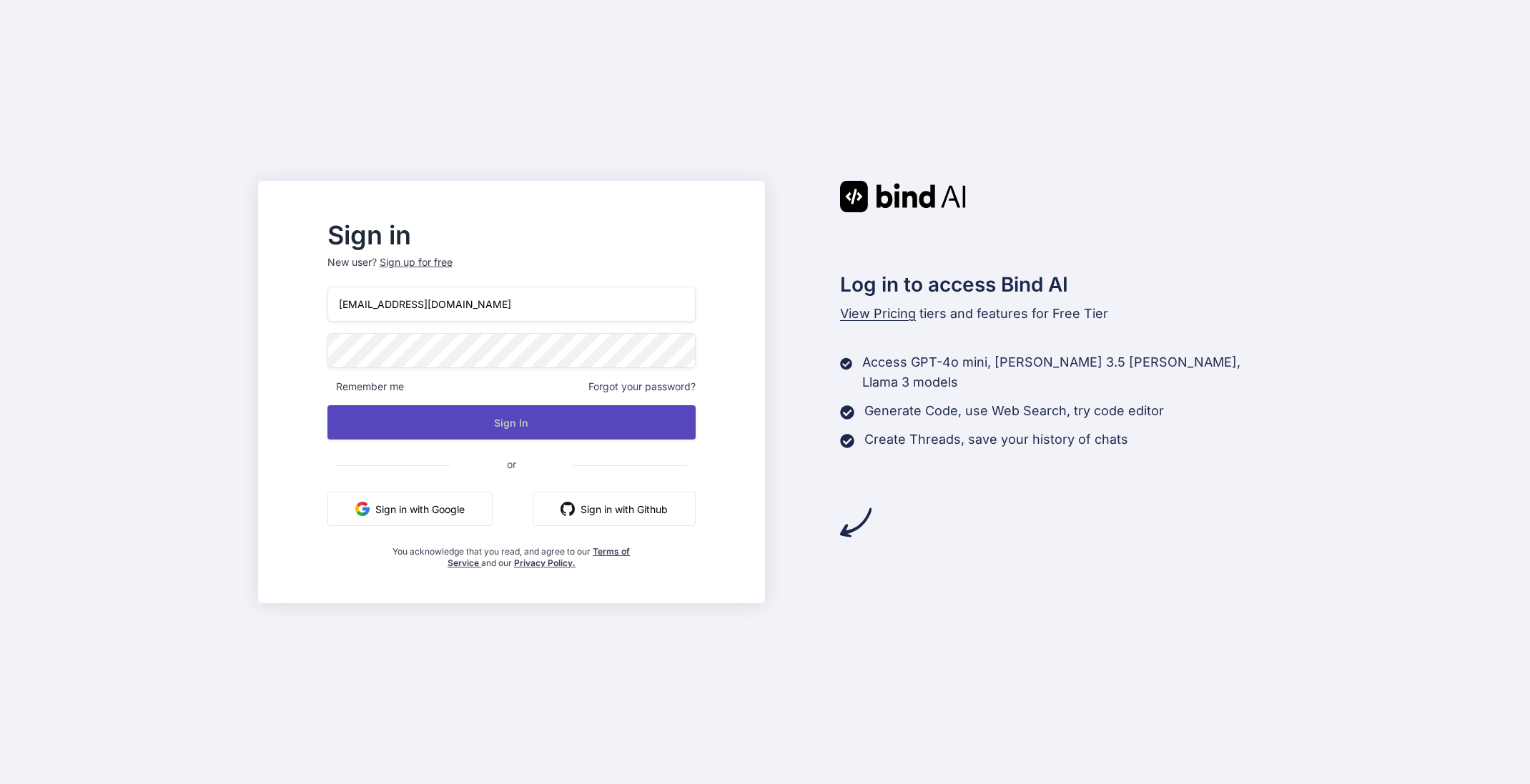
click at [566, 422] on button "Sign In" at bounding box center [511, 422] width 368 height 35
